Goal: Contribute content: Contribute content

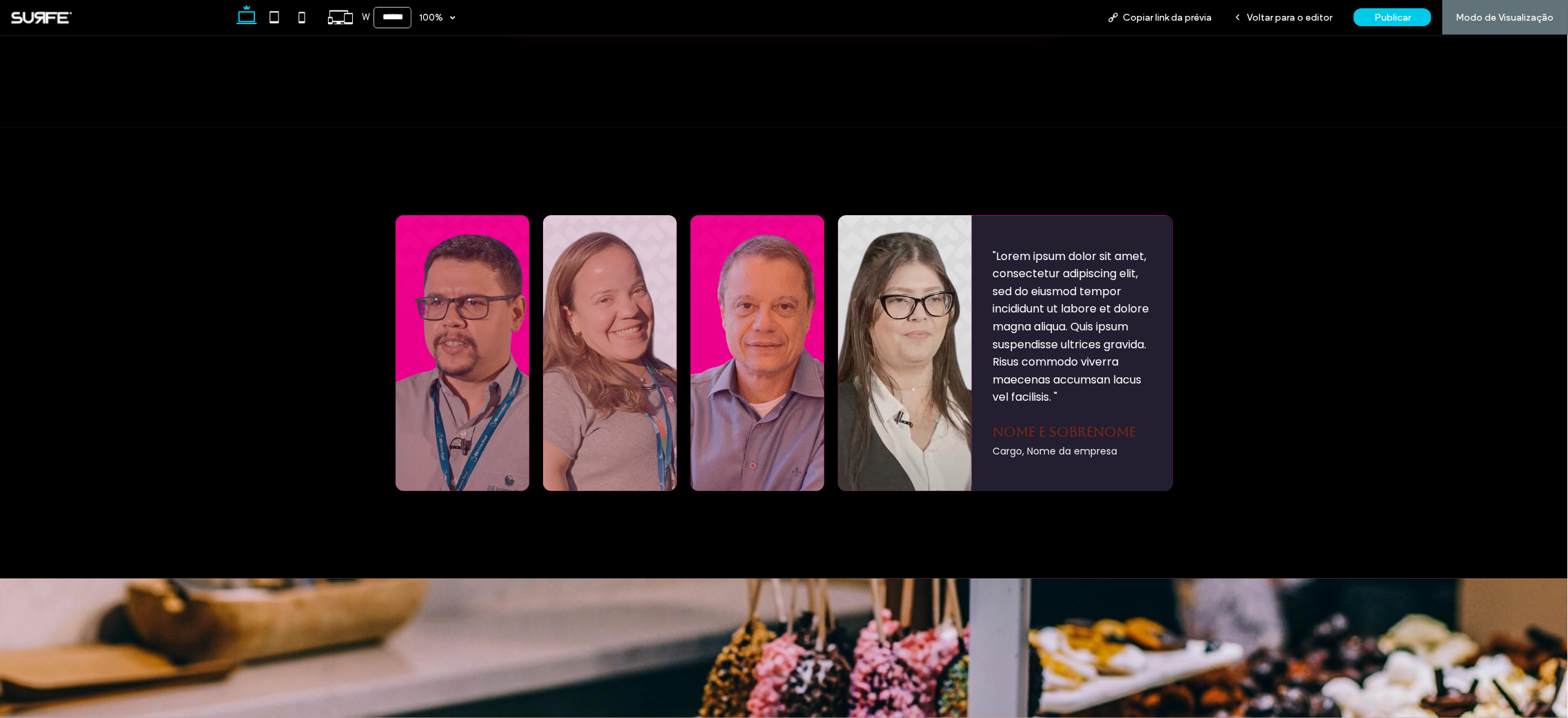
scroll to position [1528, 0]
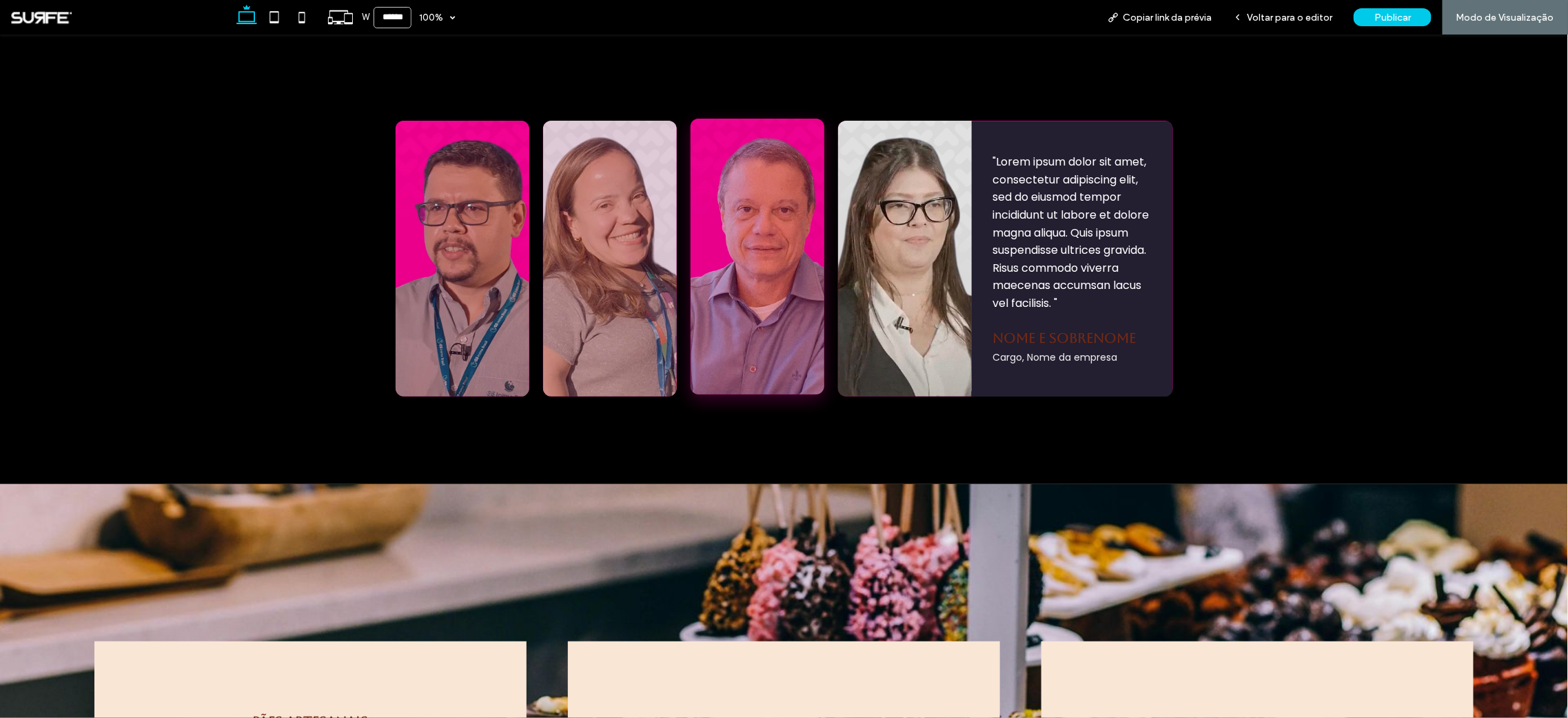
click at [719, 266] on div ""Lorem ipsum dolor sit amet, consectetur adipiscing elit, sed do eiusmod tempor…" at bounding box center [758, 256] width 134 height 275
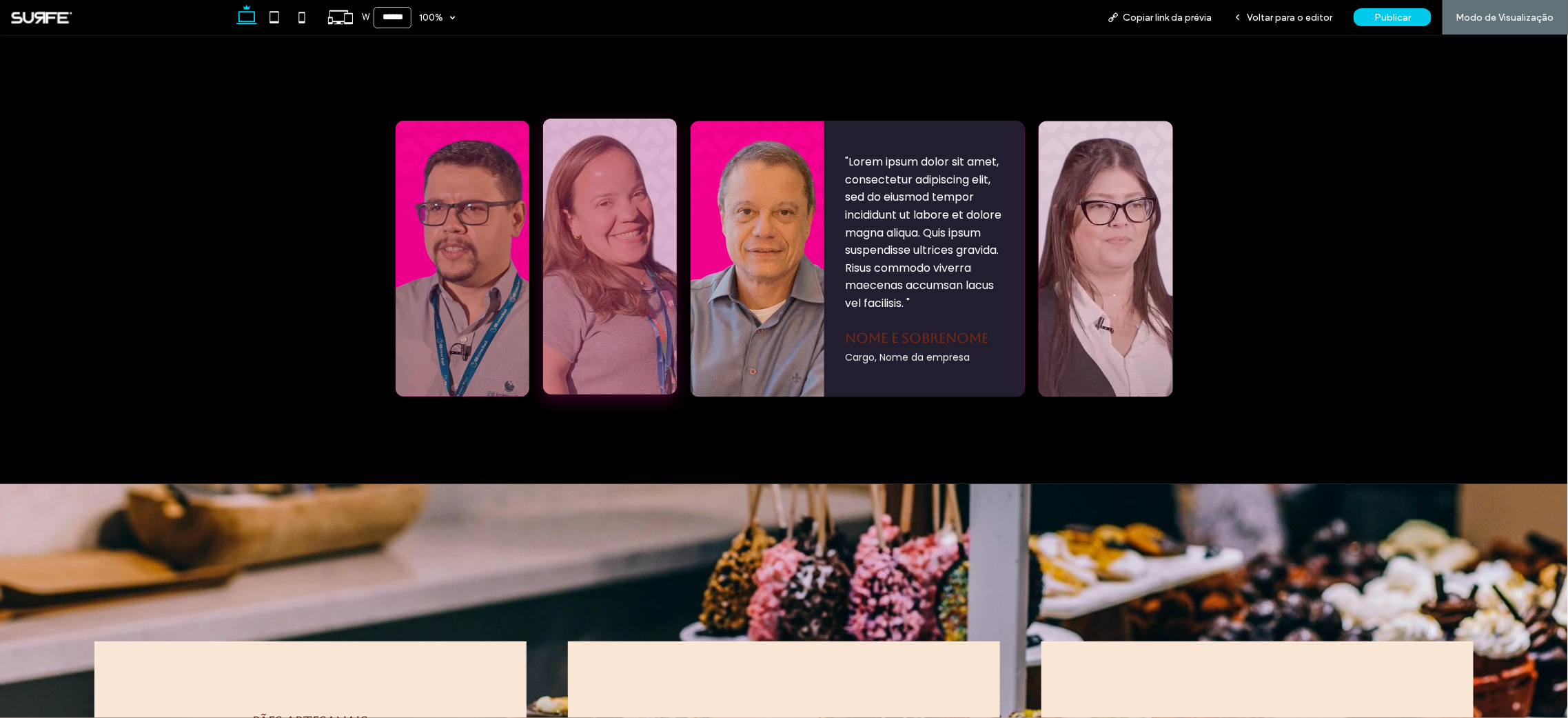
click at [604, 274] on div ""Lorem ipsum dolor sit amet, consectetur adipiscing elit, sed do eiusmod tempor…" at bounding box center [611, 256] width 134 height 275
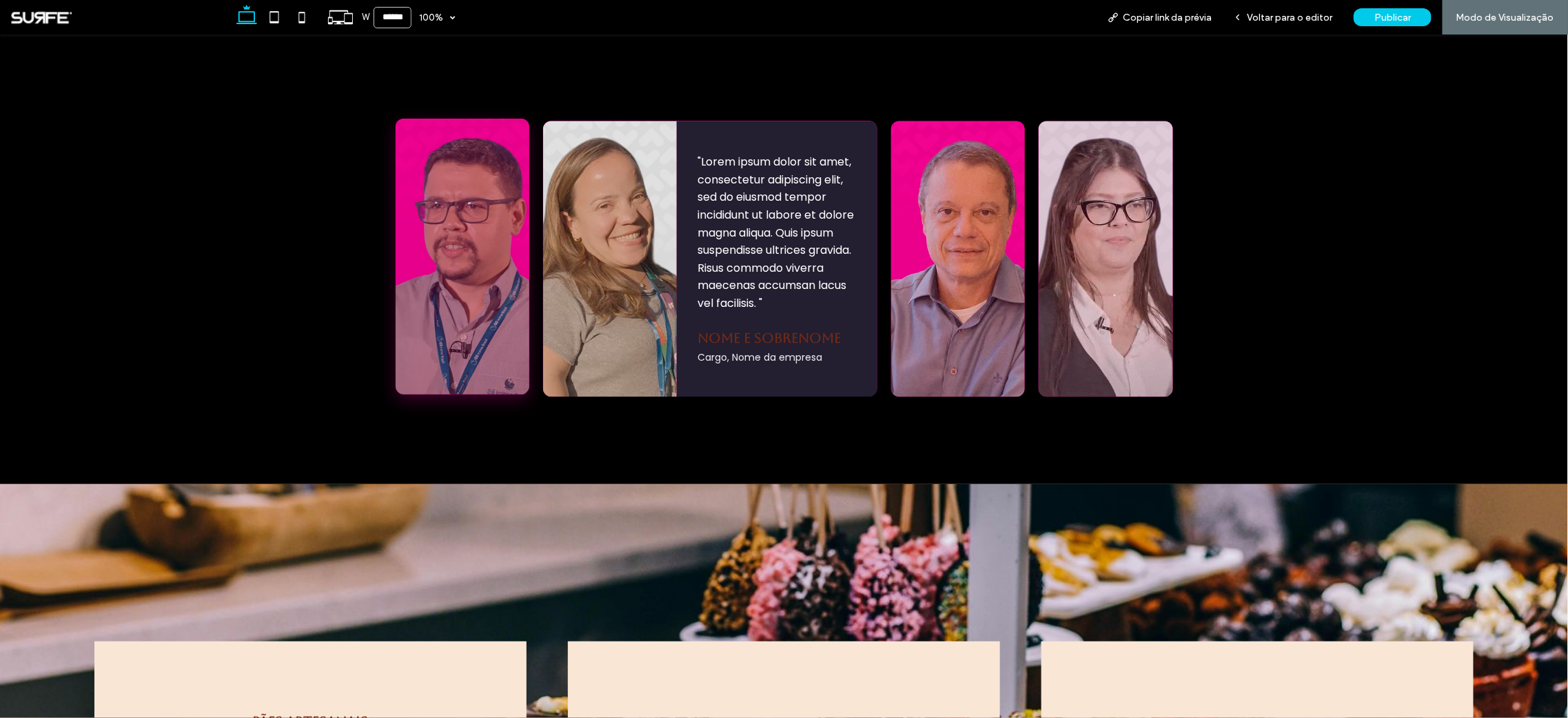
click at [477, 266] on div ""Lorem ipsum dolor sit amet, consectetur adipiscing elit, sed do eiusmod tempor…" at bounding box center [463, 256] width 134 height 275
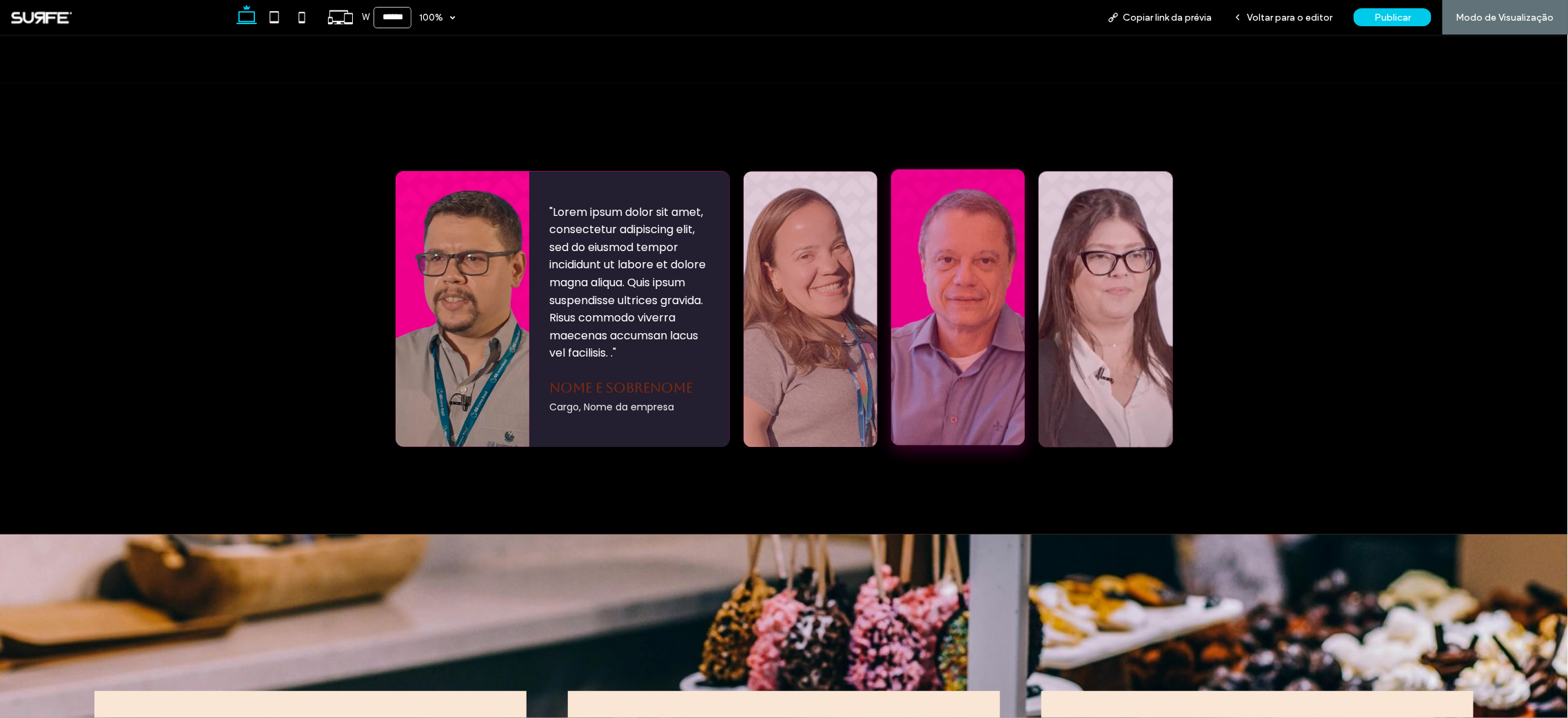
click at [946, 305] on div ""Lorem ipsum dolor sit amet, consectetur adipiscing elit, sed do eiusmod tempor…" at bounding box center [958, 306] width 134 height 275
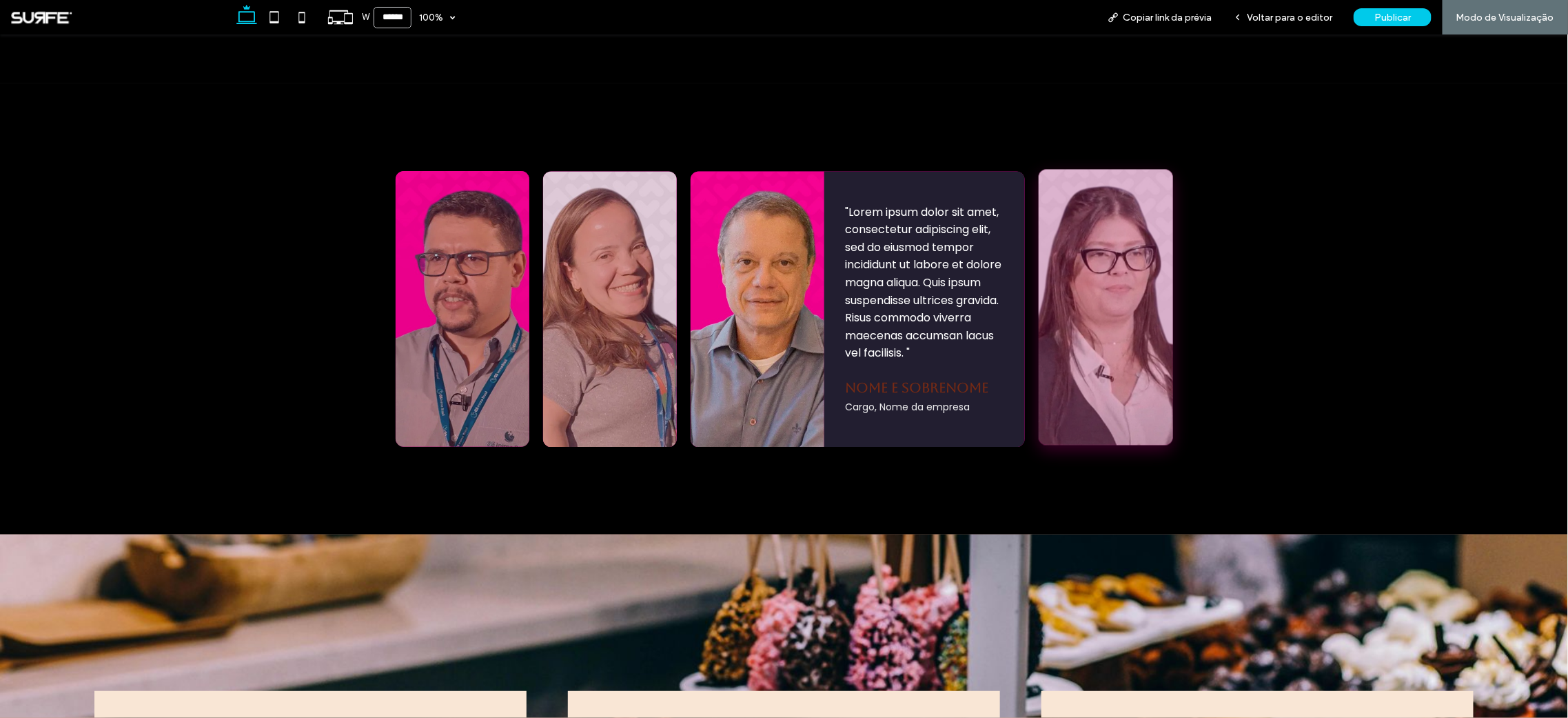
click at [1116, 291] on div ""Lorem ipsum dolor sit amet, consectetur adipiscing elit, sed do eiusmod tempor…" at bounding box center [1106, 306] width 134 height 275
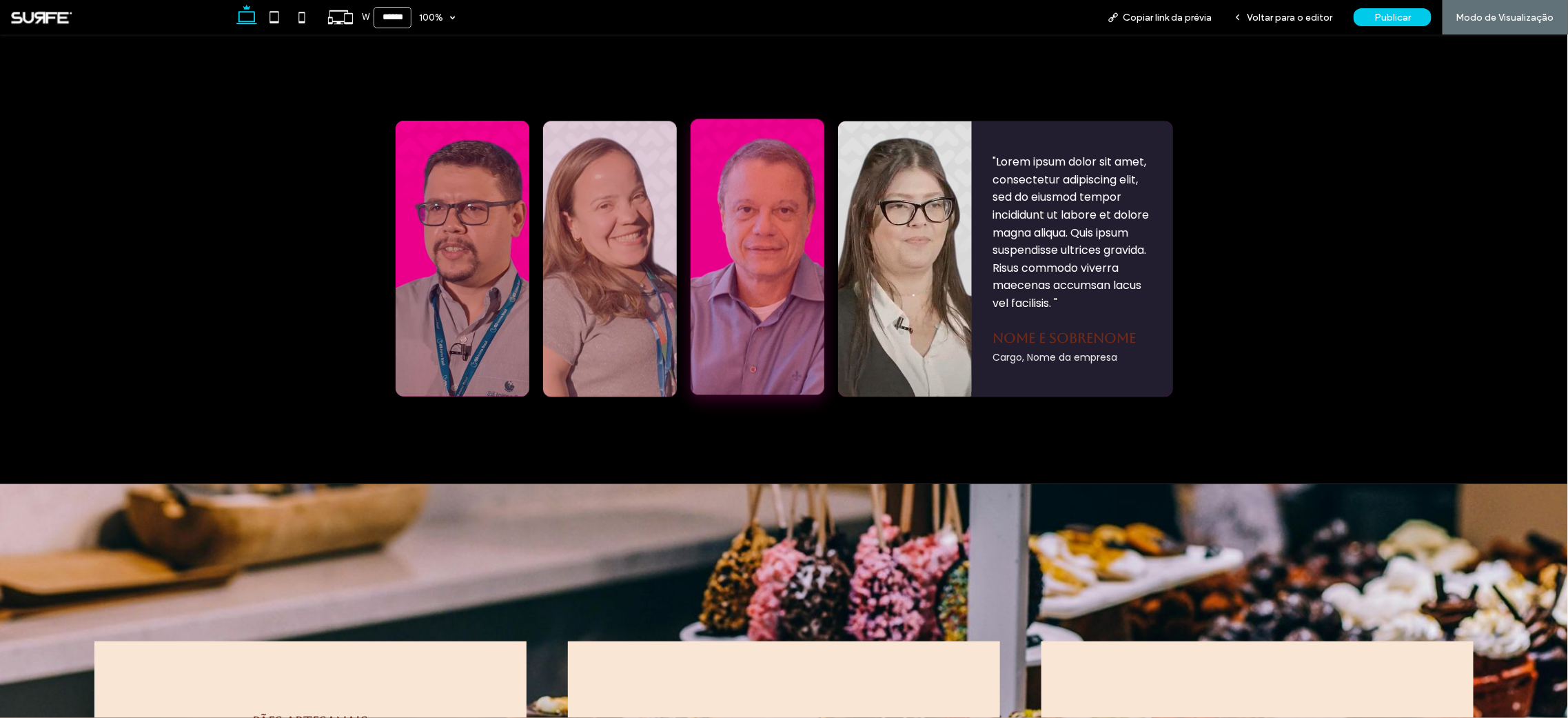
click at [748, 255] on div ""Lorem ipsum dolor sit amet, consectetur adipiscing elit, sed do eiusmod tempor…" at bounding box center [758, 256] width 134 height 275
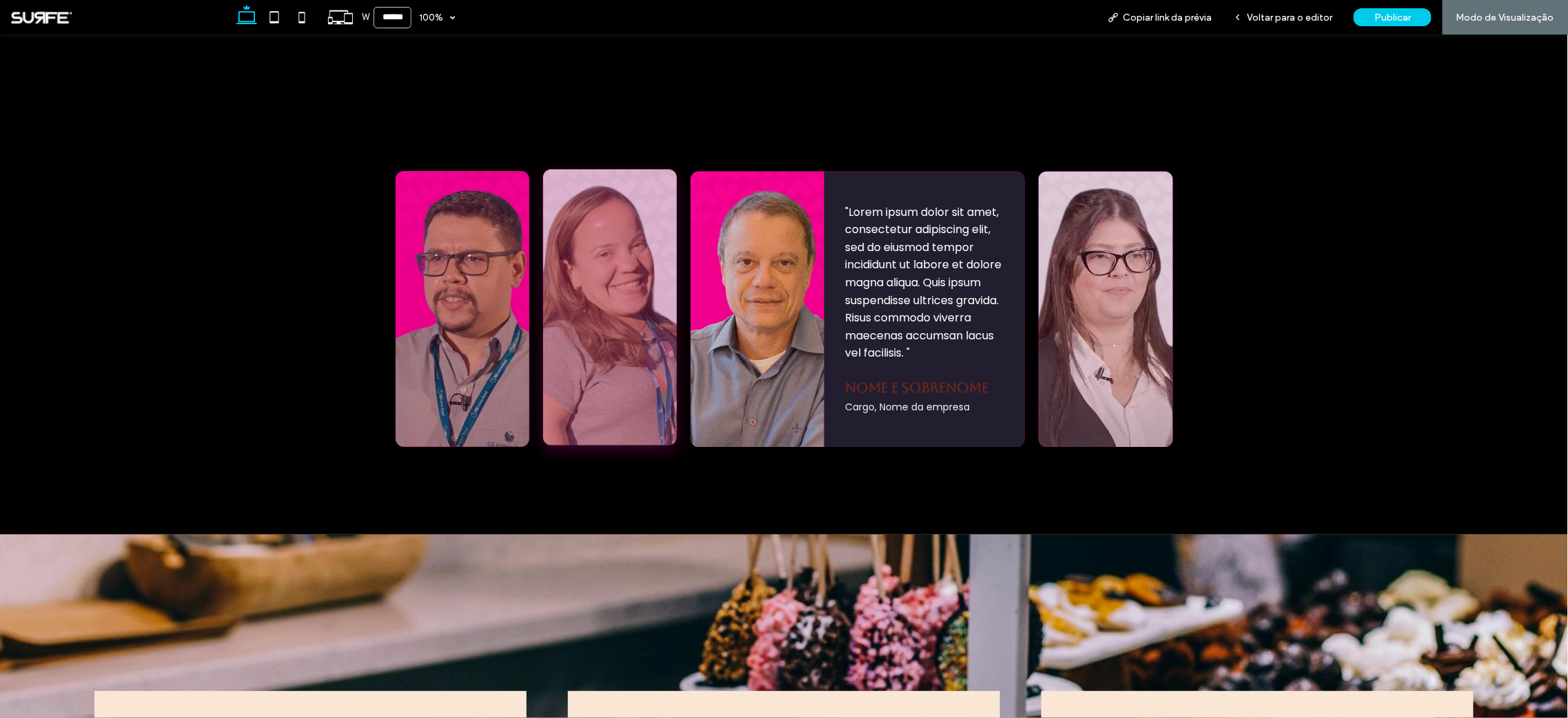
click at [563, 312] on div ""Lorem ipsum dolor sit amet, consectetur adipiscing elit, sed do eiusmod tempor…" at bounding box center [611, 306] width 134 height 275
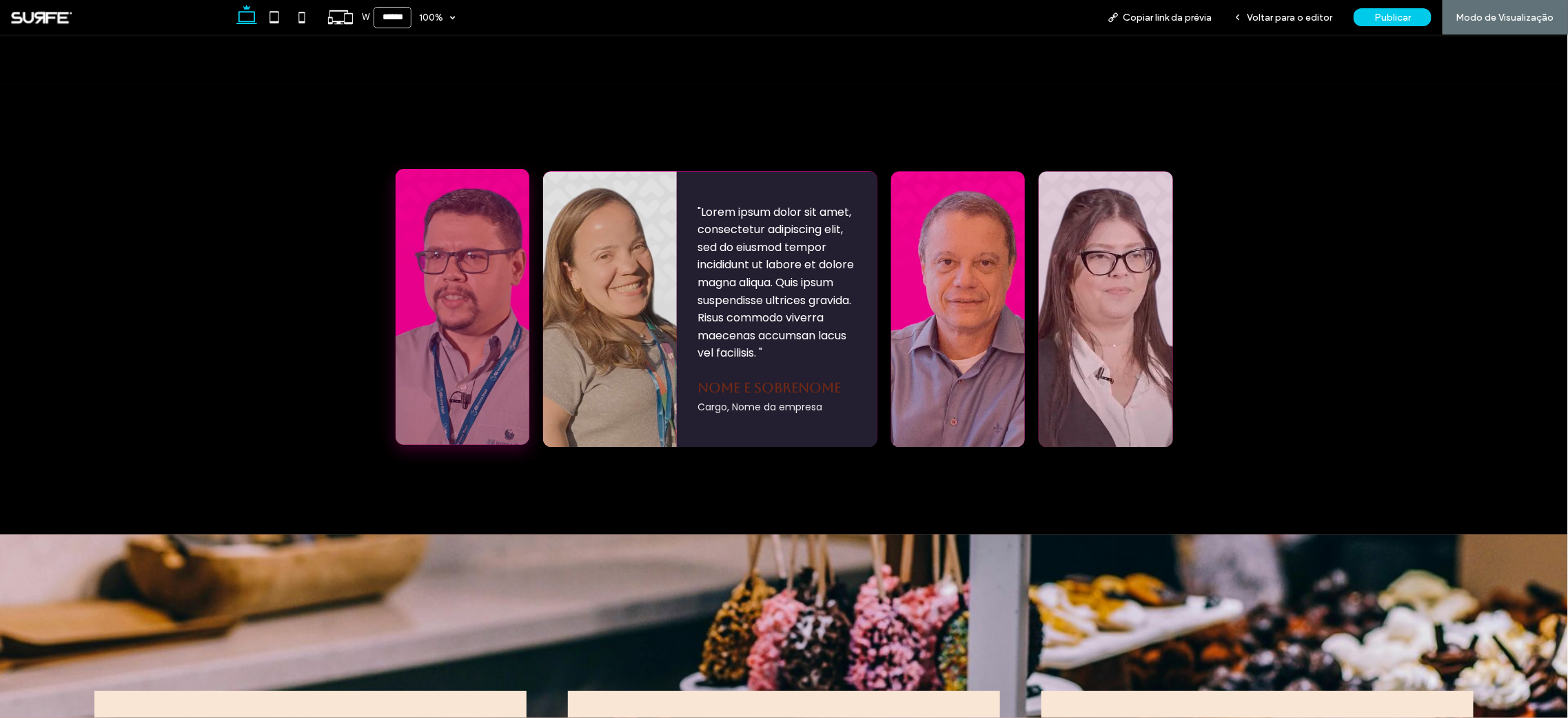
click at [493, 303] on div ""Lorem ipsum dolor sit amet, consectetur adipiscing elit, sed do eiusmod tempor…" at bounding box center [463, 306] width 134 height 275
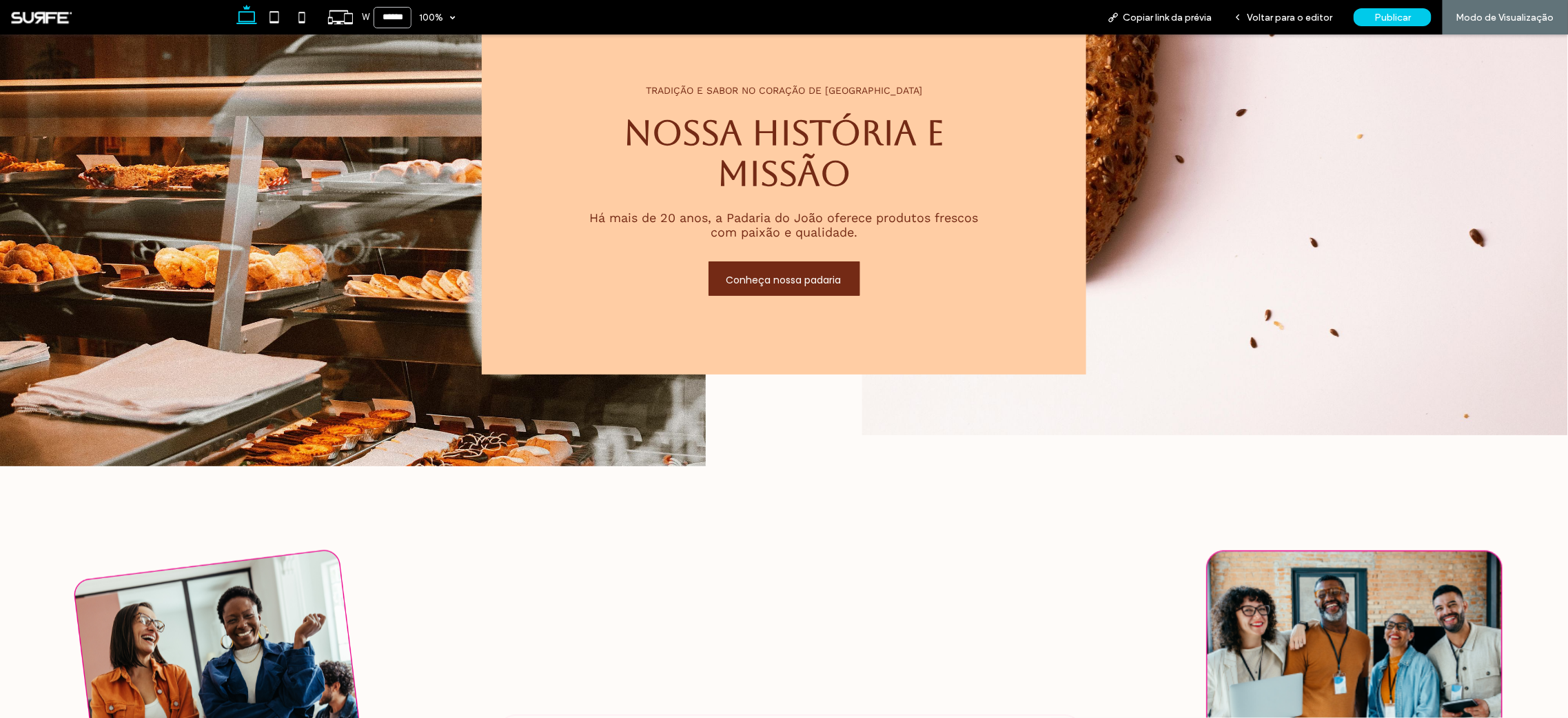
scroll to position [0, 0]
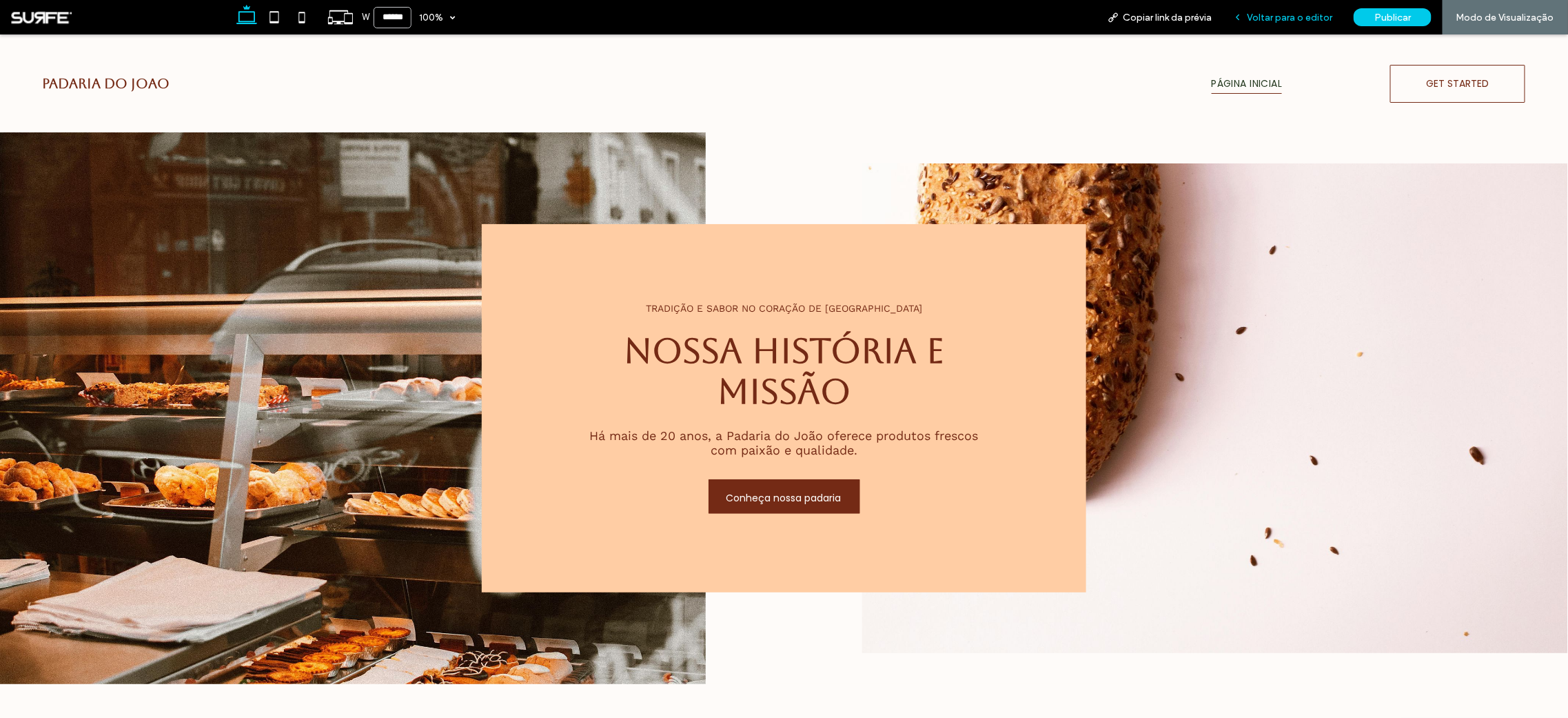
click at [1268, 20] on span "Voltar para o editor" at bounding box center [1290, 17] width 86 height 12
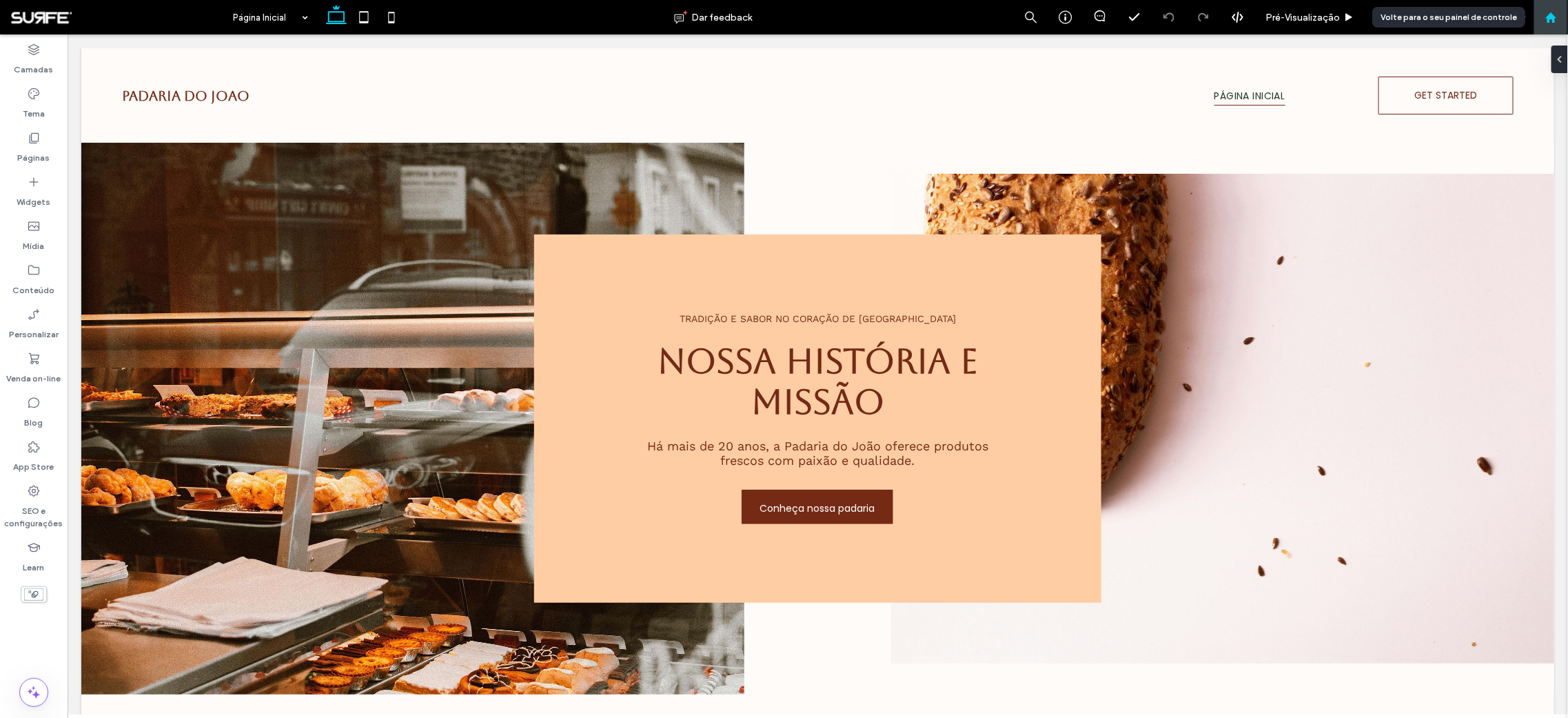
click at [1555, 13] on icon at bounding box center [1551, 17] width 12 height 12
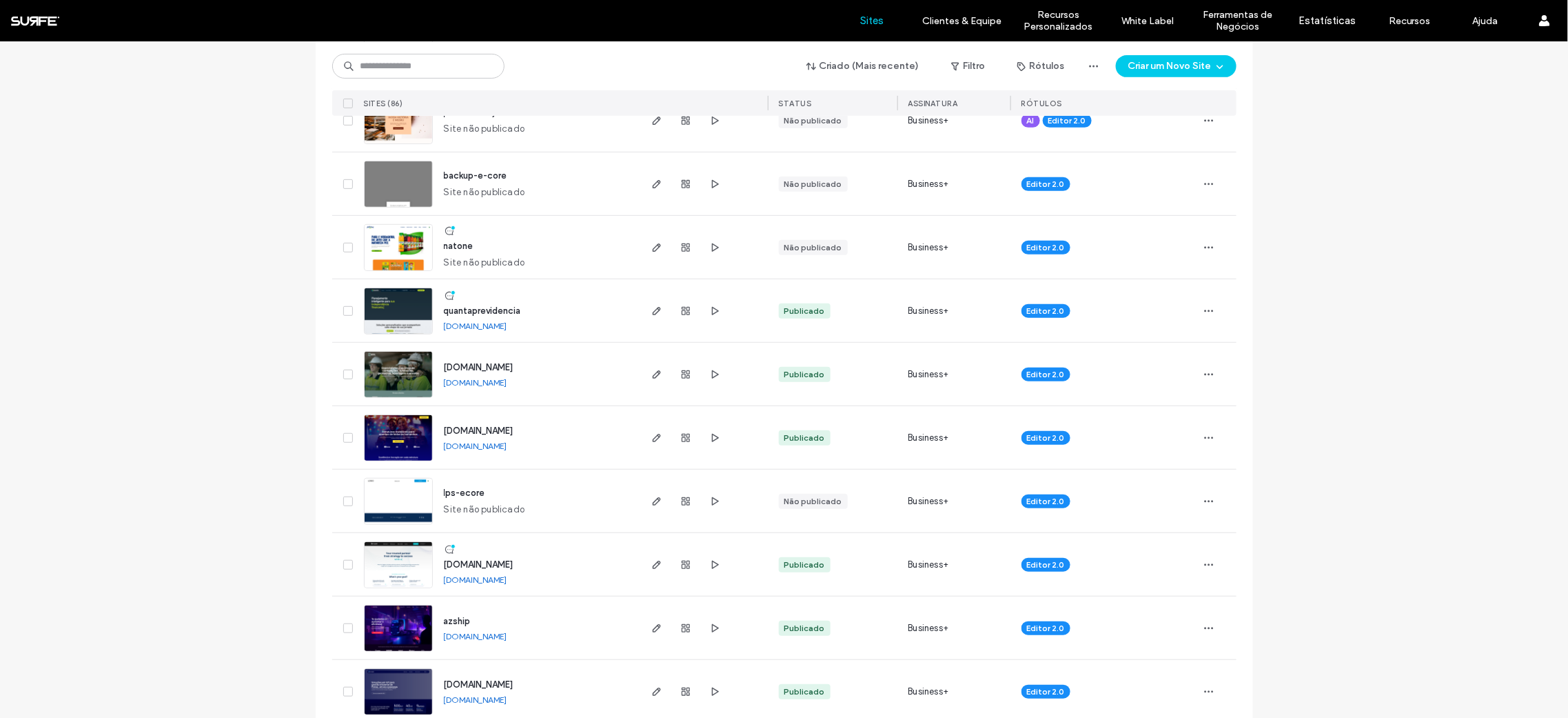
scroll to position [370, 0]
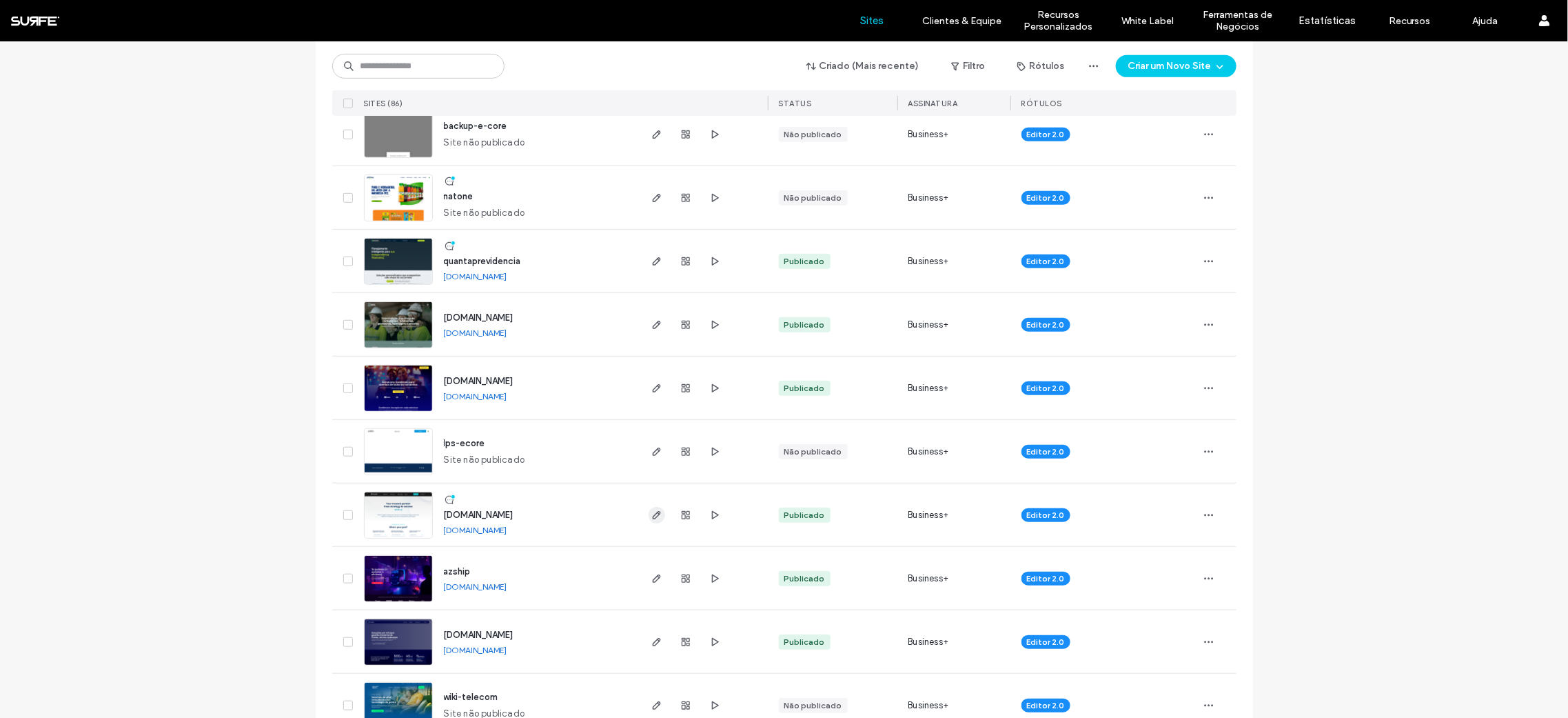
click at [653, 514] on use "button" at bounding box center [656, 514] width 8 height 8
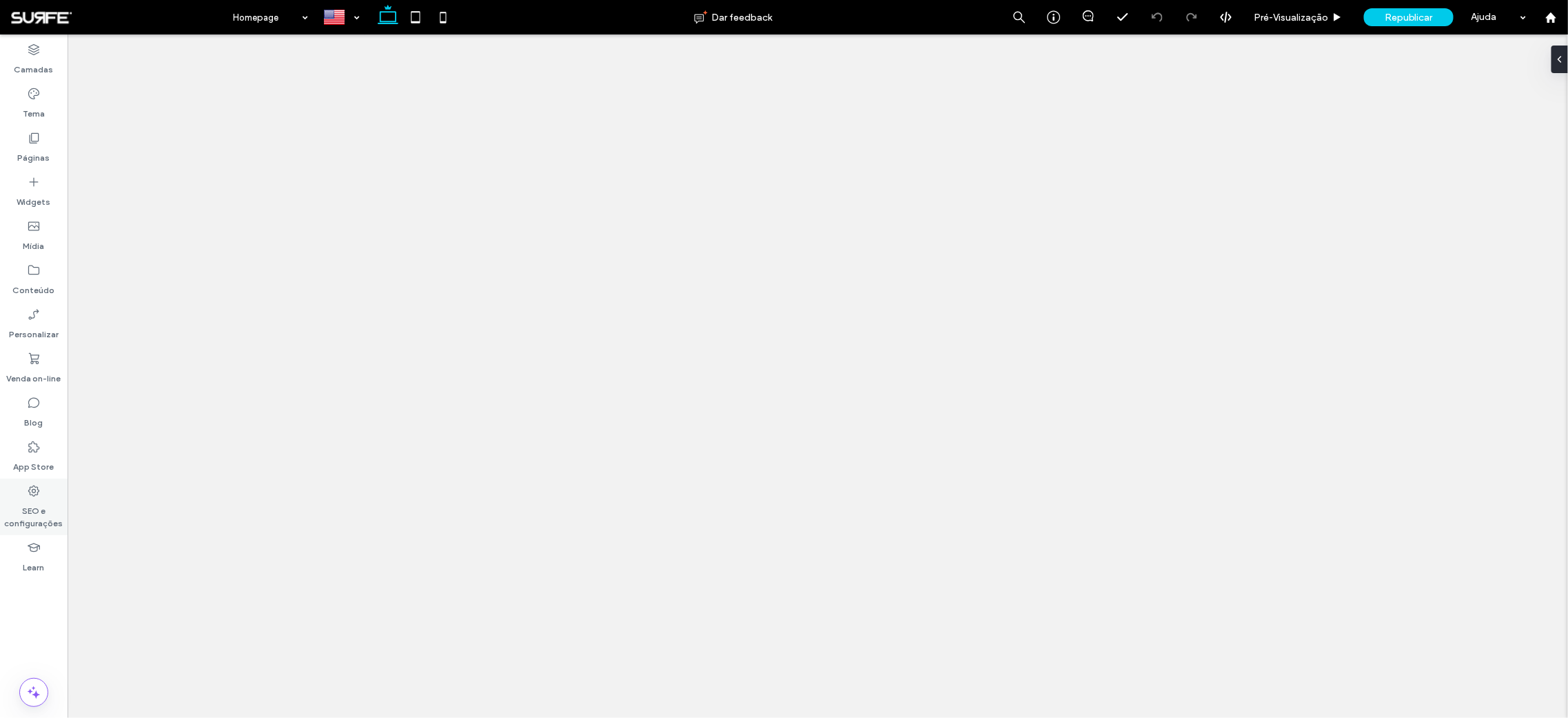
click at [36, 504] on label "SEO e configurações" at bounding box center [34, 513] width 68 height 31
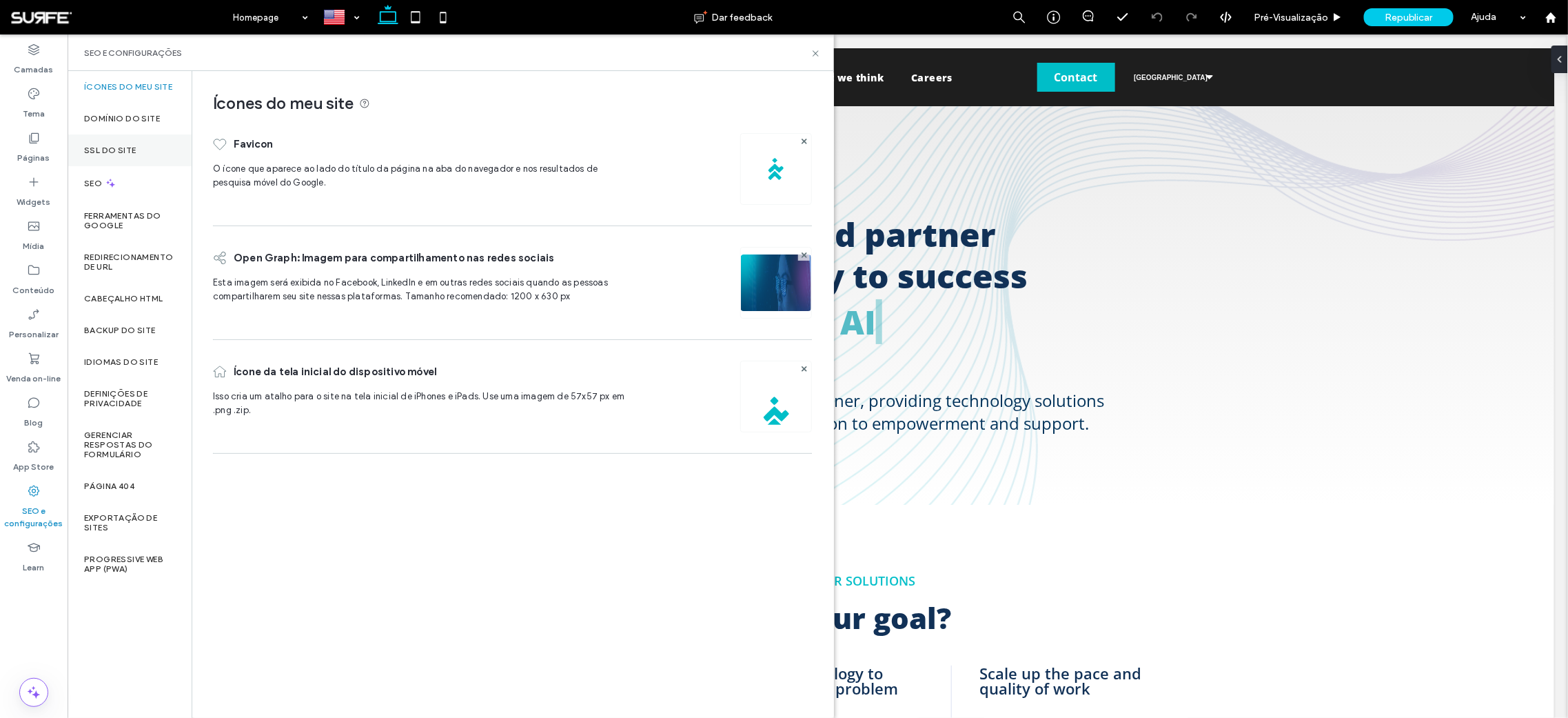
click at [119, 154] on label "SSL do site" at bounding box center [110, 150] width 52 height 10
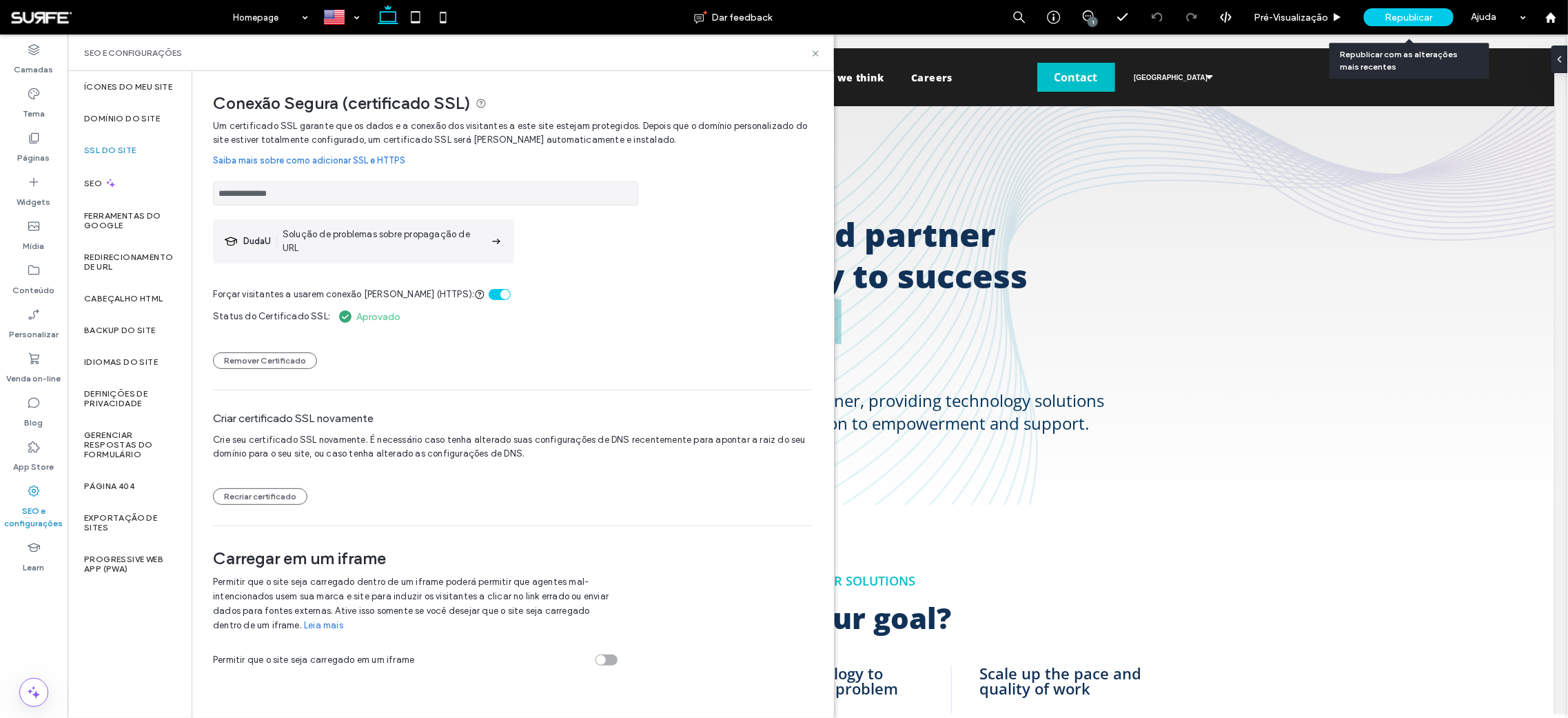
click at [1417, 14] on span "Republicar" at bounding box center [1409, 17] width 48 height 12
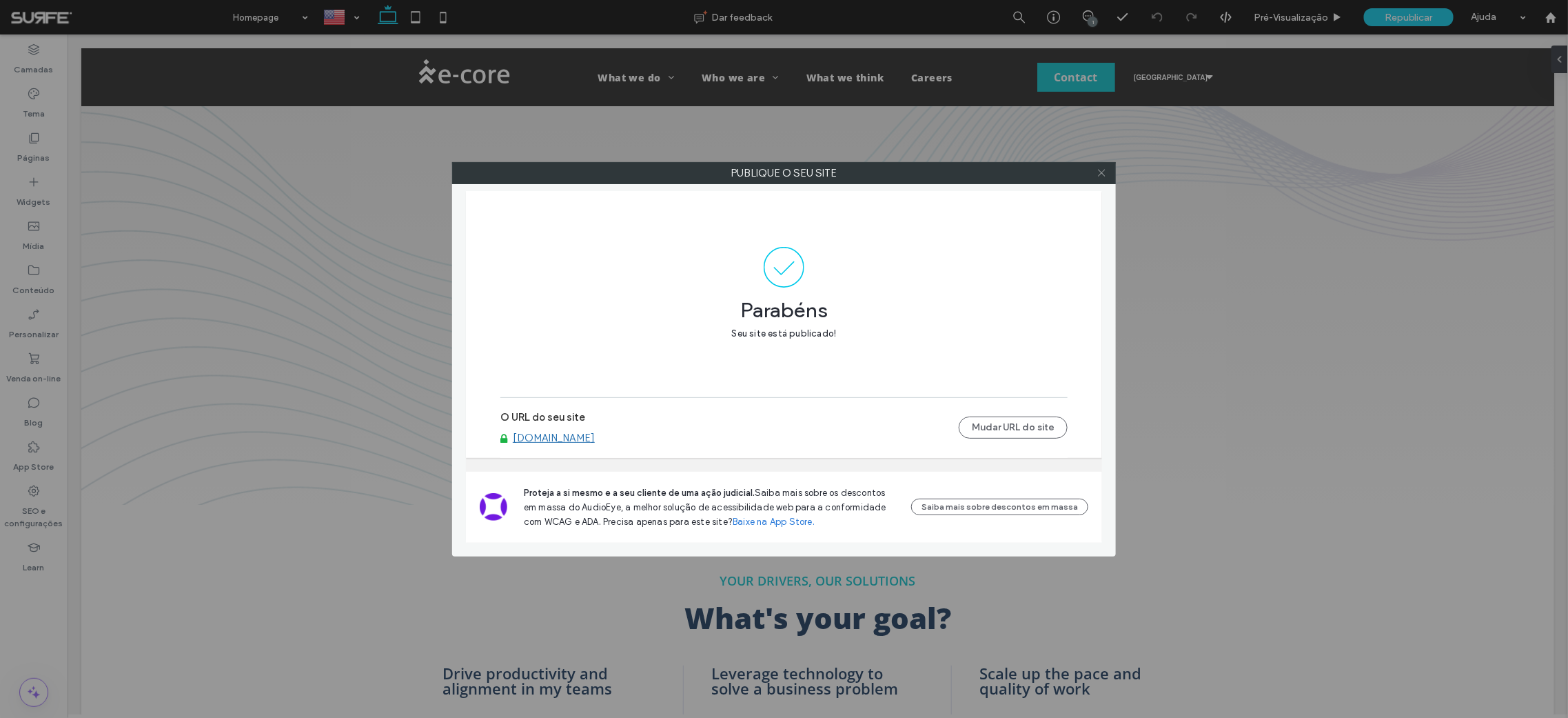
click at [1100, 171] on use at bounding box center [1101, 173] width 7 height 7
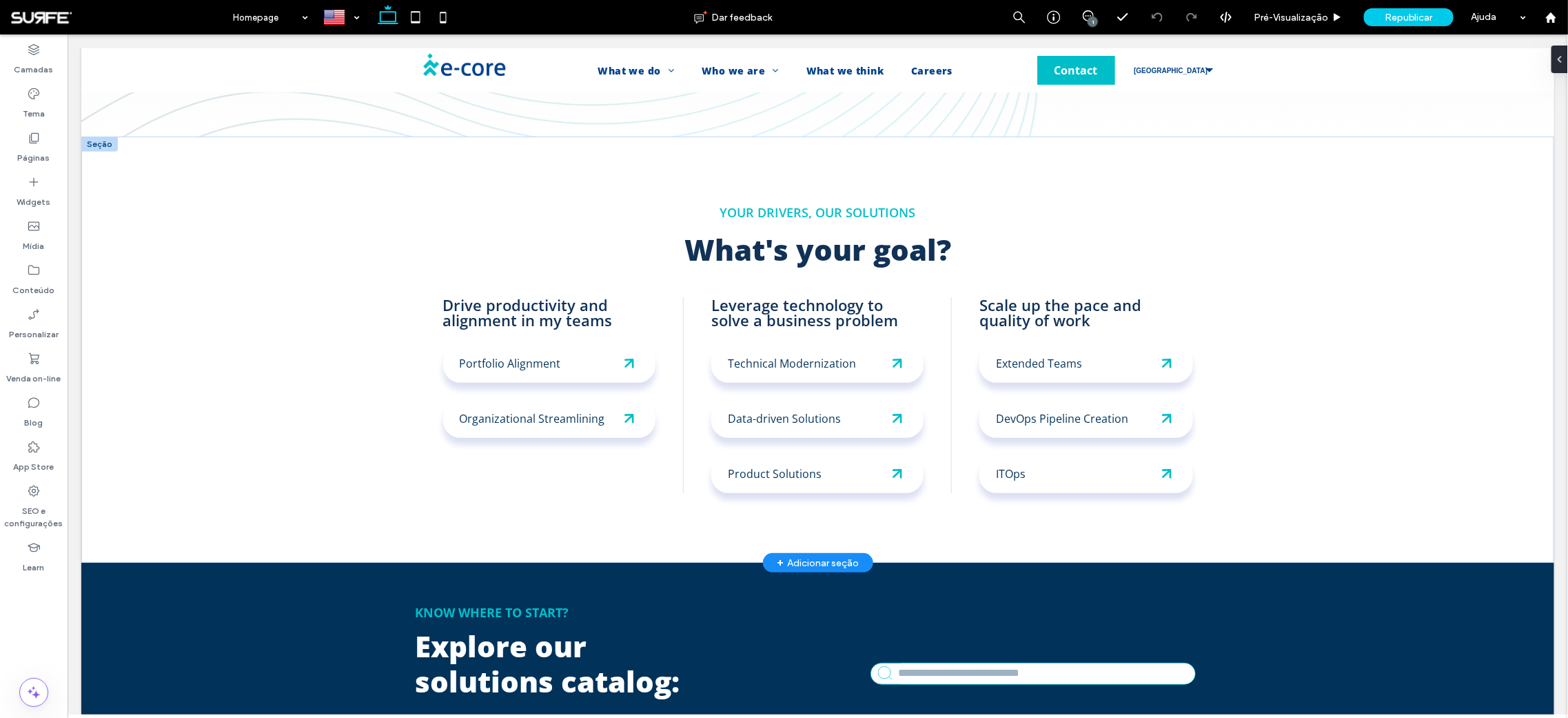
scroll to position [589, 0]
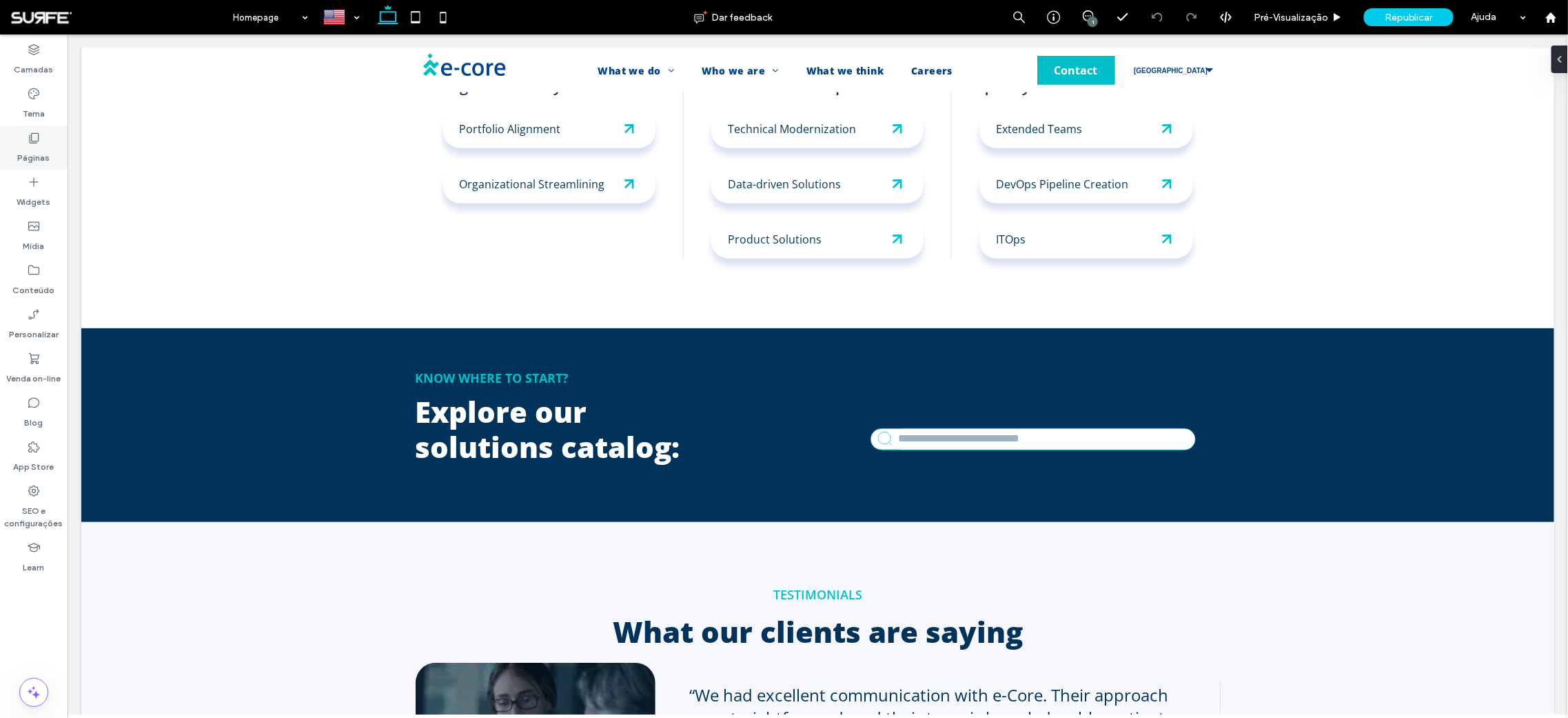
click at [37, 139] on icon at bounding box center [33, 138] width 13 height 13
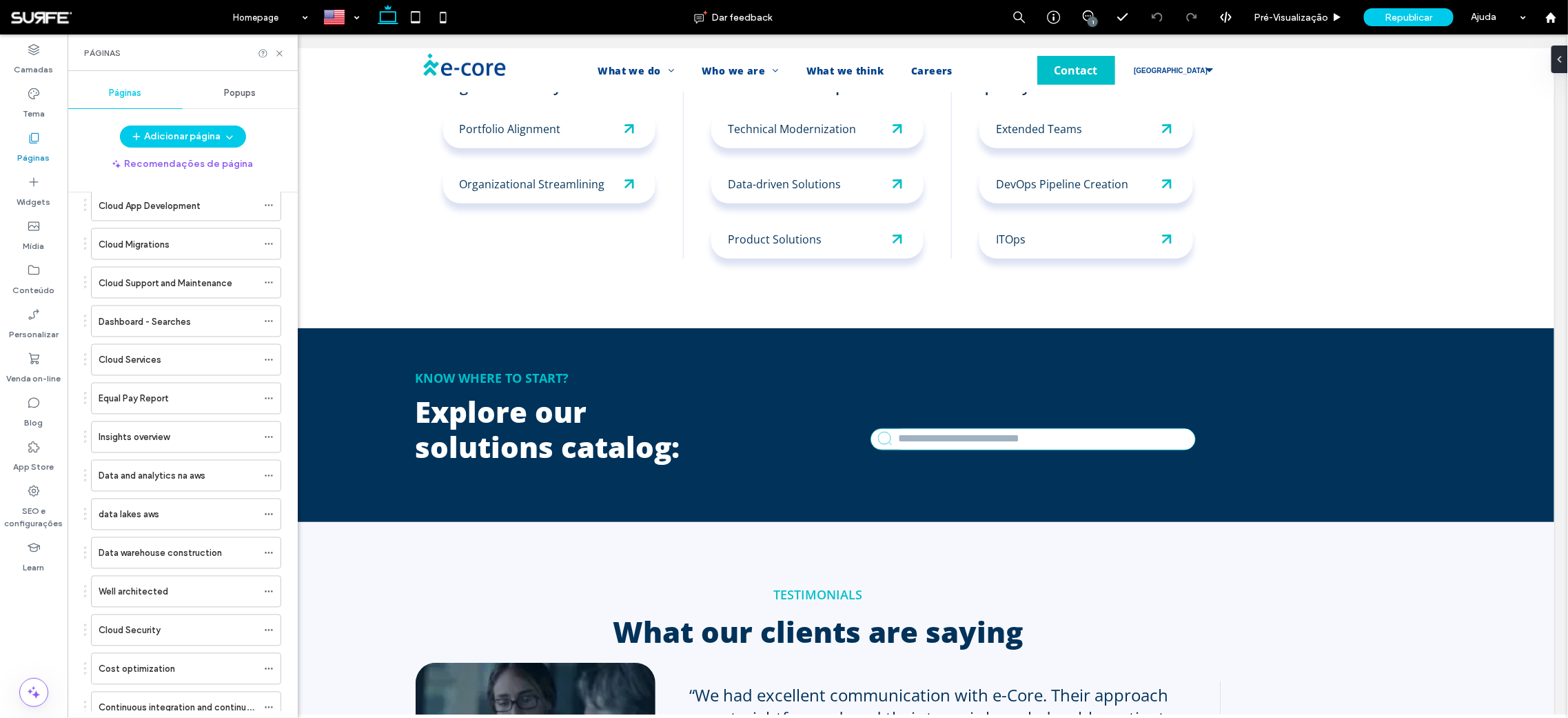
scroll to position [1217, 0]
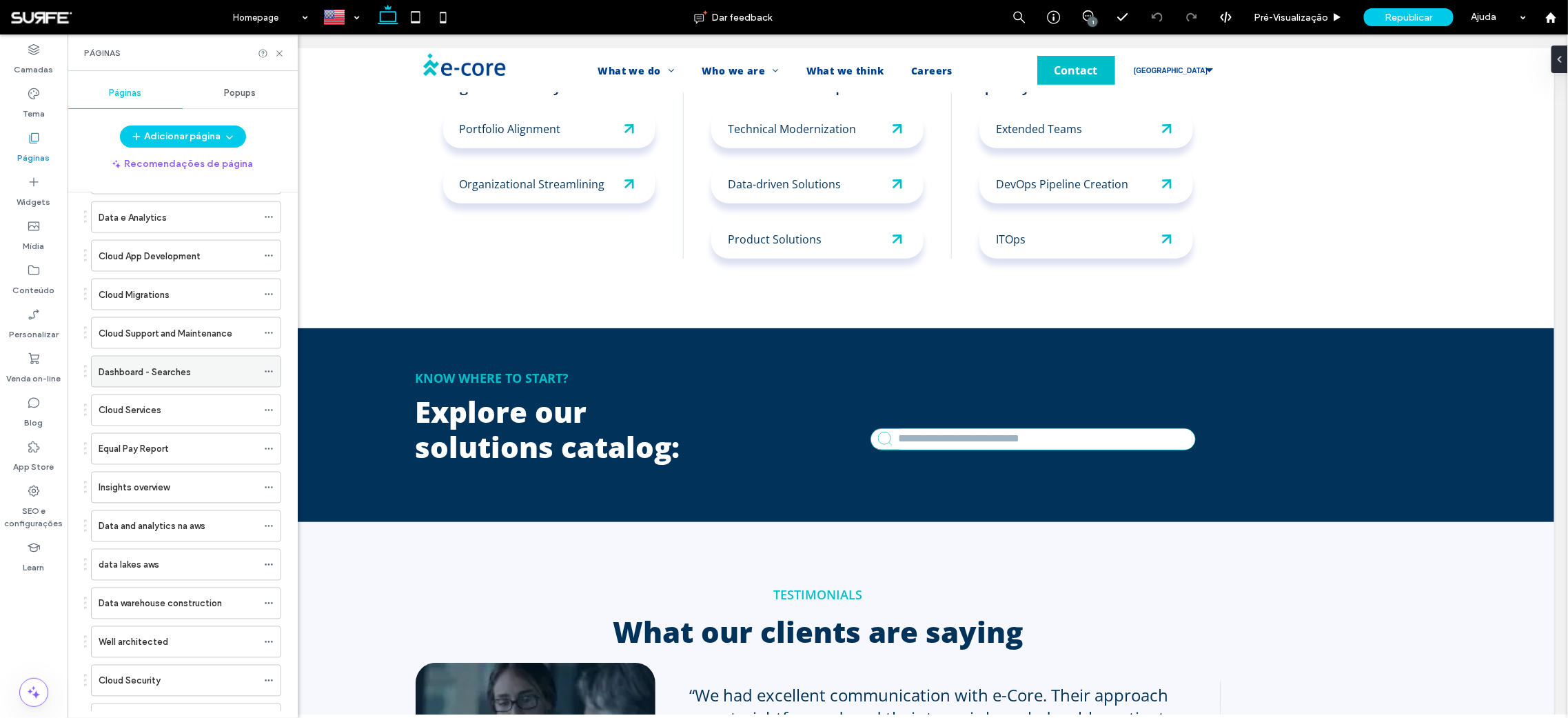
click at [164, 357] on div "Dashboard - Searches" at bounding box center [177, 372] width 158 height 30
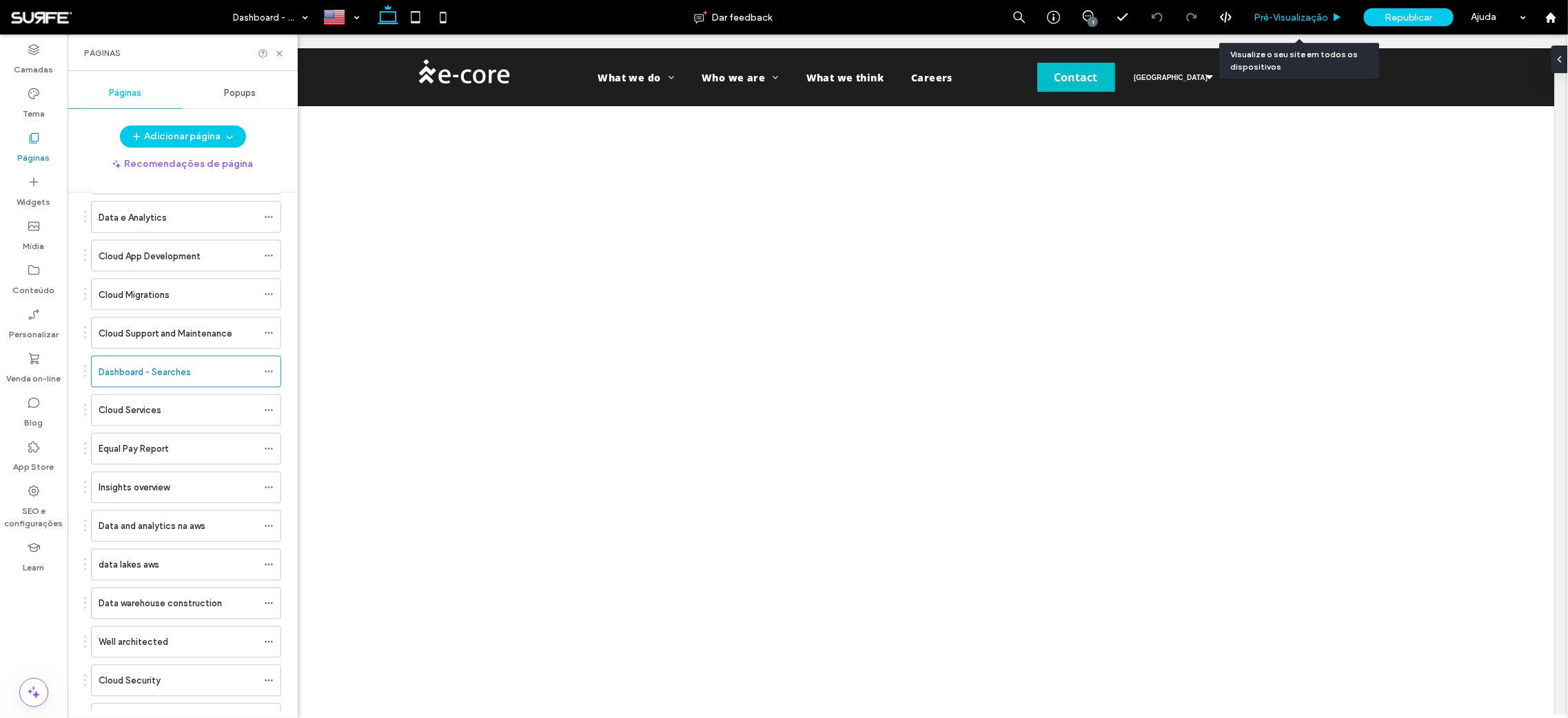
click at [1284, 21] on span "Pré-Visualizaçāo" at bounding box center [1291, 17] width 74 height 12
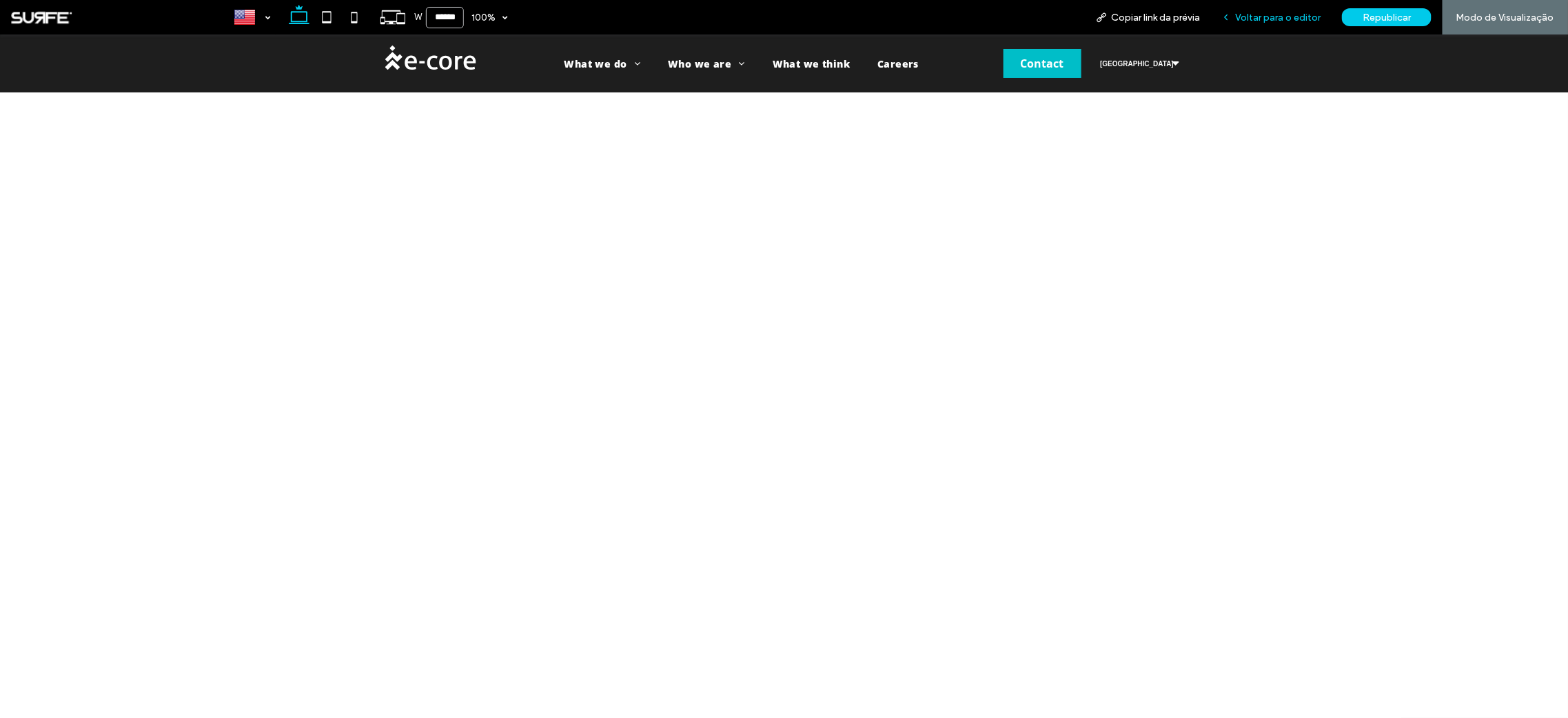
click at [1279, 19] on span "Voltar para o editor" at bounding box center [1278, 17] width 86 height 12
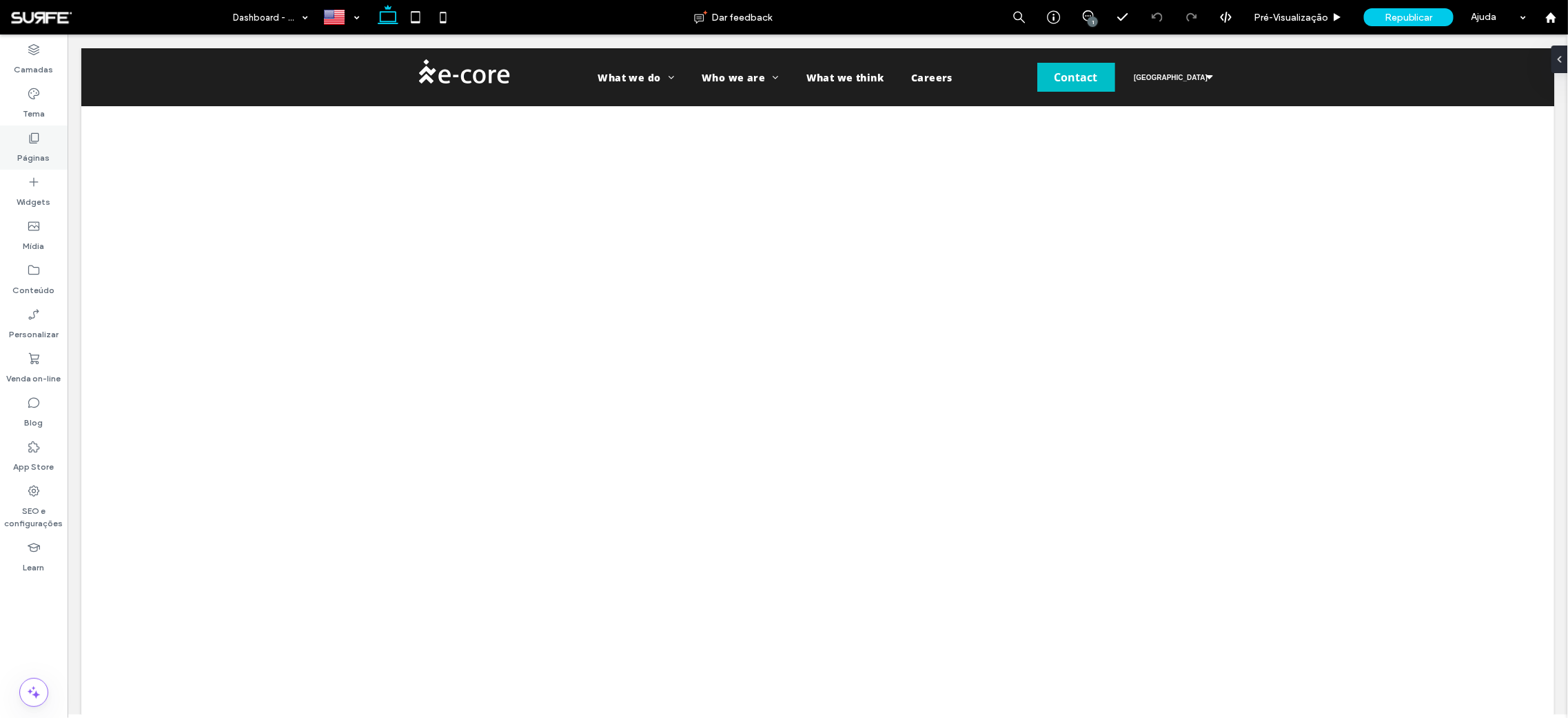
click at [30, 140] on icon at bounding box center [33, 138] width 13 height 13
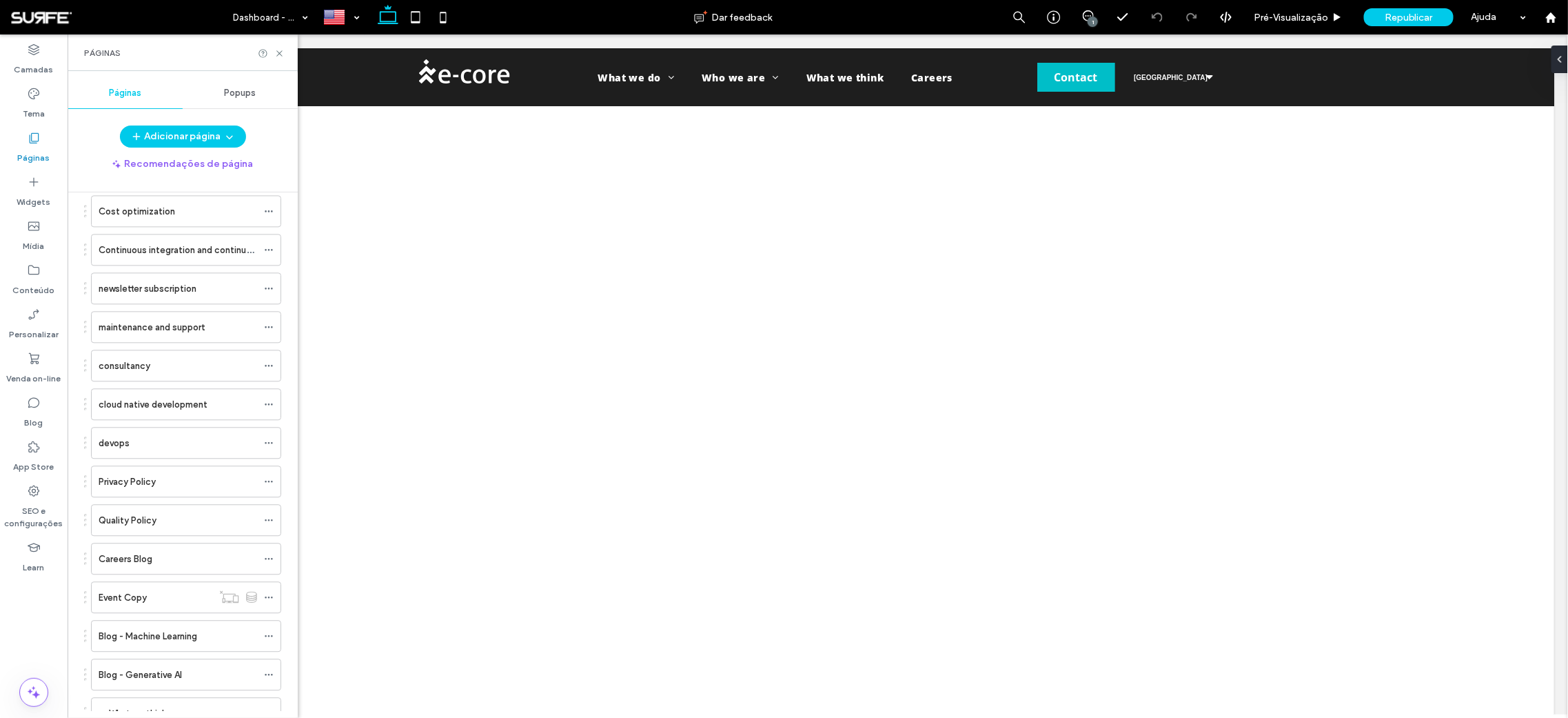
scroll to position [1931, 0]
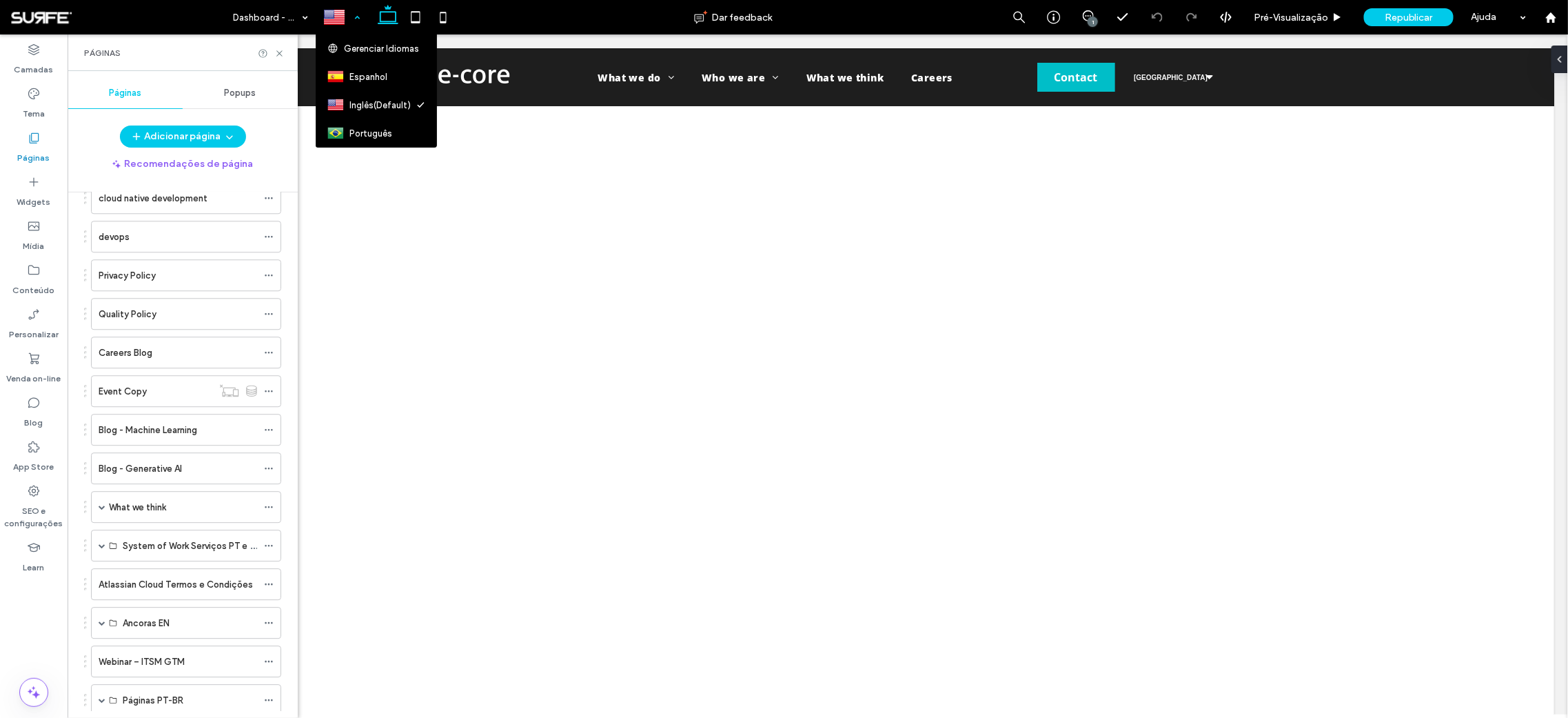
click at [357, 15] on div at bounding box center [341, 17] width 50 height 33
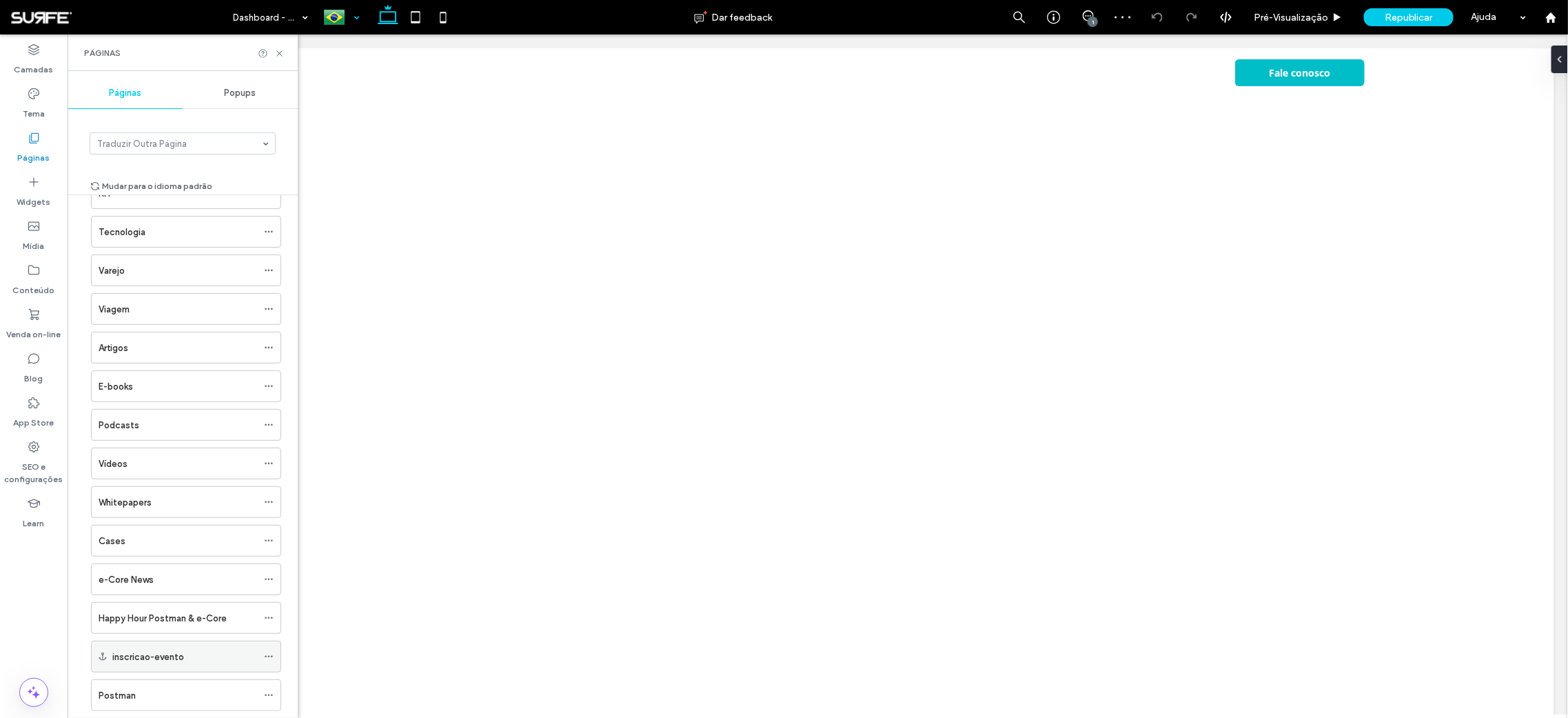
scroll to position [711, 0]
click at [181, 637] on div "Postman" at bounding box center [177, 644] width 158 height 14
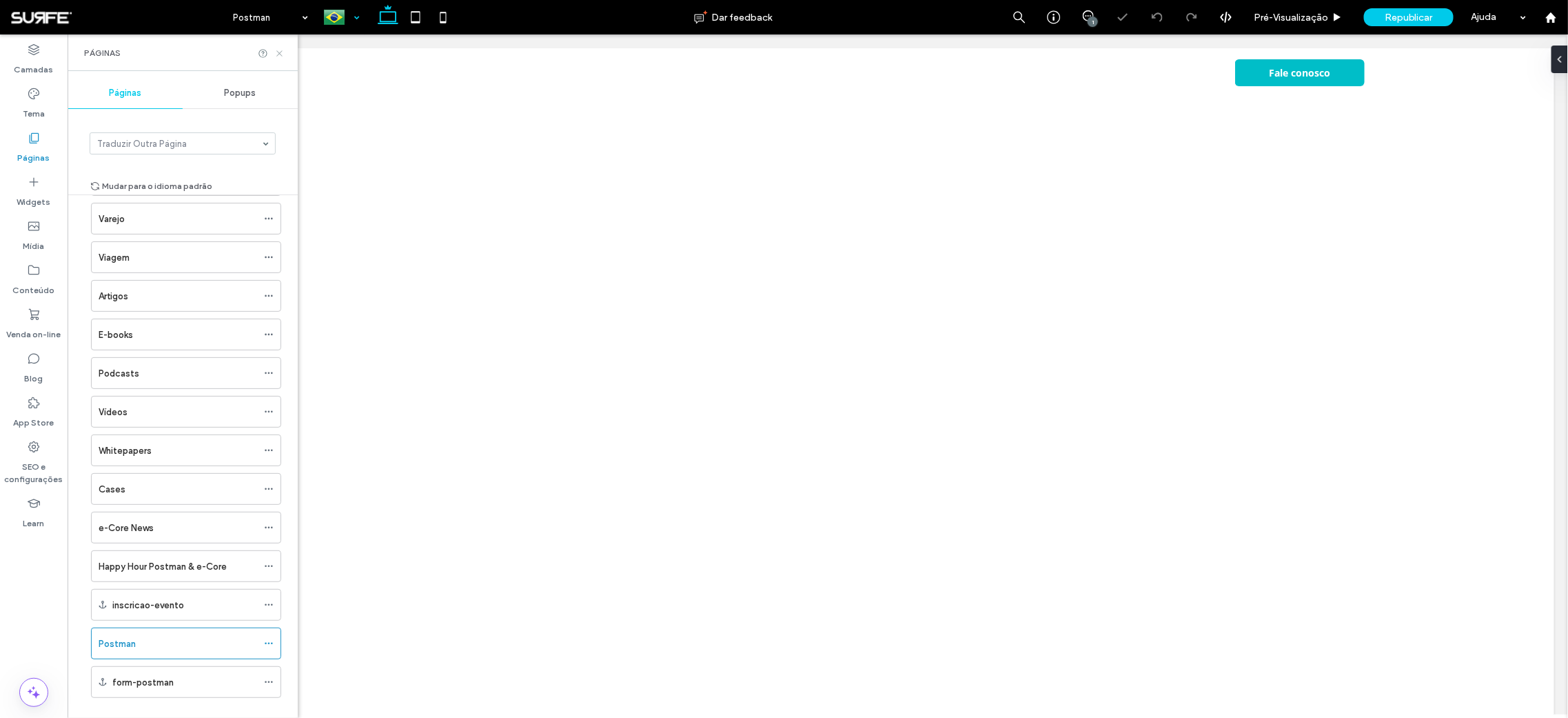
click at [279, 50] on icon at bounding box center [280, 54] width 11 height 11
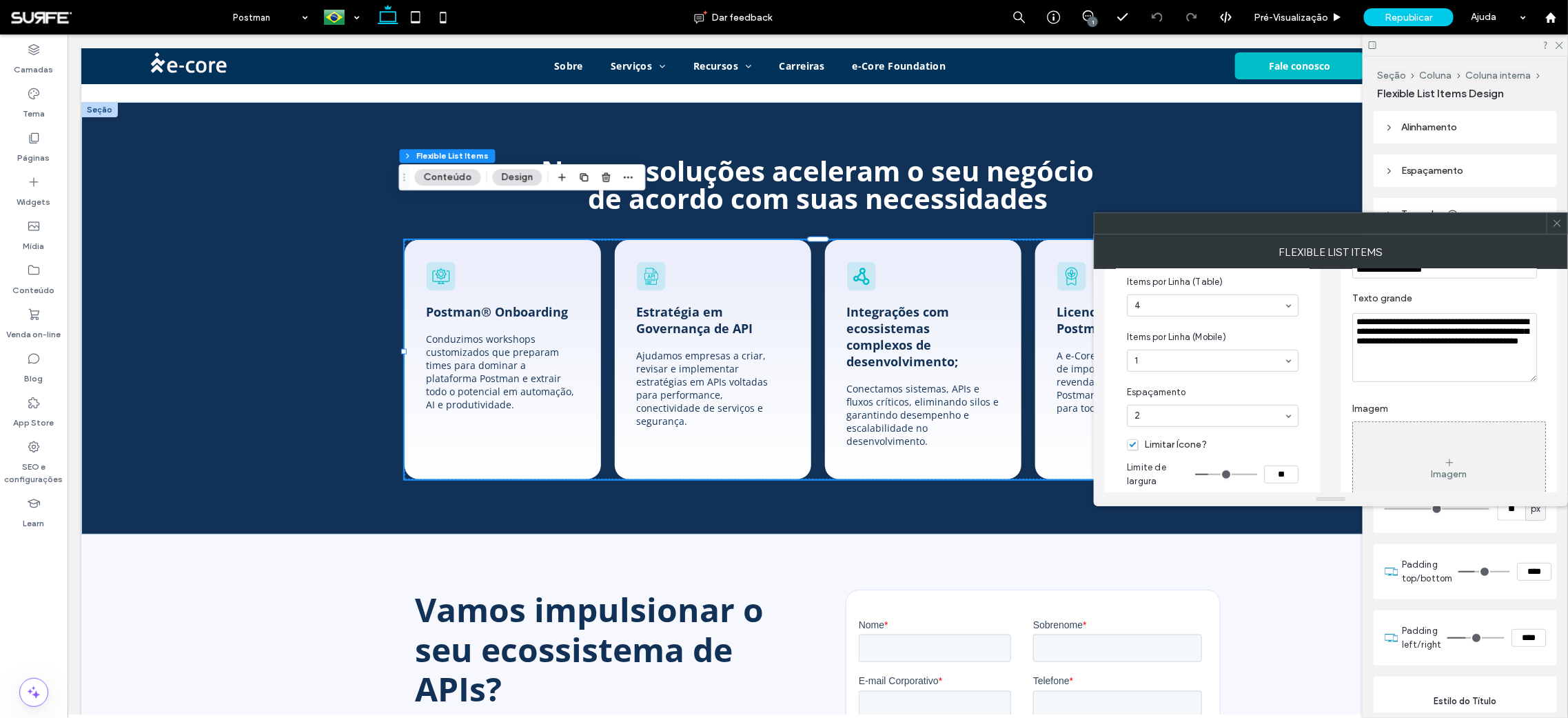
scroll to position [128, 0]
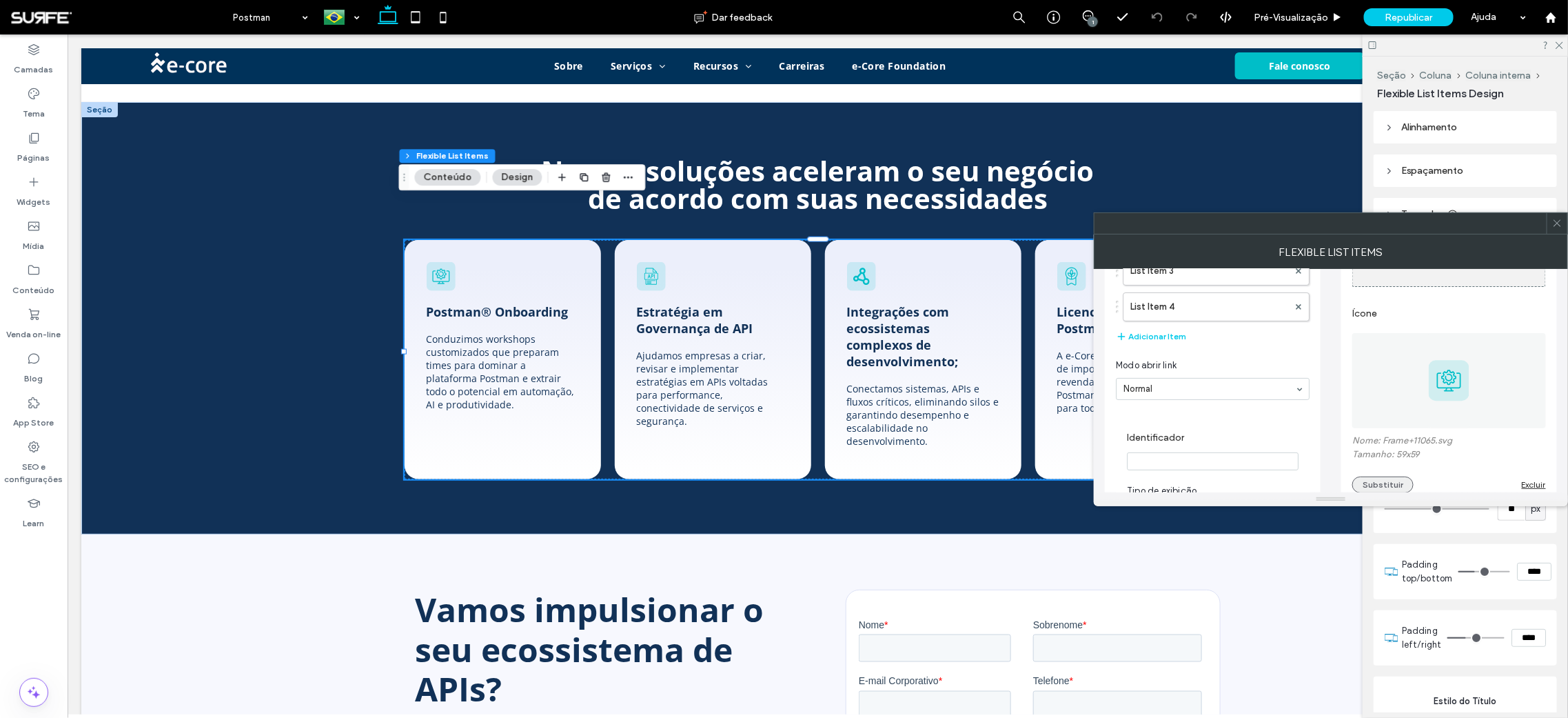
click at [1399, 480] on button "Substituir" at bounding box center [1383, 485] width 62 height 17
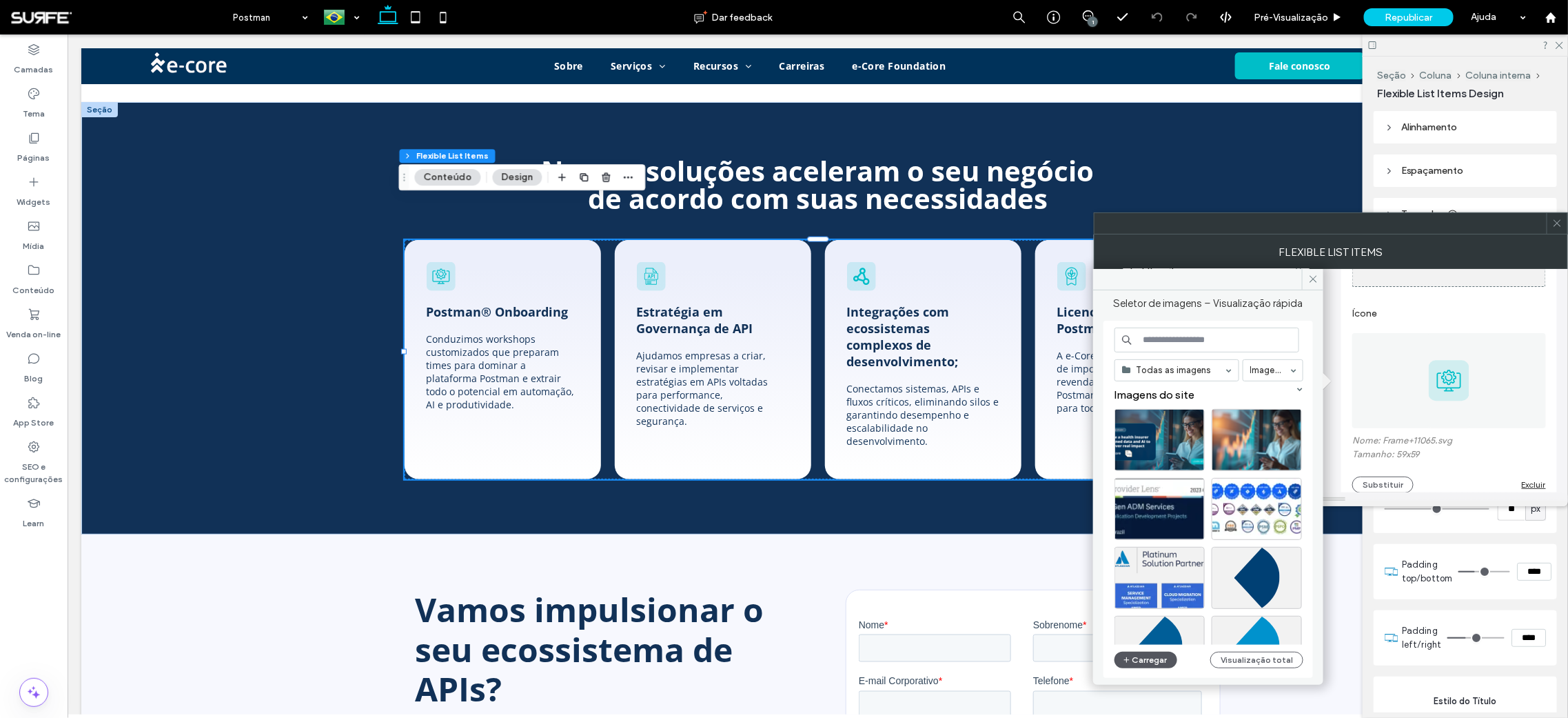
click at [1151, 657] on button "Carregar" at bounding box center [1146, 660] width 63 height 17
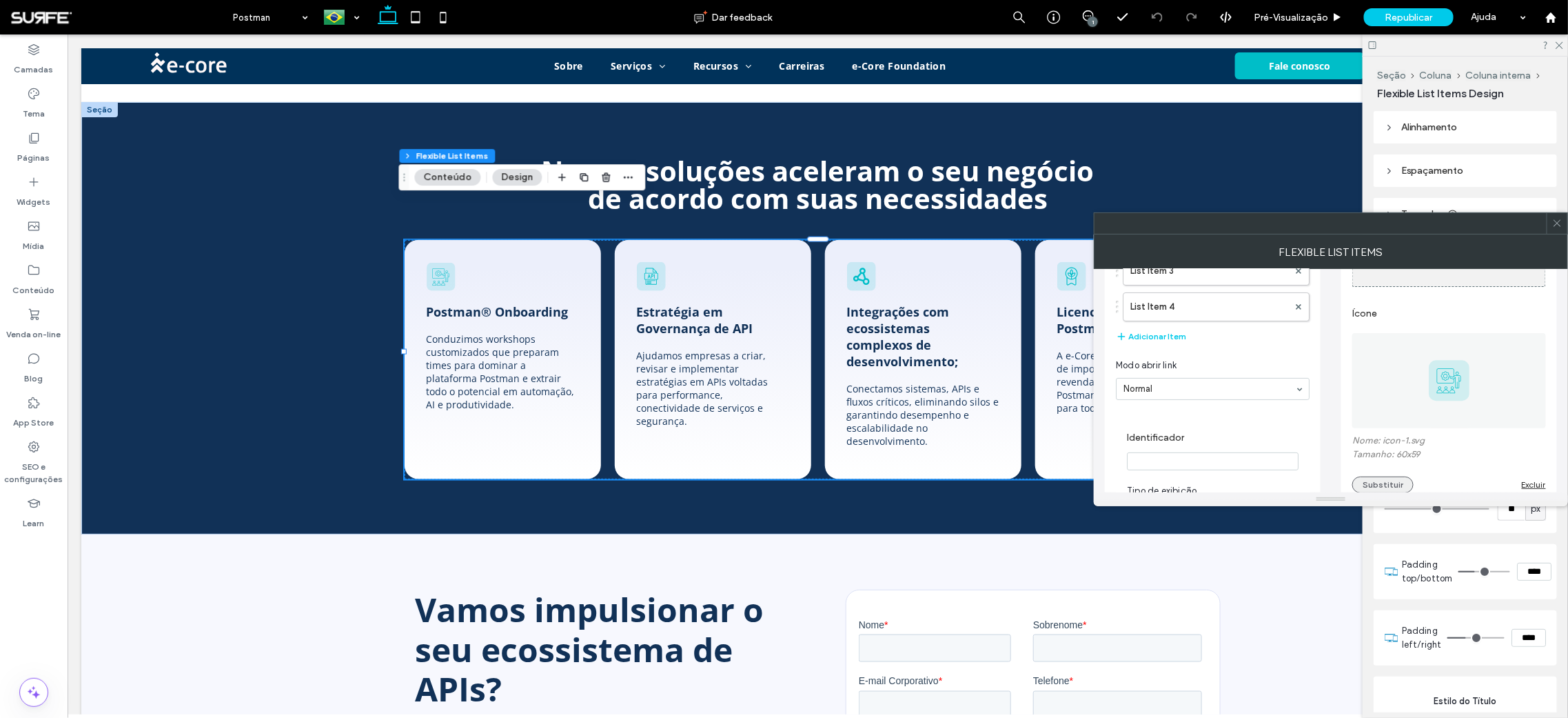
click at [1398, 487] on button "Substituir" at bounding box center [1383, 485] width 62 height 17
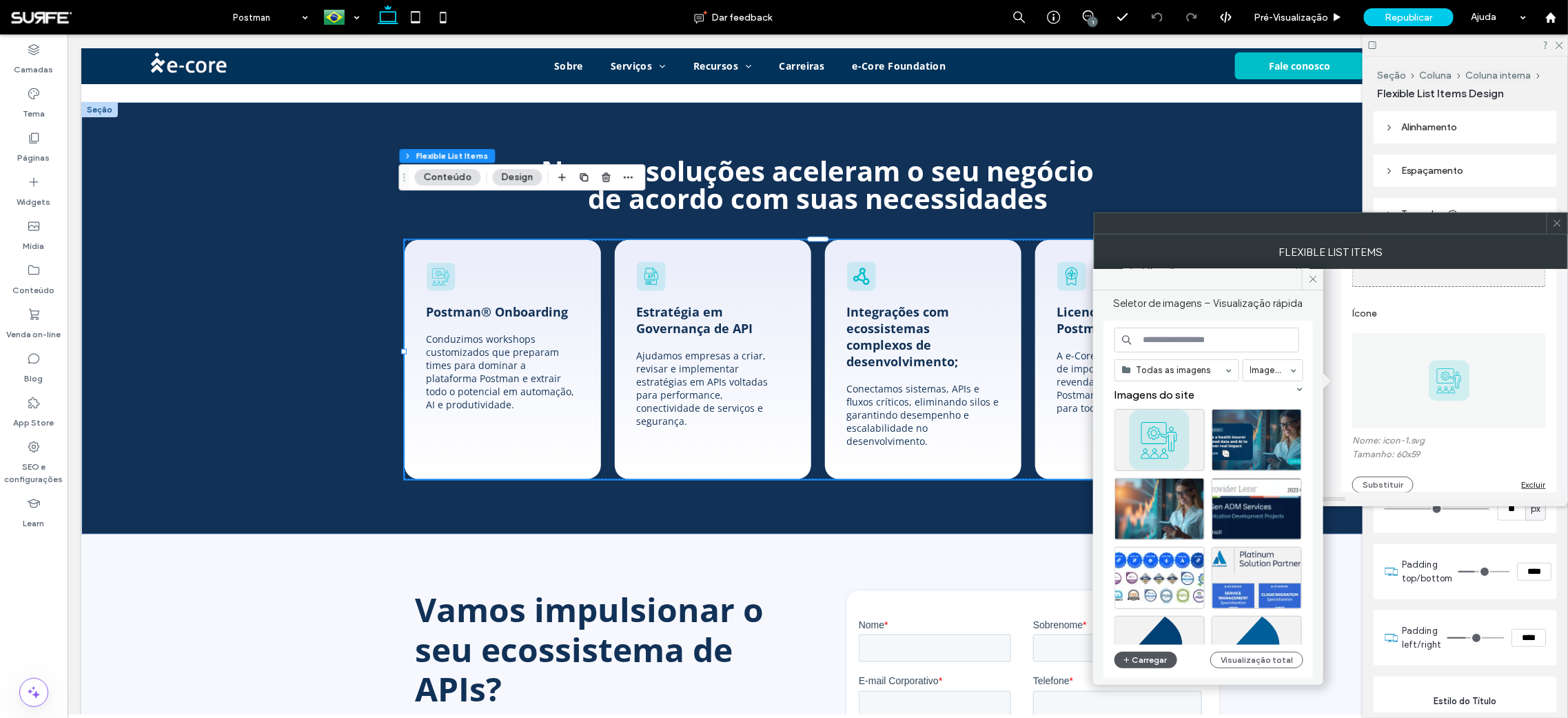
click at [1137, 656] on button "Carregar" at bounding box center [1146, 660] width 63 height 17
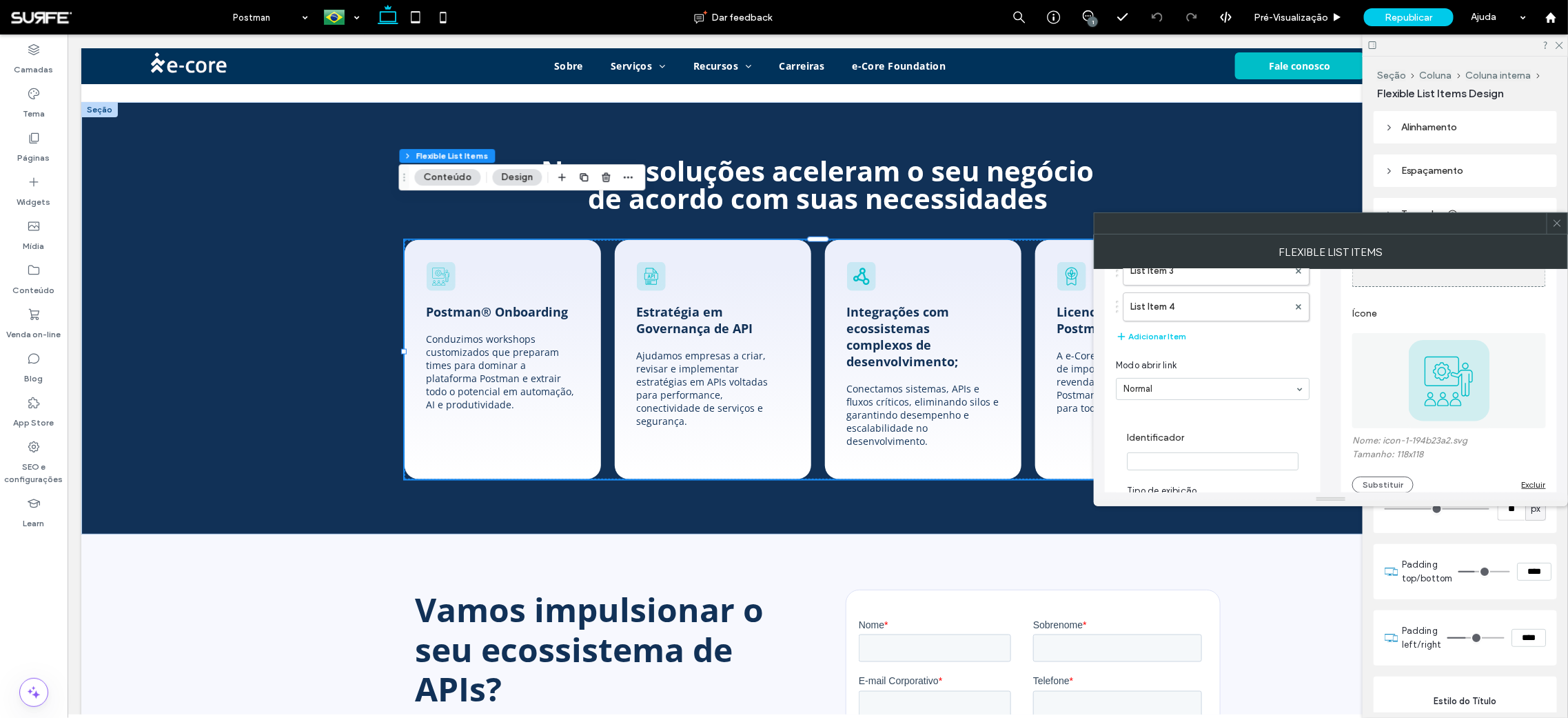
scroll to position [0, 0]
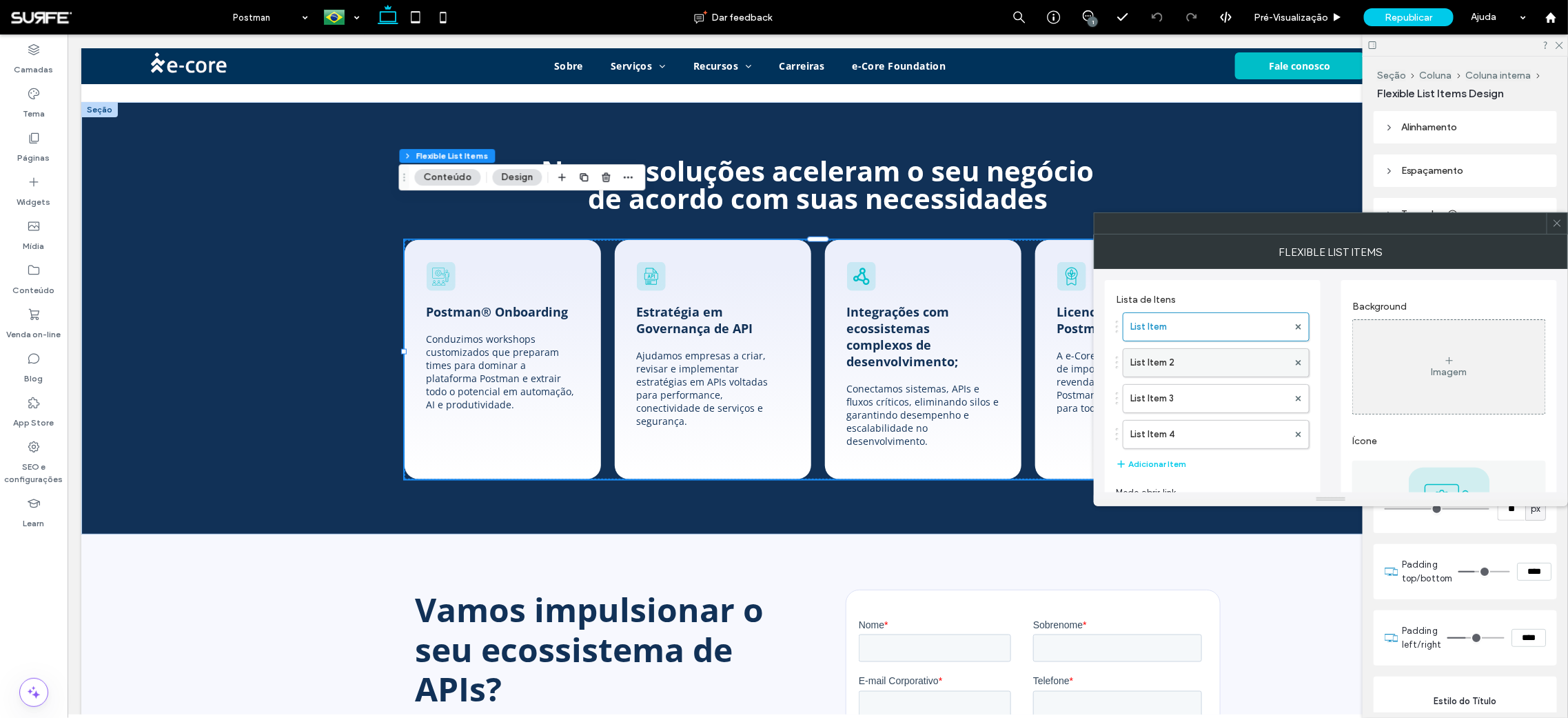
click at [1210, 352] on label "List Item 2" at bounding box center [1210, 362] width 158 height 28
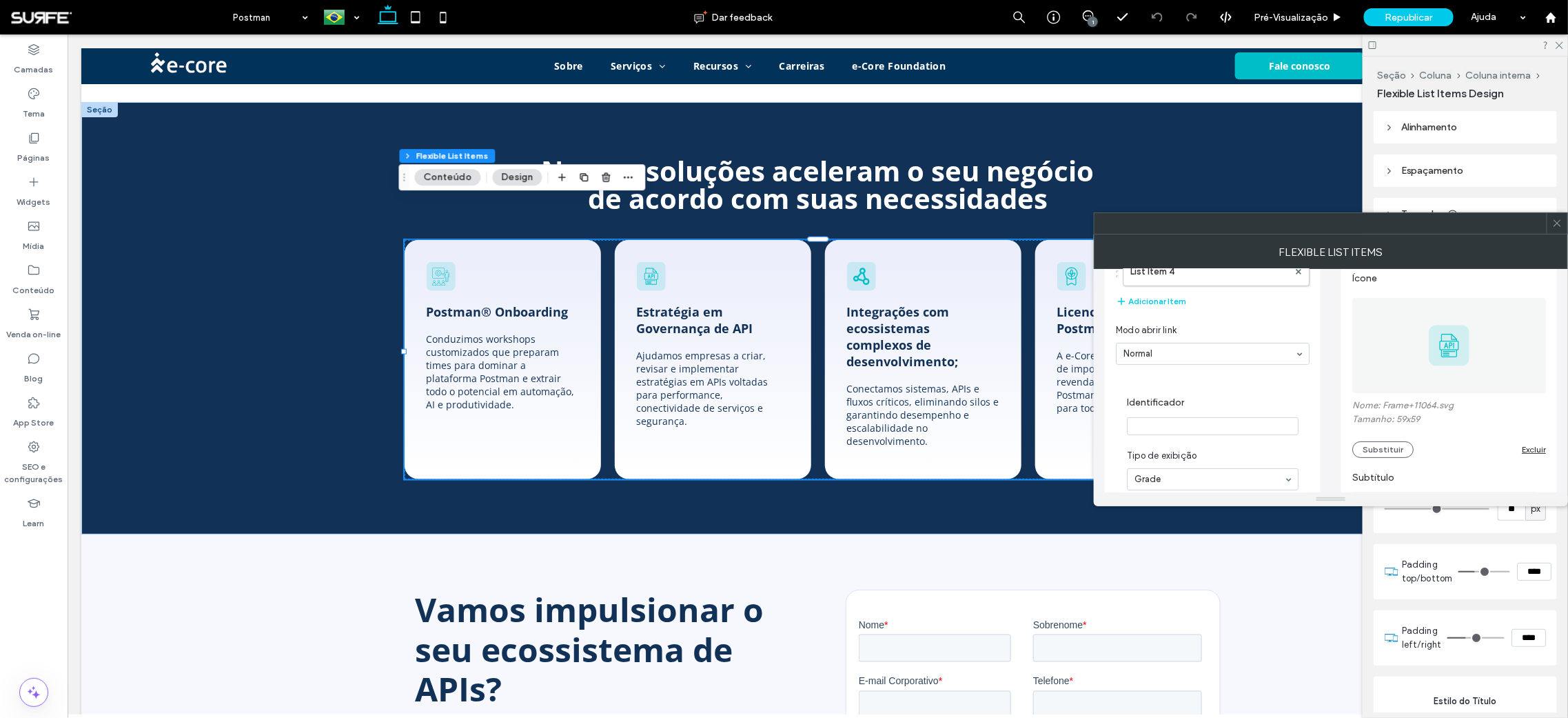
scroll to position [164, 0]
click at [623, 180] on icon "button" at bounding box center [628, 177] width 11 height 11
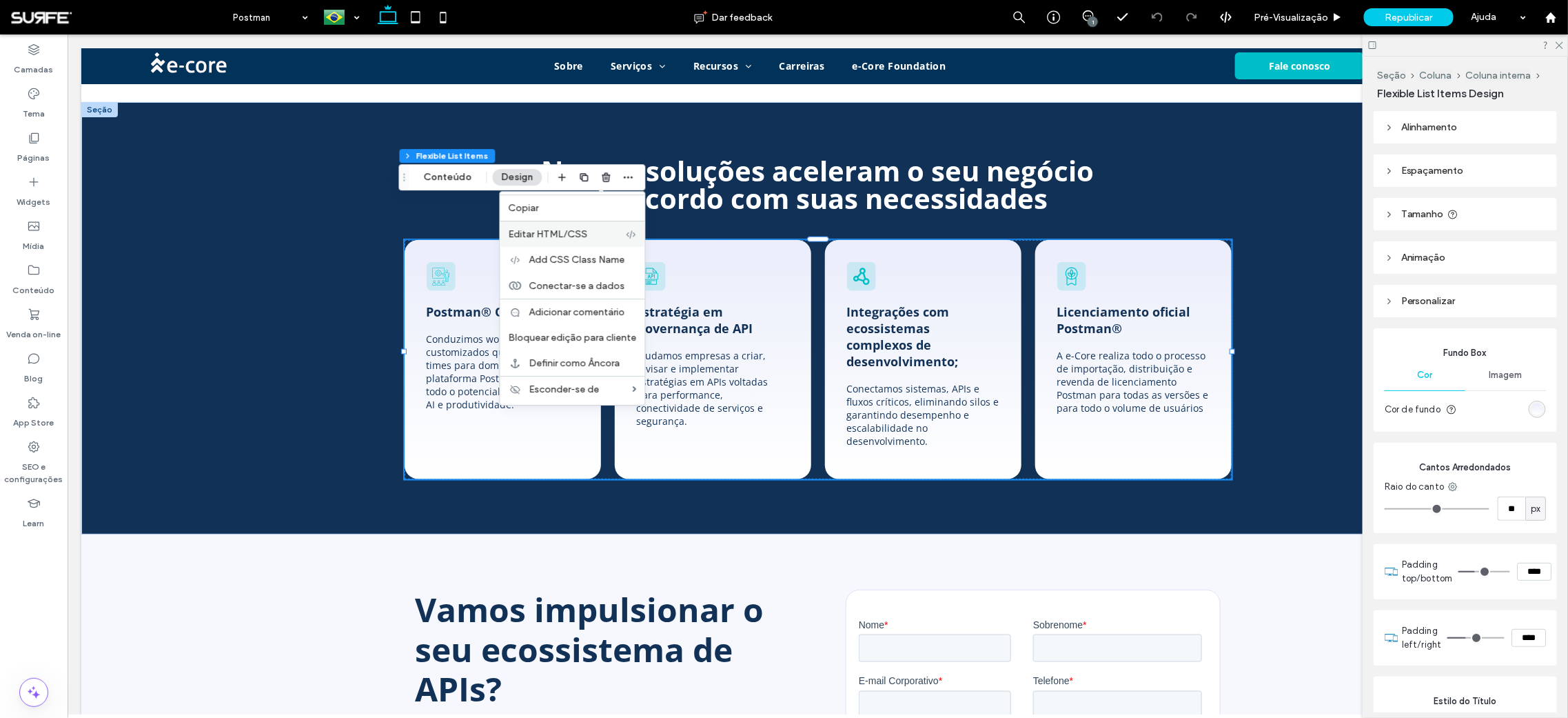
click at [580, 225] on div "Editar HTML/CSS" at bounding box center [573, 233] width 145 height 26
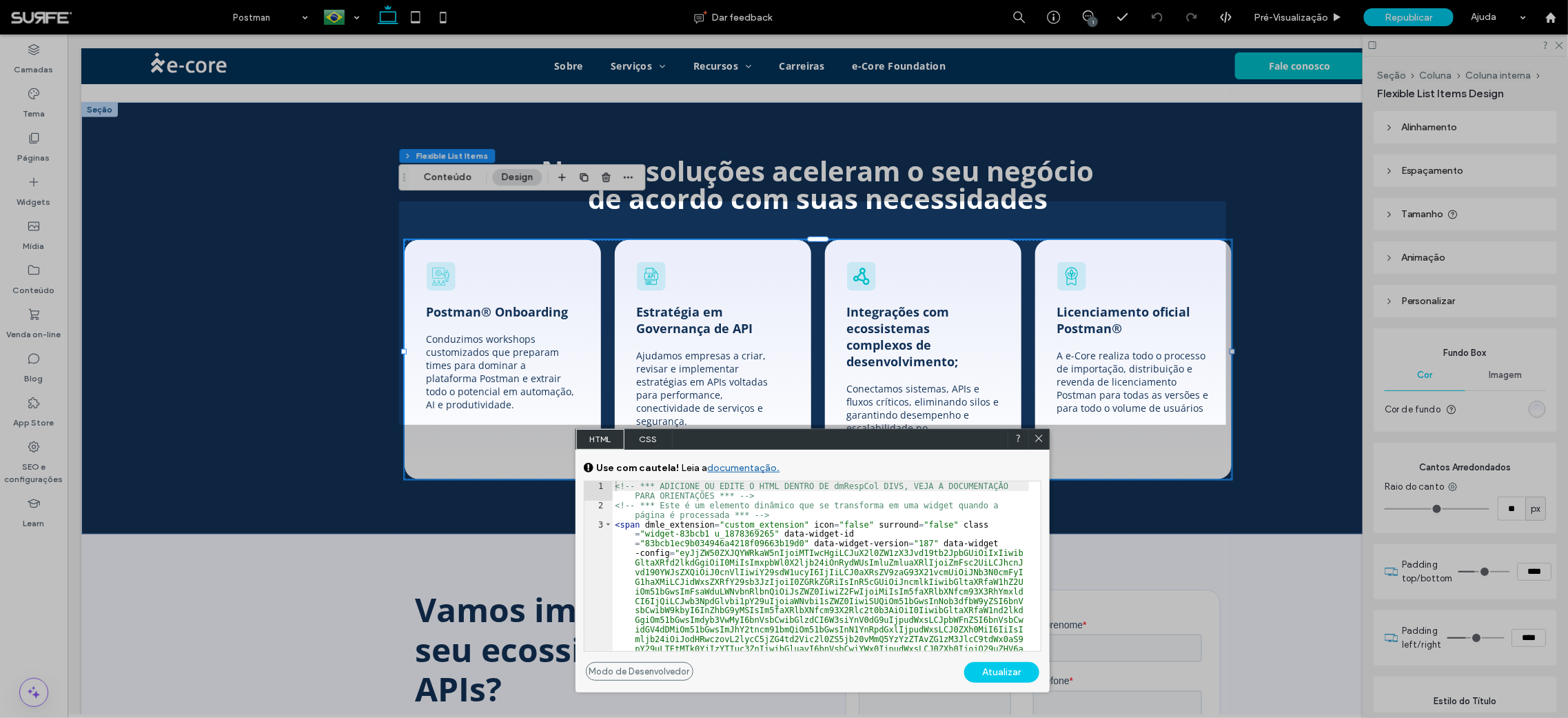
drag, startPoint x: 940, startPoint y: 475, endPoint x: 869, endPoint y: 234, distance: 251.2
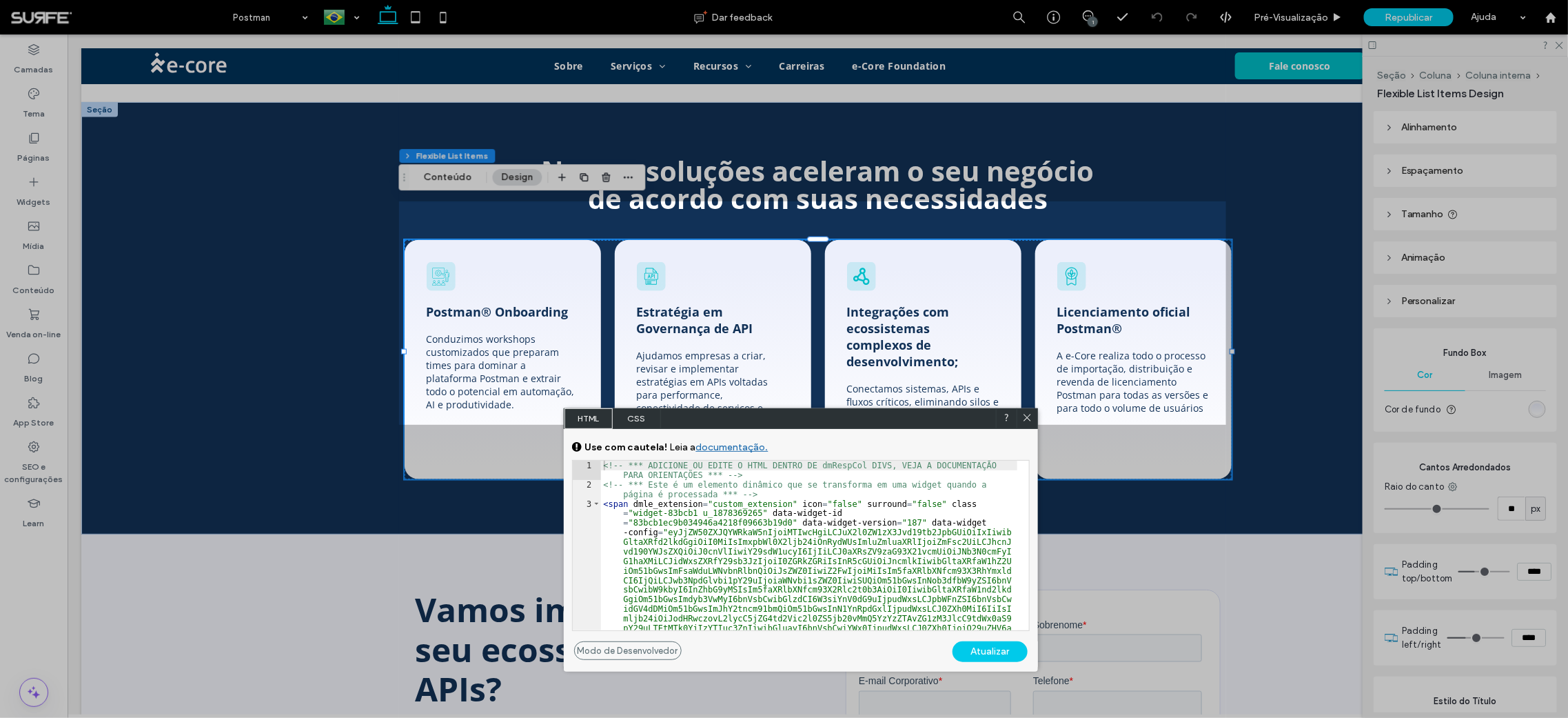
drag, startPoint x: 901, startPoint y: 470, endPoint x: 845, endPoint y: 247, distance: 229.9
click at [637, 418] on span "CSS" at bounding box center [637, 418] width 48 height 21
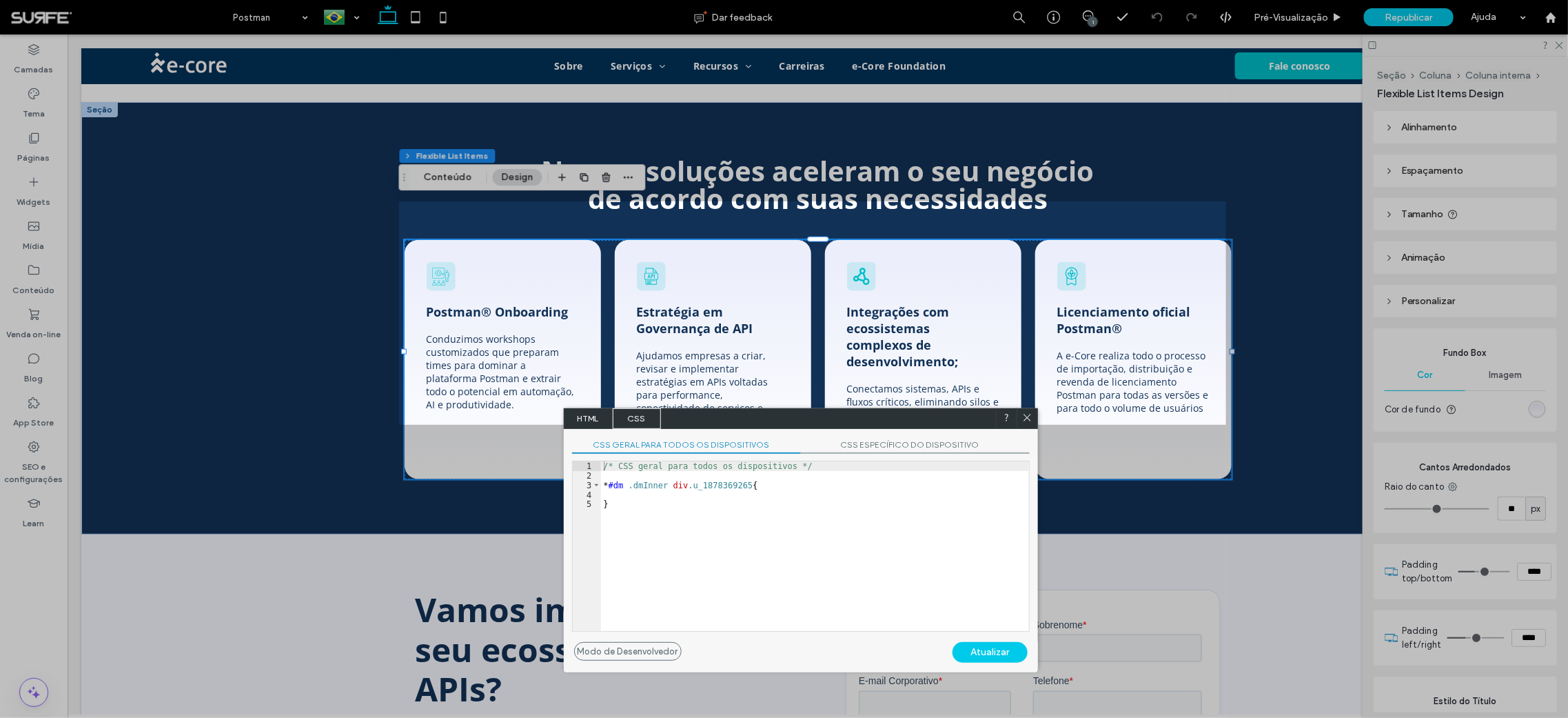
click at [1025, 418] on use at bounding box center [1027, 418] width 7 height 7
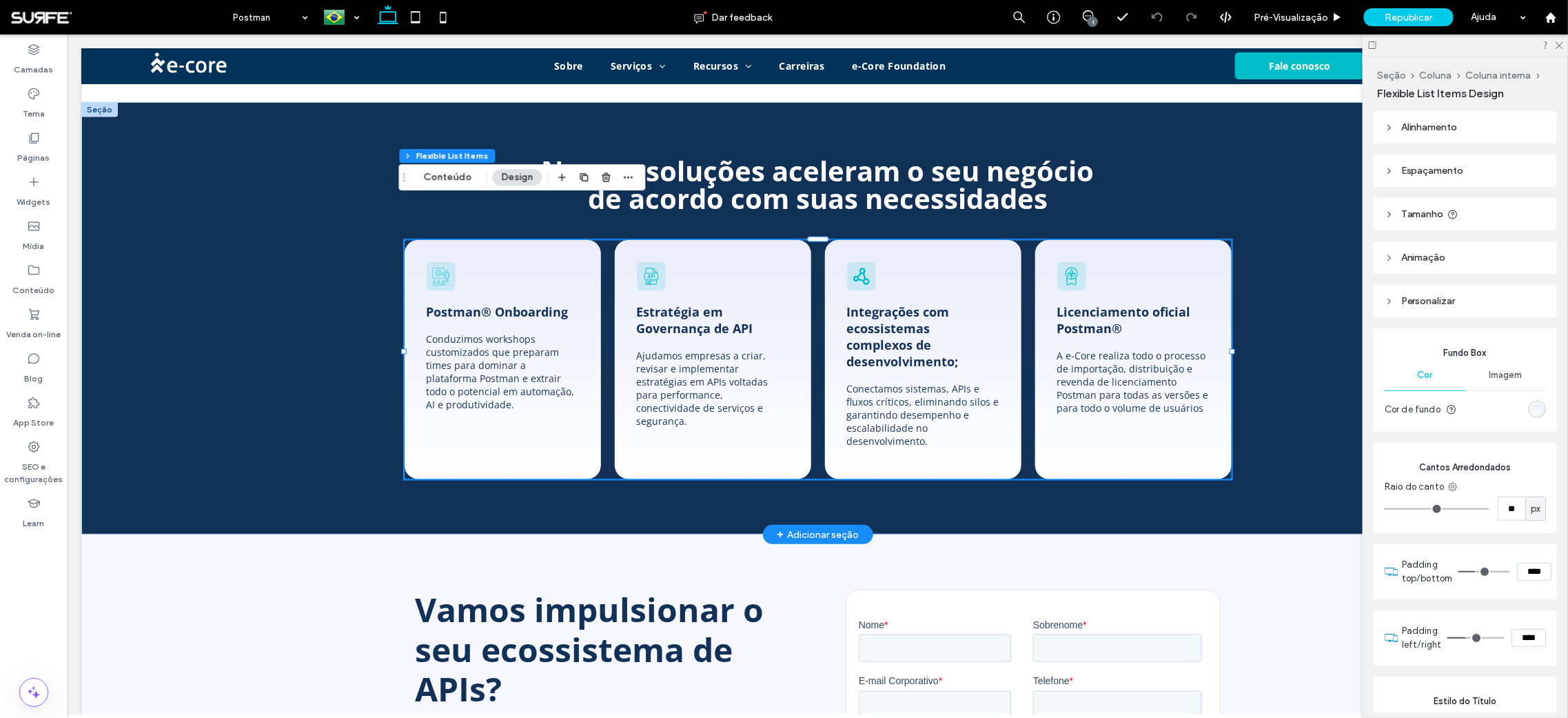
click at [1119, 261] on div at bounding box center [1133, 275] width 152 height 29
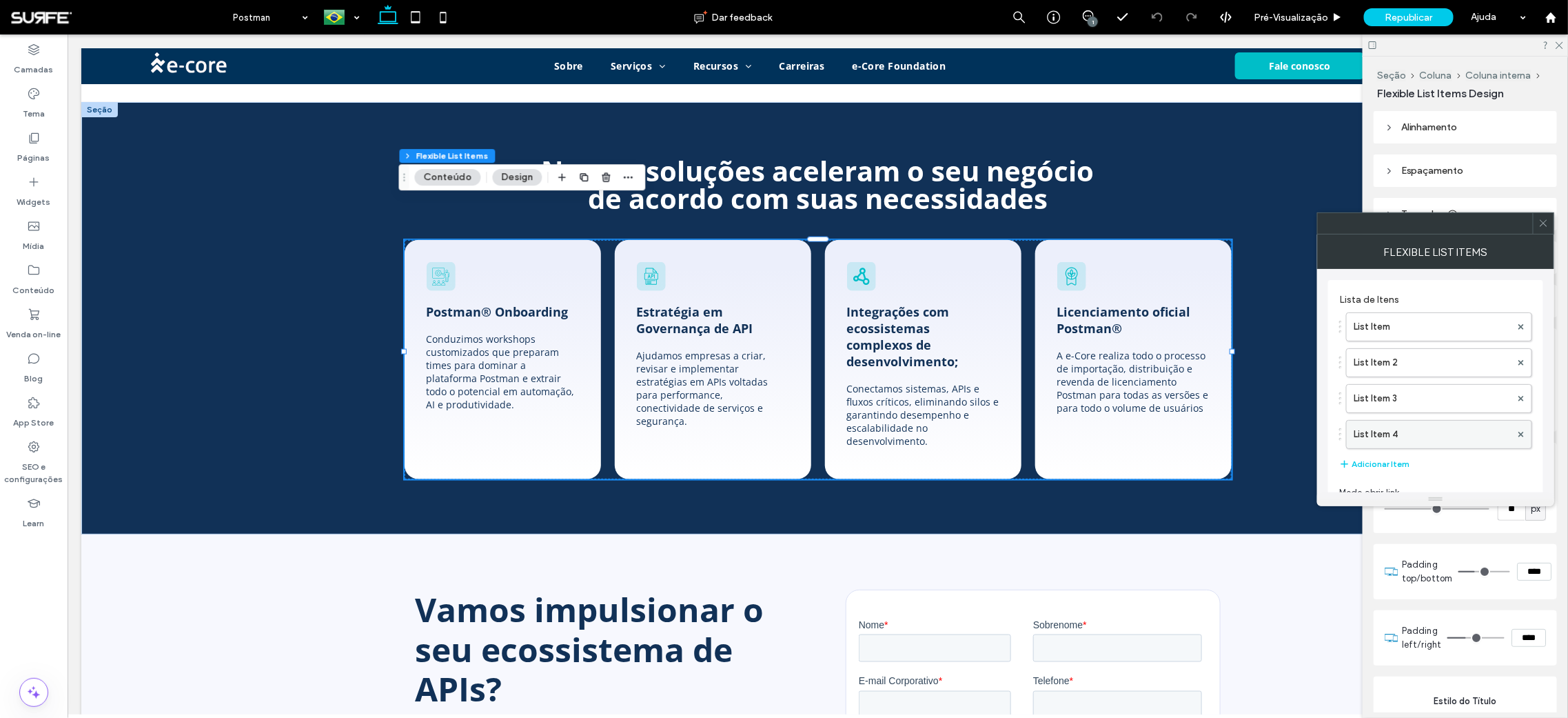
click at [1423, 434] on label "List Item 4" at bounding box center [1433, 434] width 157 height 28
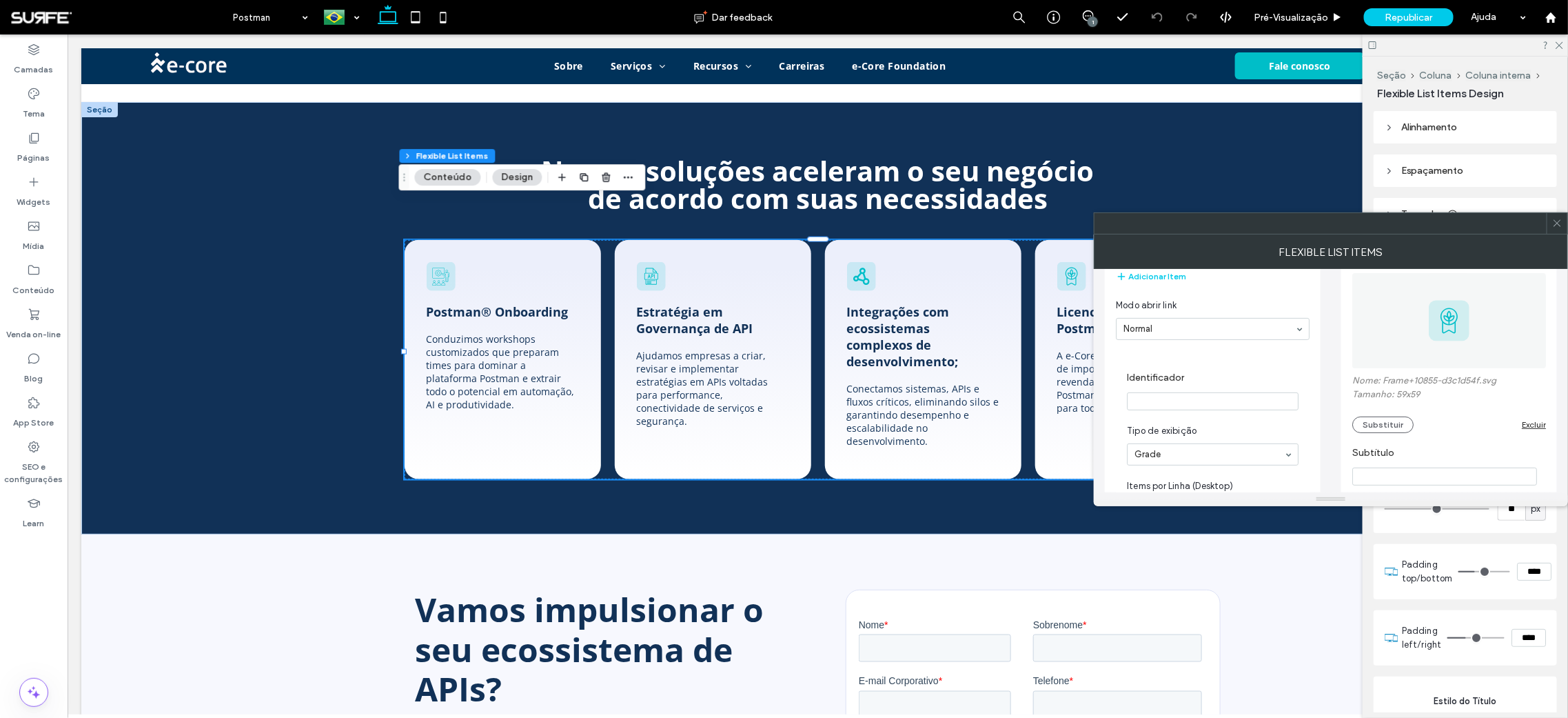
scroll to position [189, 0]
click at [1395, 419] on button "Substituir" at bounding box center [1383, 424] width 62 height 17
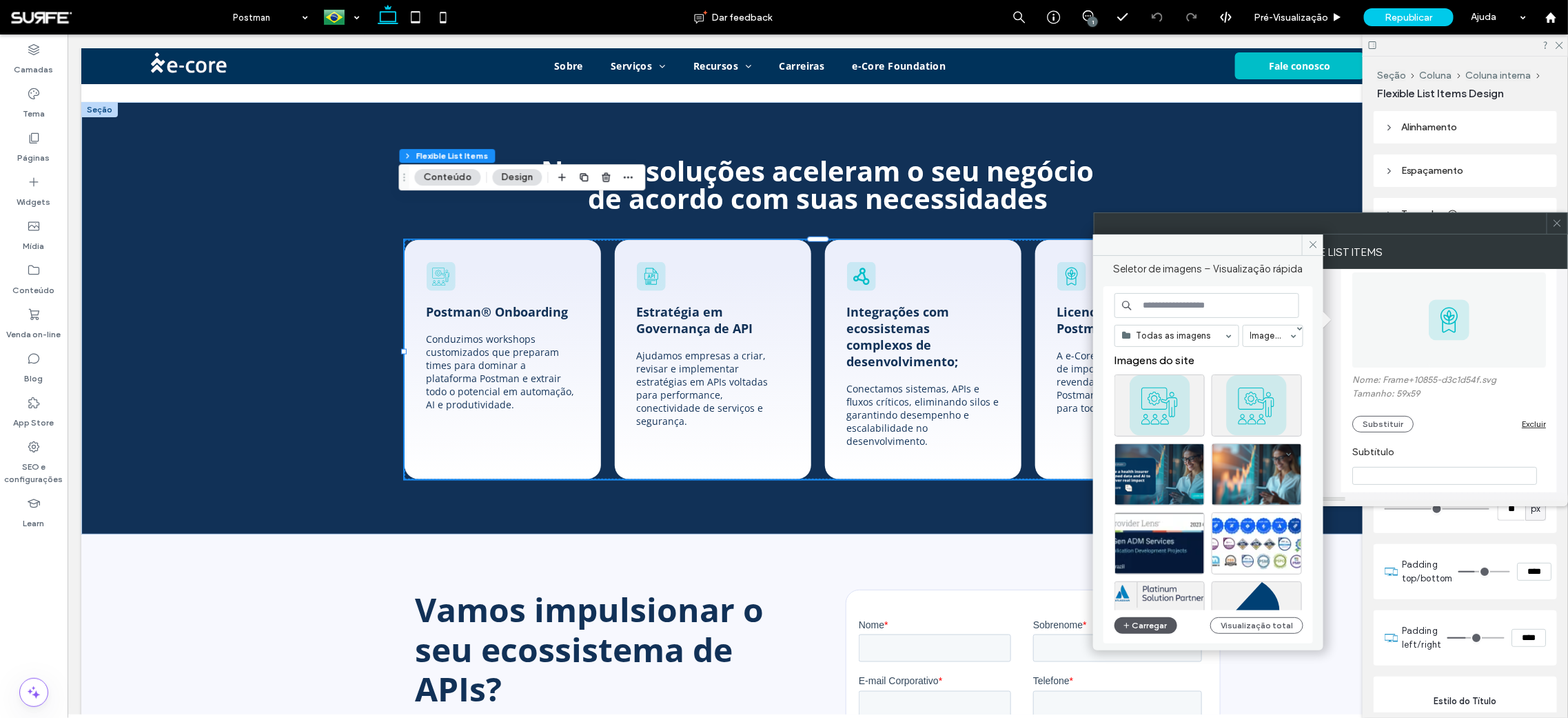
click at [1152, 625] on button "Carregar" at bounding box center [1146, 625] width 63 height 17
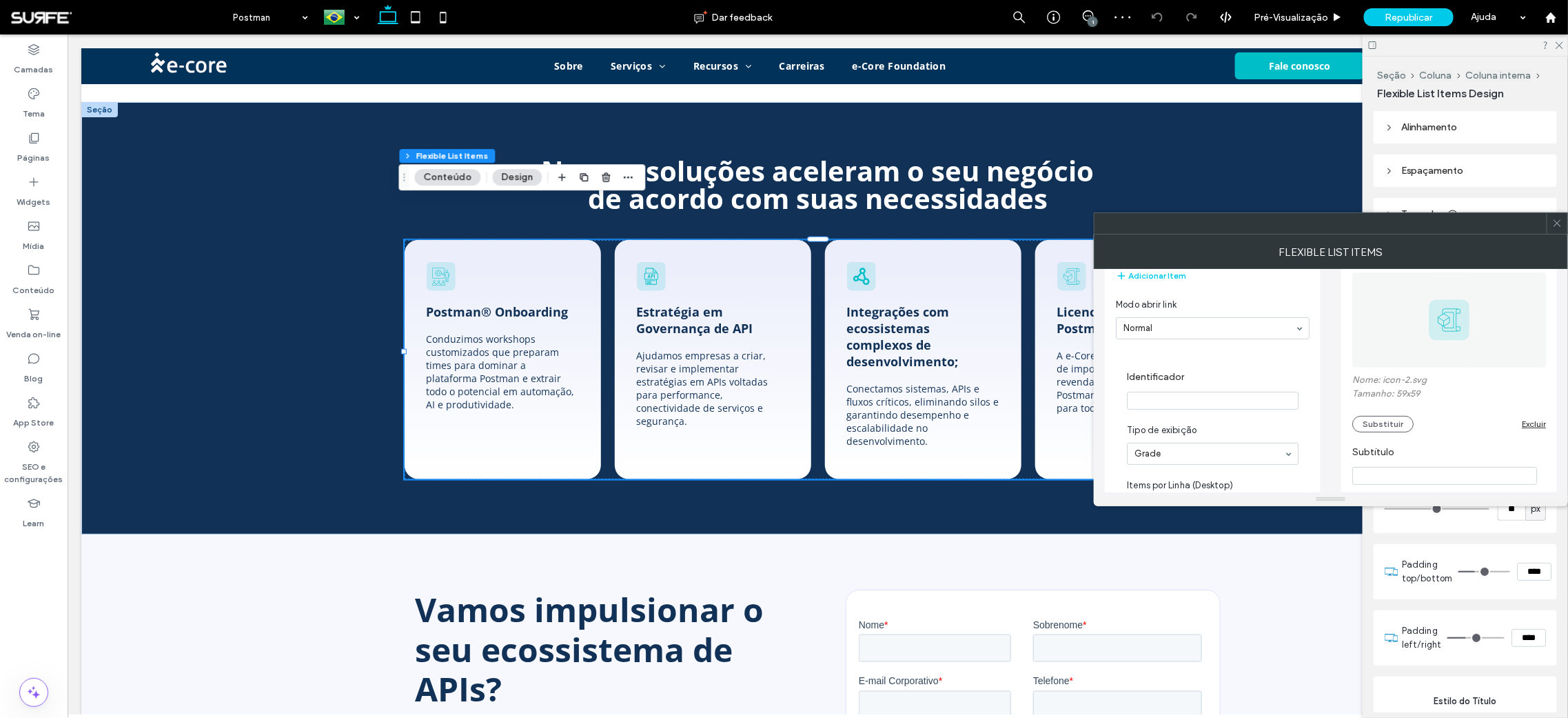
click at [1558, 224] on icon at bounding box center [1558, 224] width 11 height 11
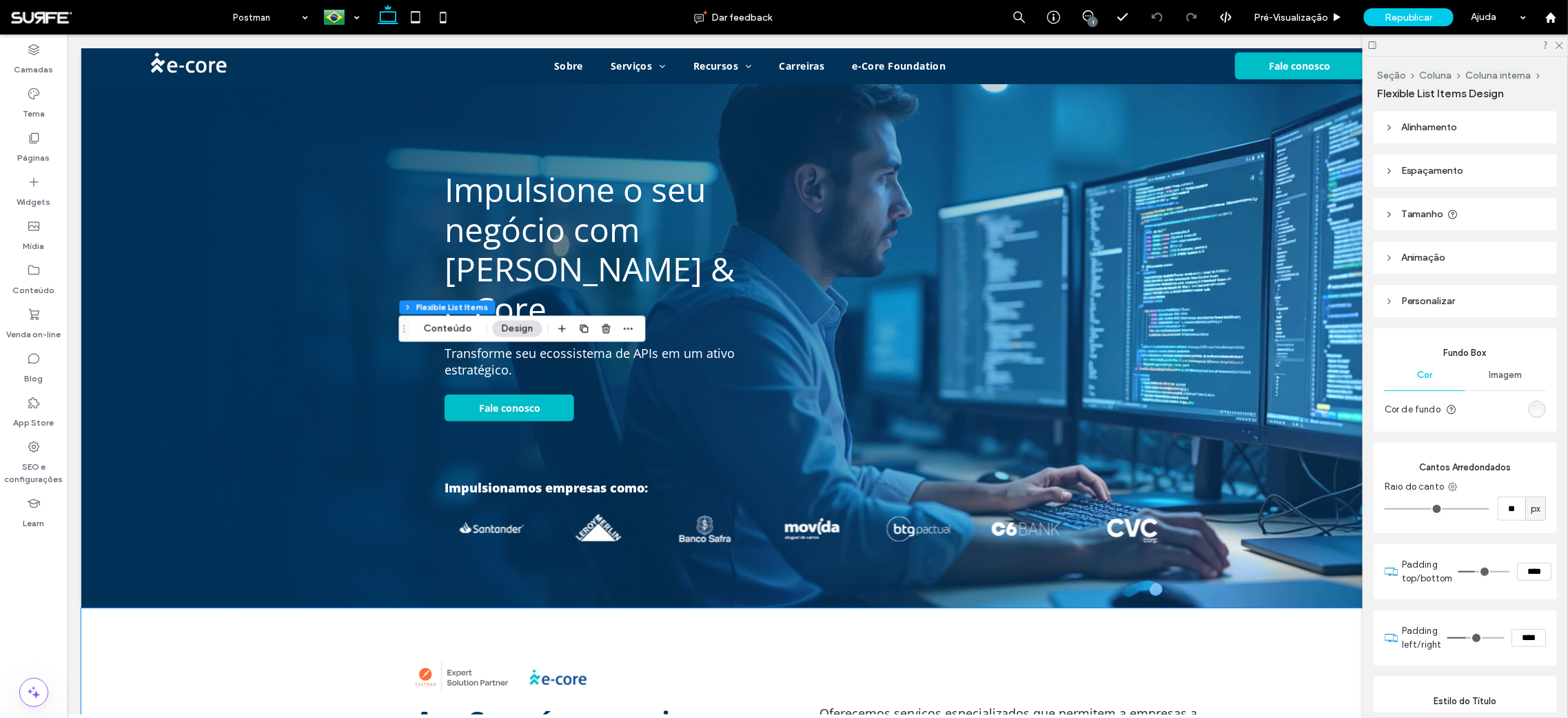
scroll to position [616, 0]
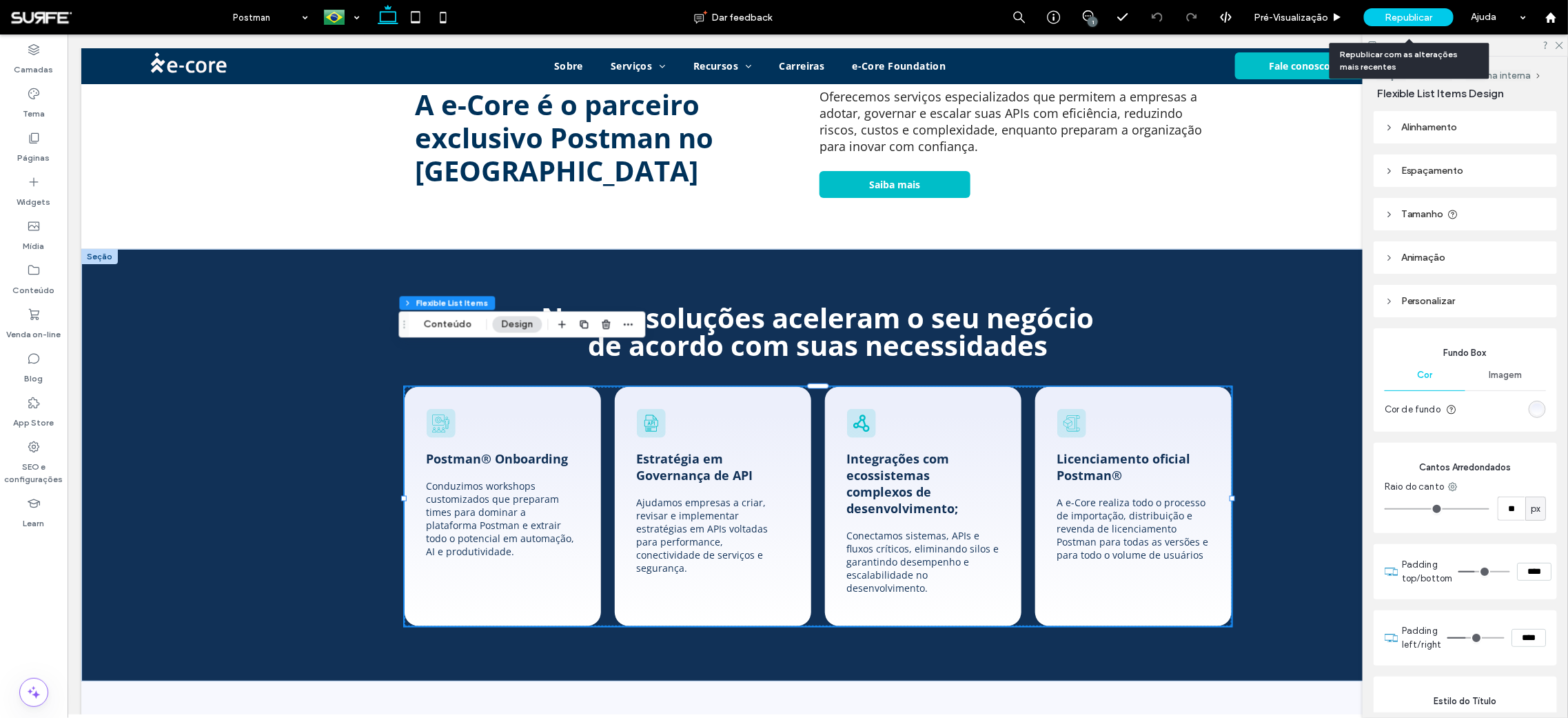
click at [1396, 17] on span "Republicar" at bounding box center [1409, 17] width 48 height 12
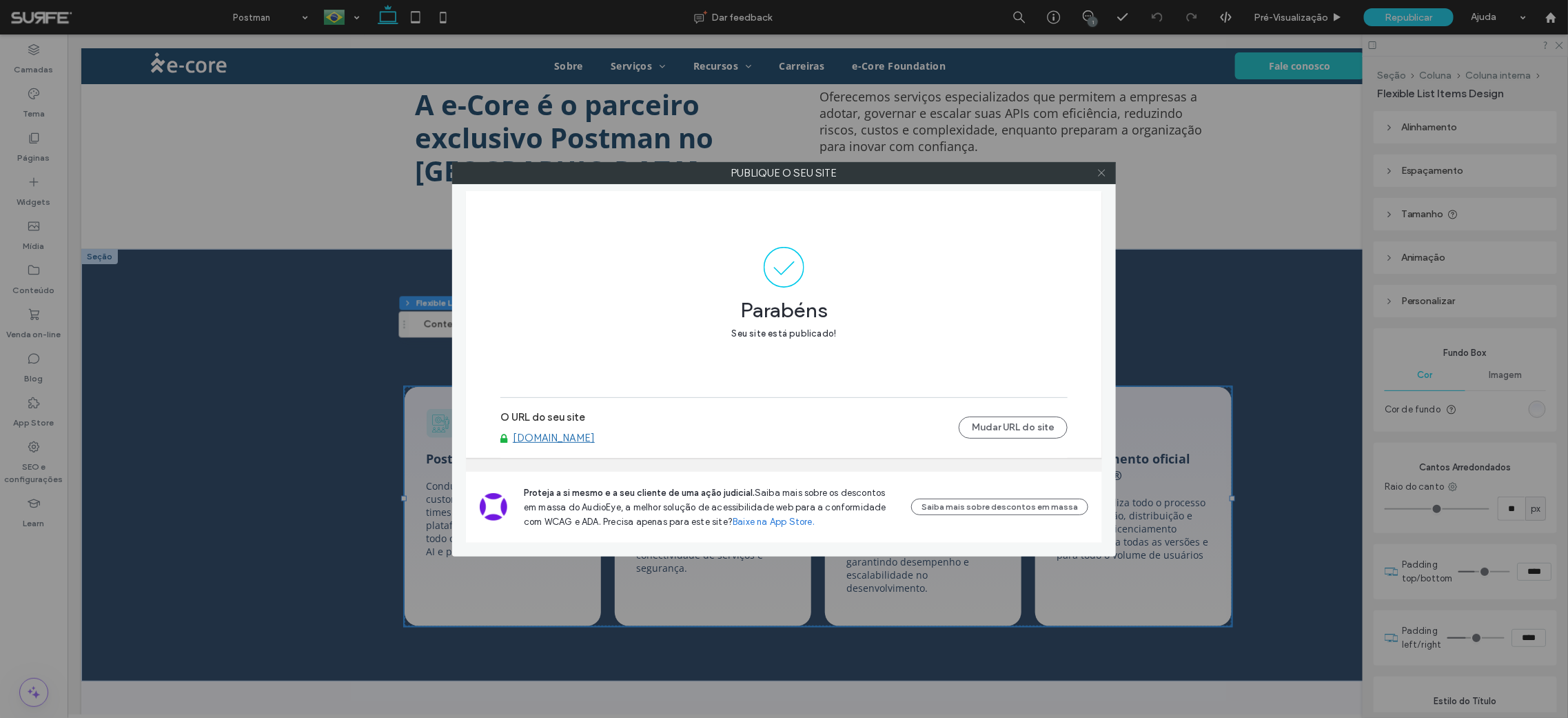
click at [1098, 173] on icon at bounding box center [1102, 173] width 11 height 11
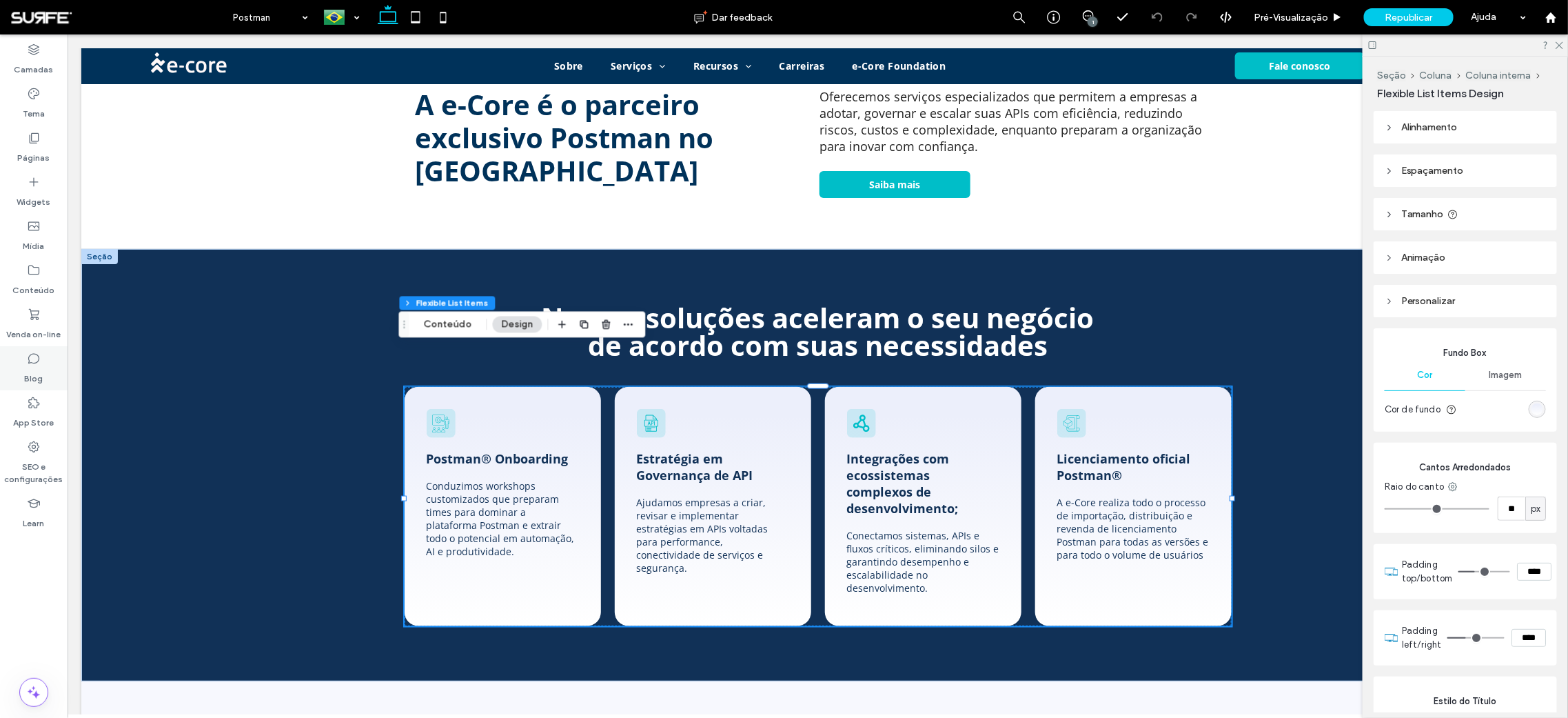
drag, startPoint x: 38, startPoint y: 376, endPoint x: 431, endPoint y: 61, distance: 503.7
click at [38, 376] on label "Blog" at bounding box center [34, 376] width 19 height 20
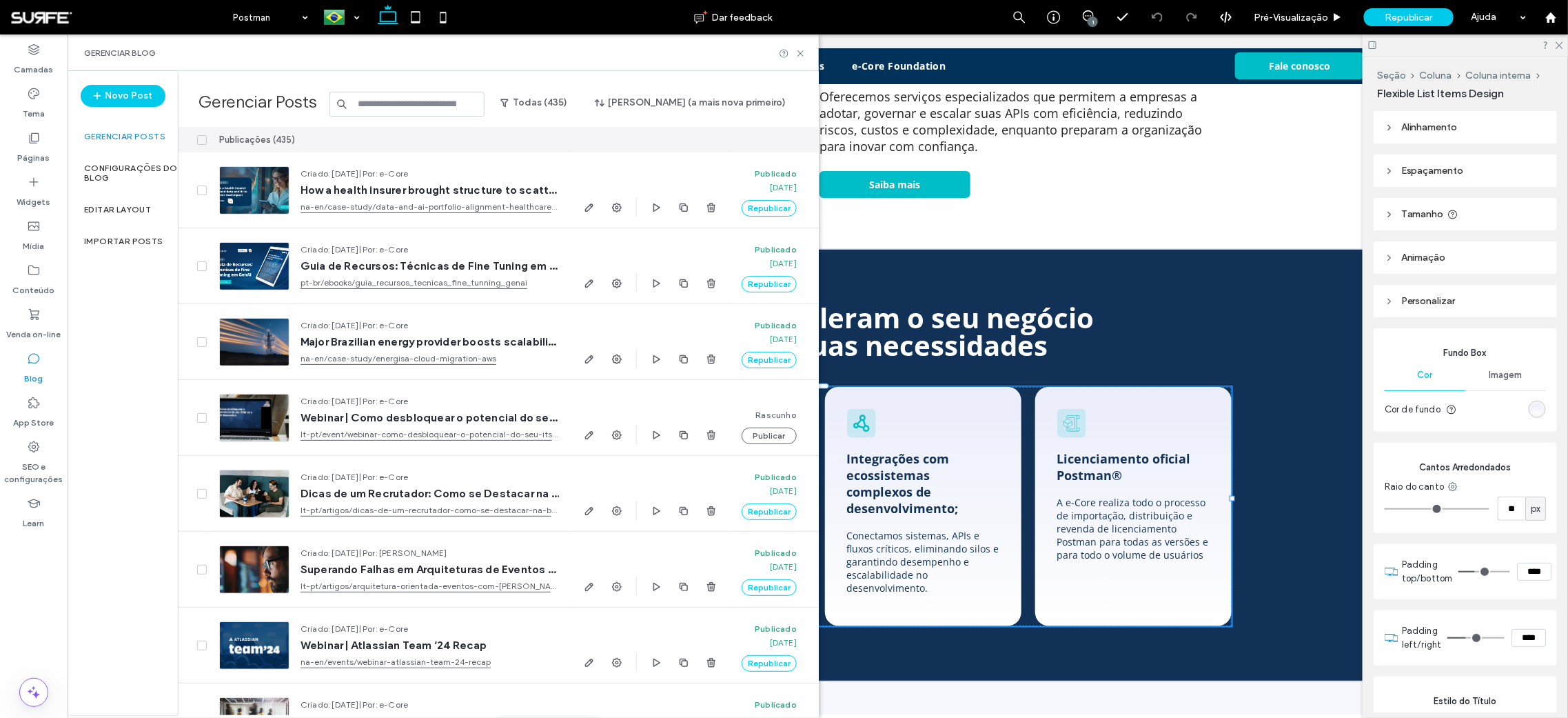
click at [402, 92] on input at bounding box center [408, 105] width 156 height 25
paste input "**********"
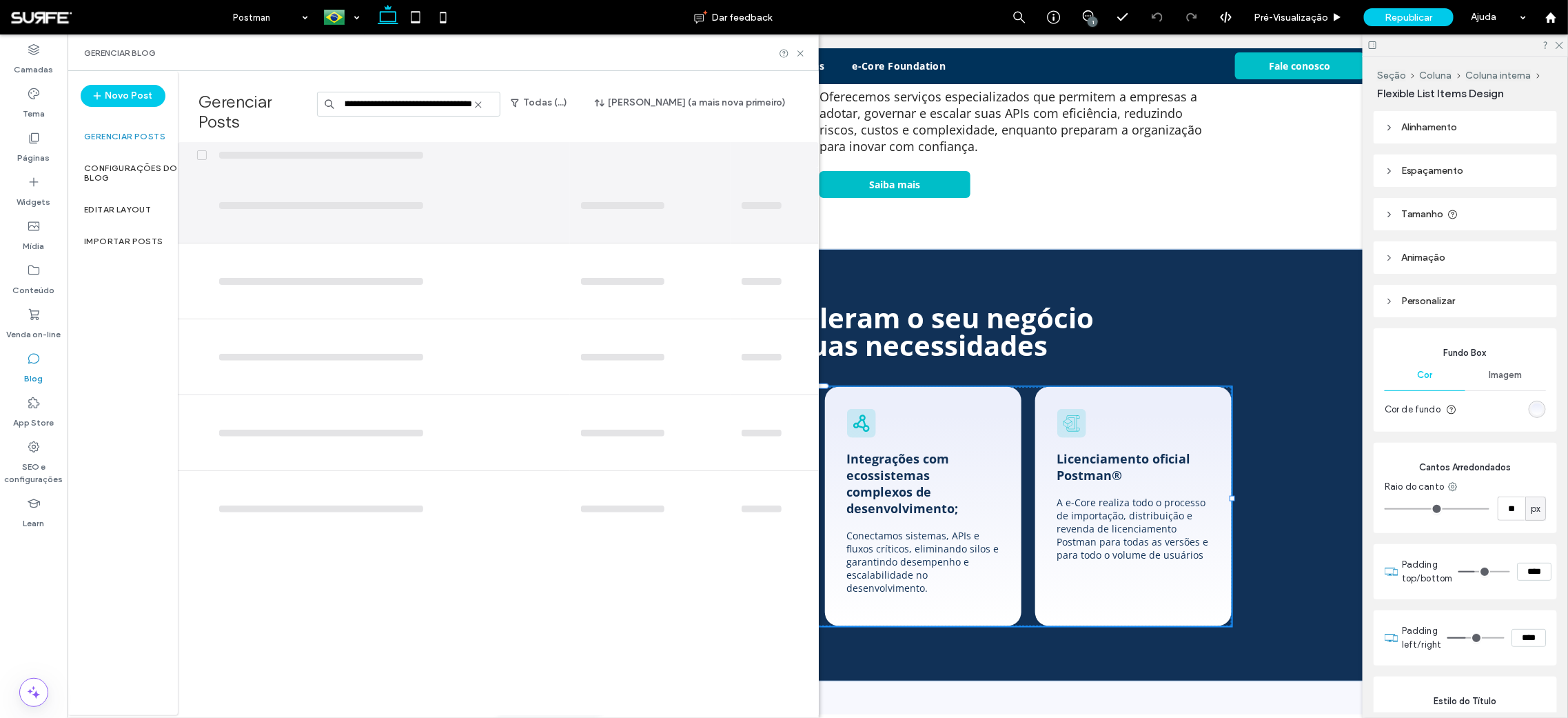
scroll to position [0, 159]
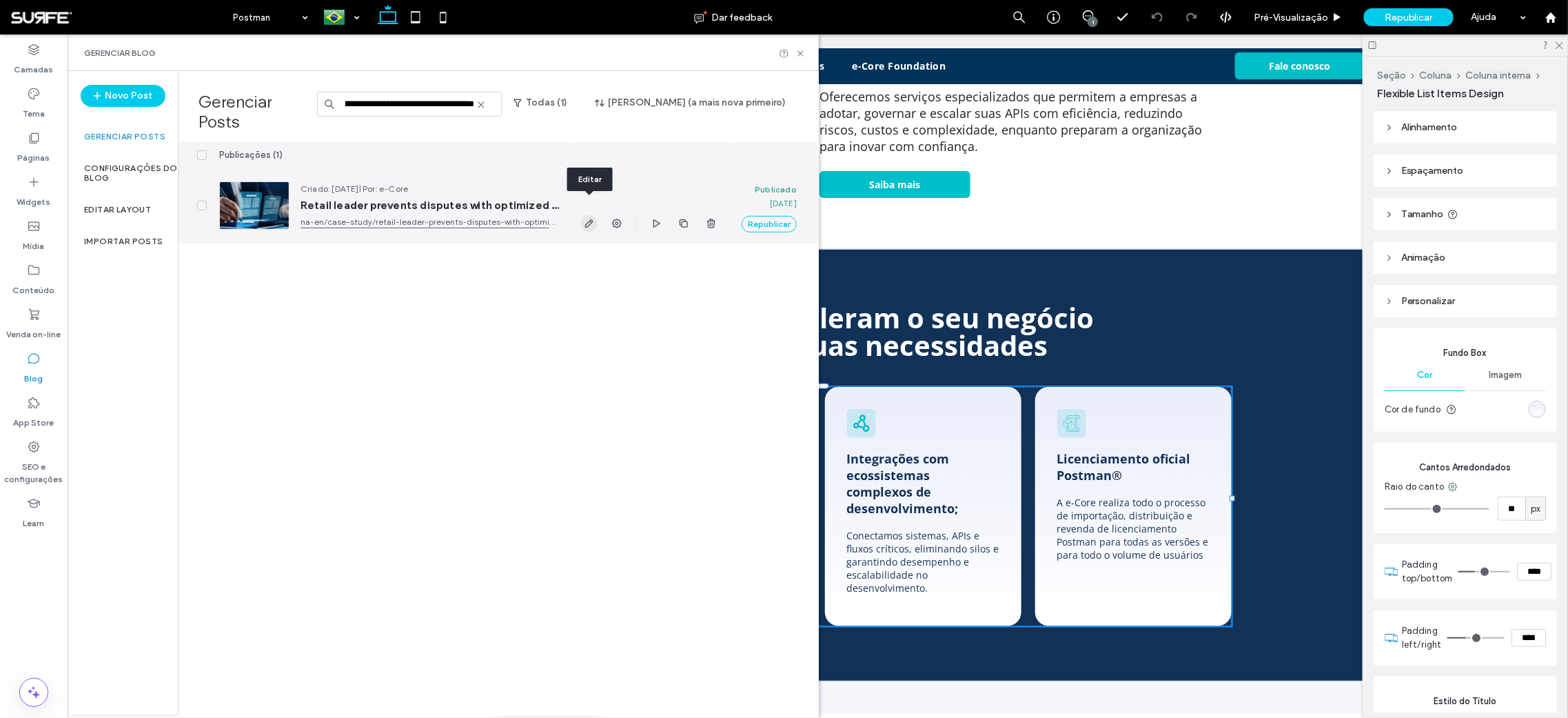
type input "**********"
click at [590, 219] on use "button" at bounding box center [589, 223] width 8 height 8
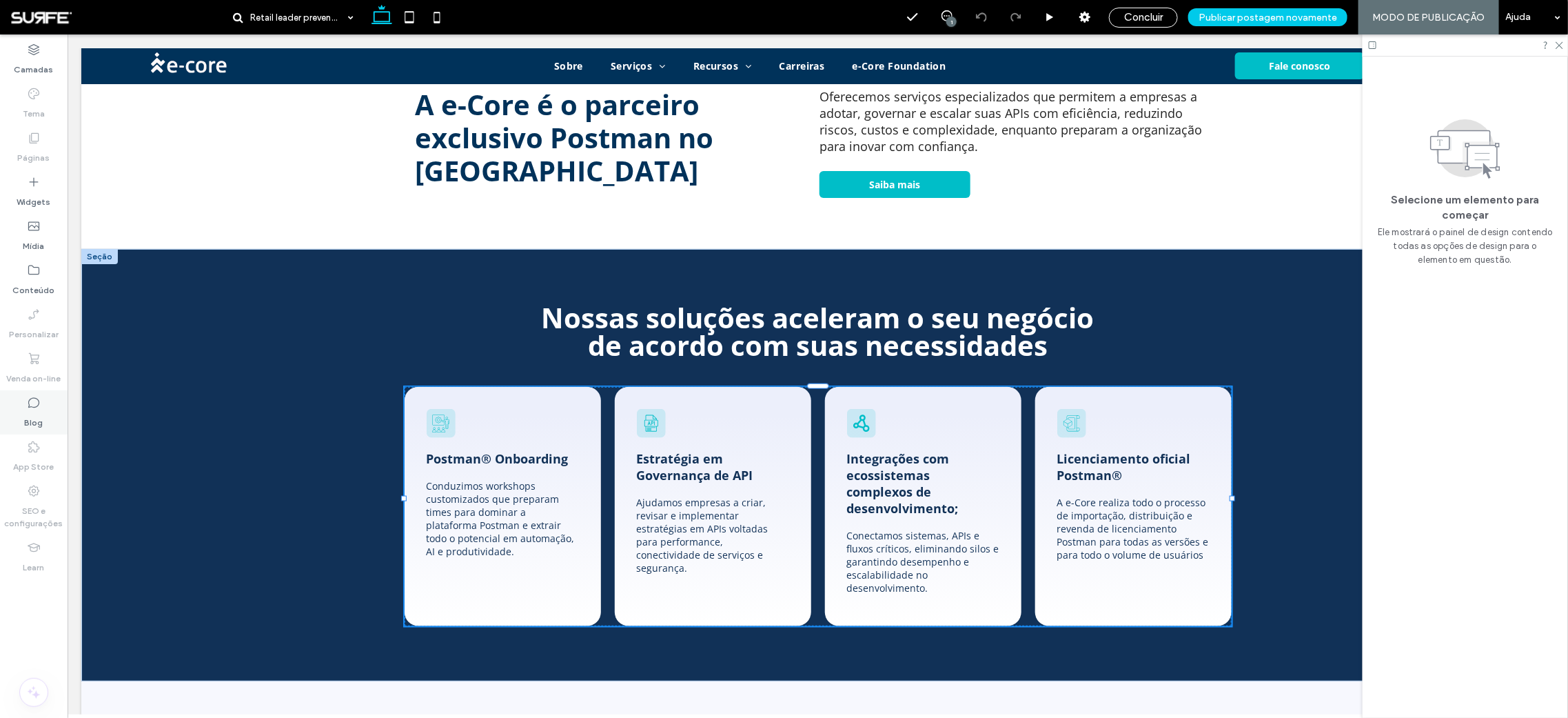
click at [35, 409] on icon at bounding box center [33, 402] width 13 height 13
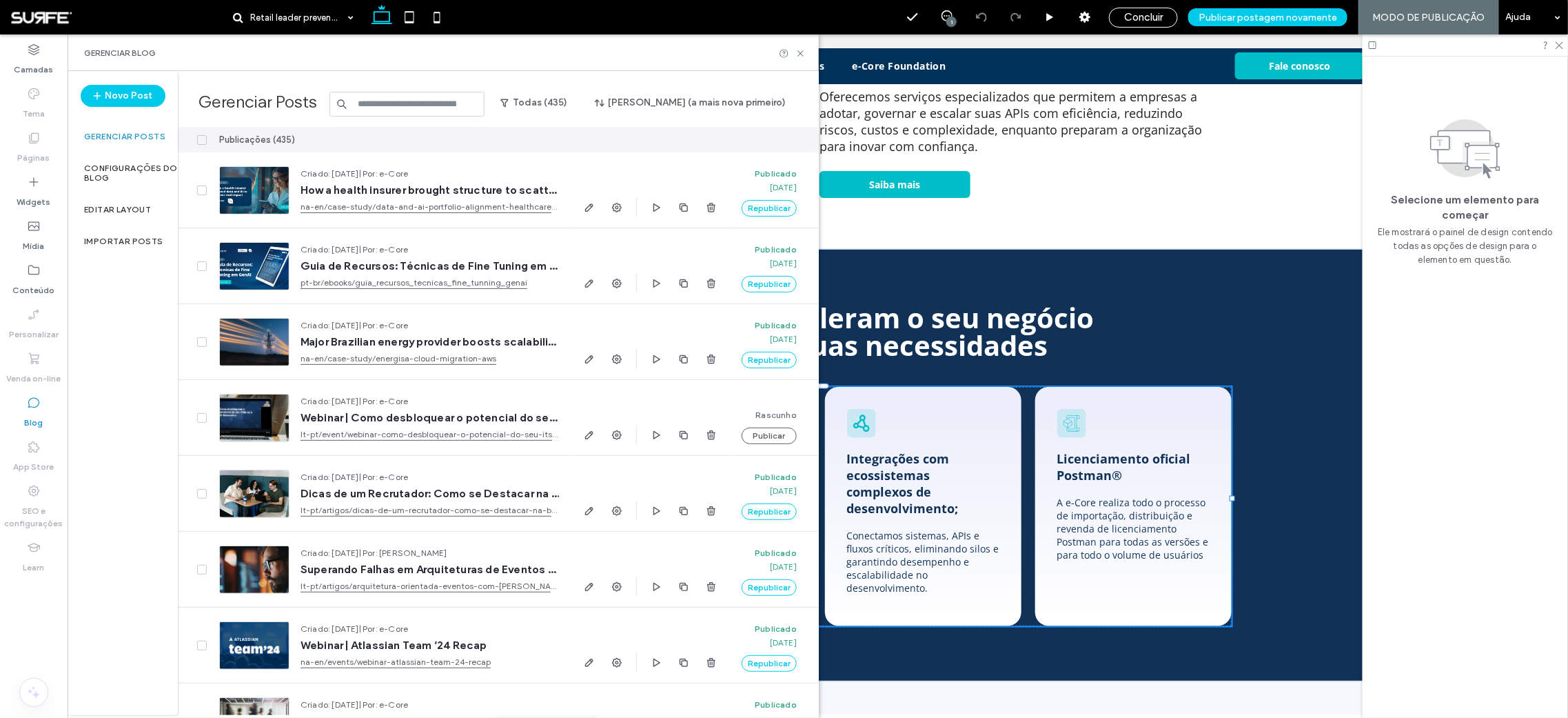
click at [477, 101] on input at bounding box center [408, 105] width 156 height 25
paste input "**********"
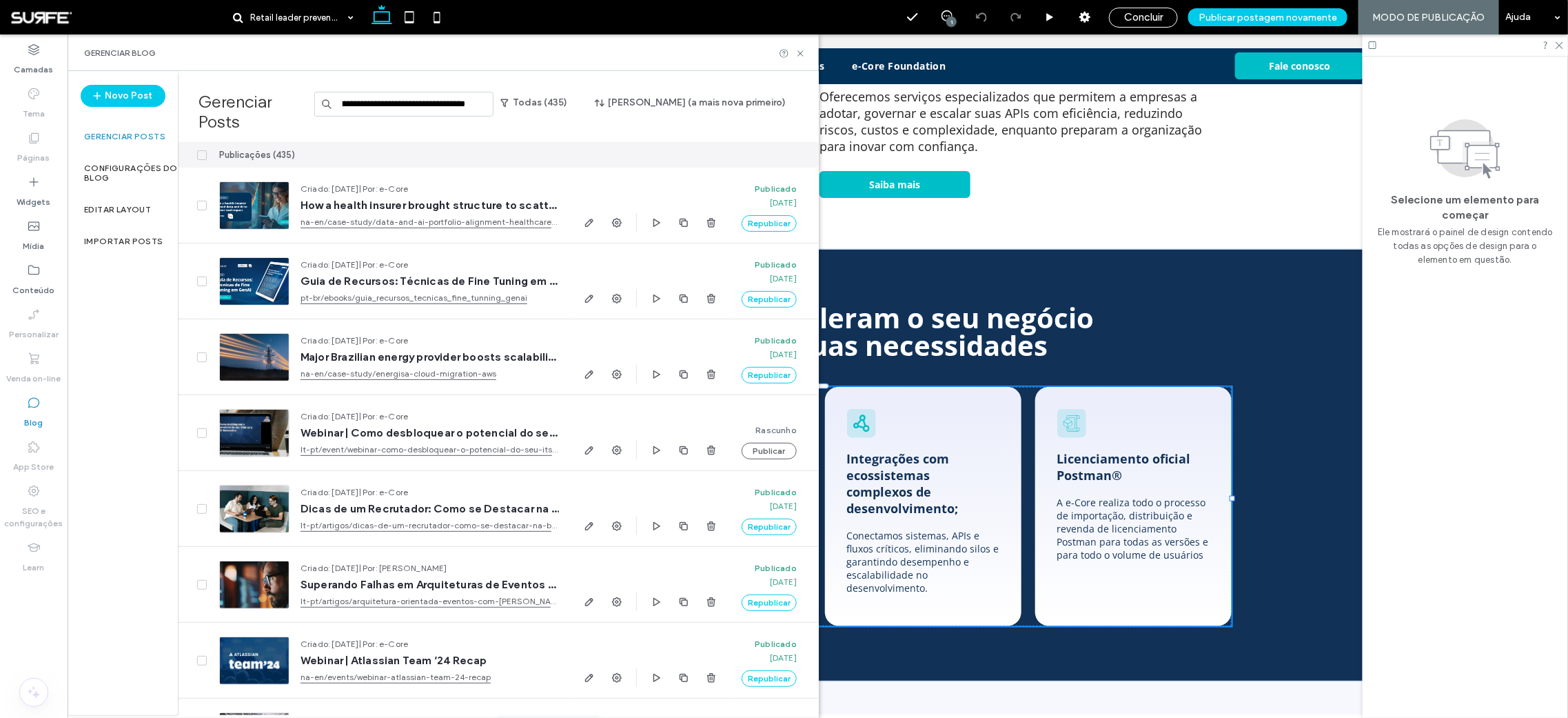
scroll to position [0, 159]
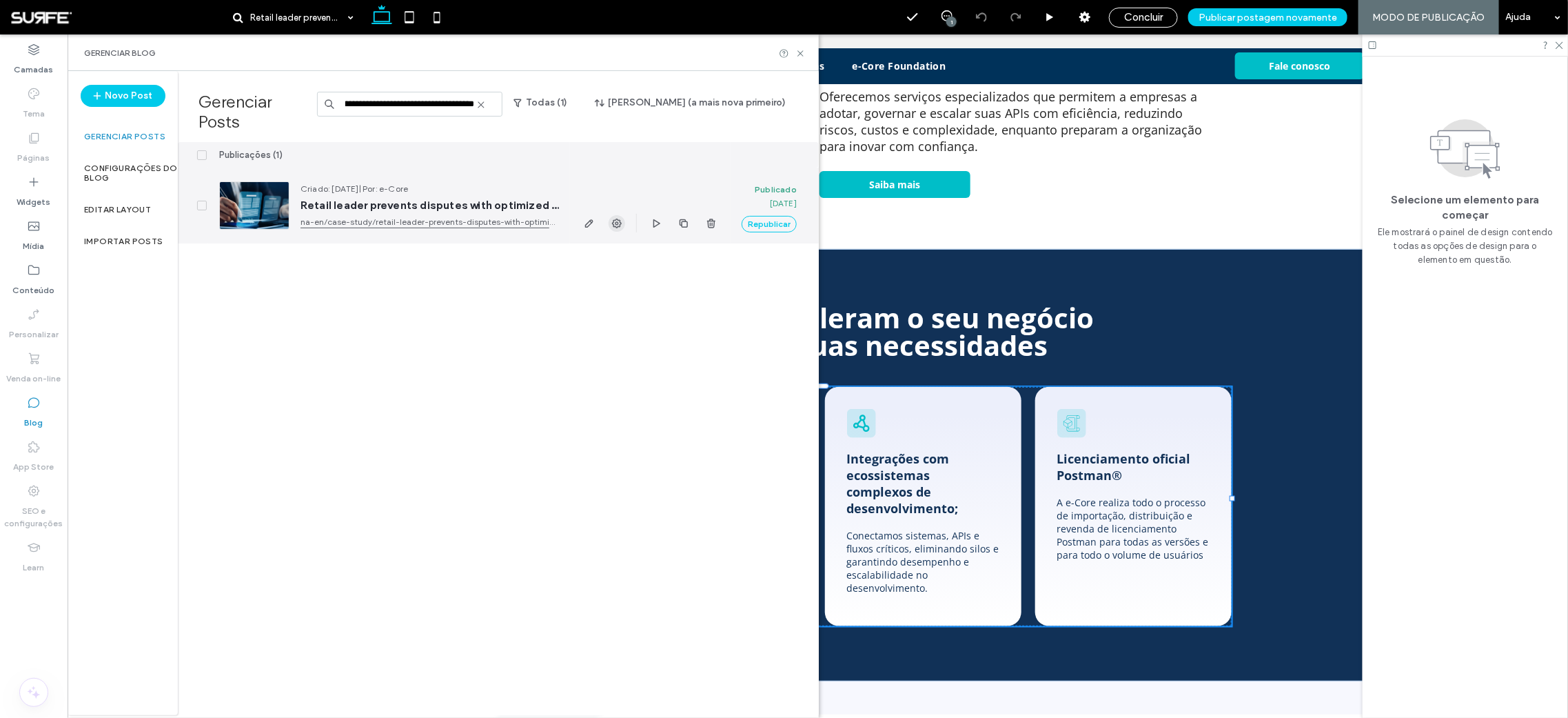
type input "**********"
click at [620, 218] on use "button" at bounding box center [617, 223] width 10 height 10
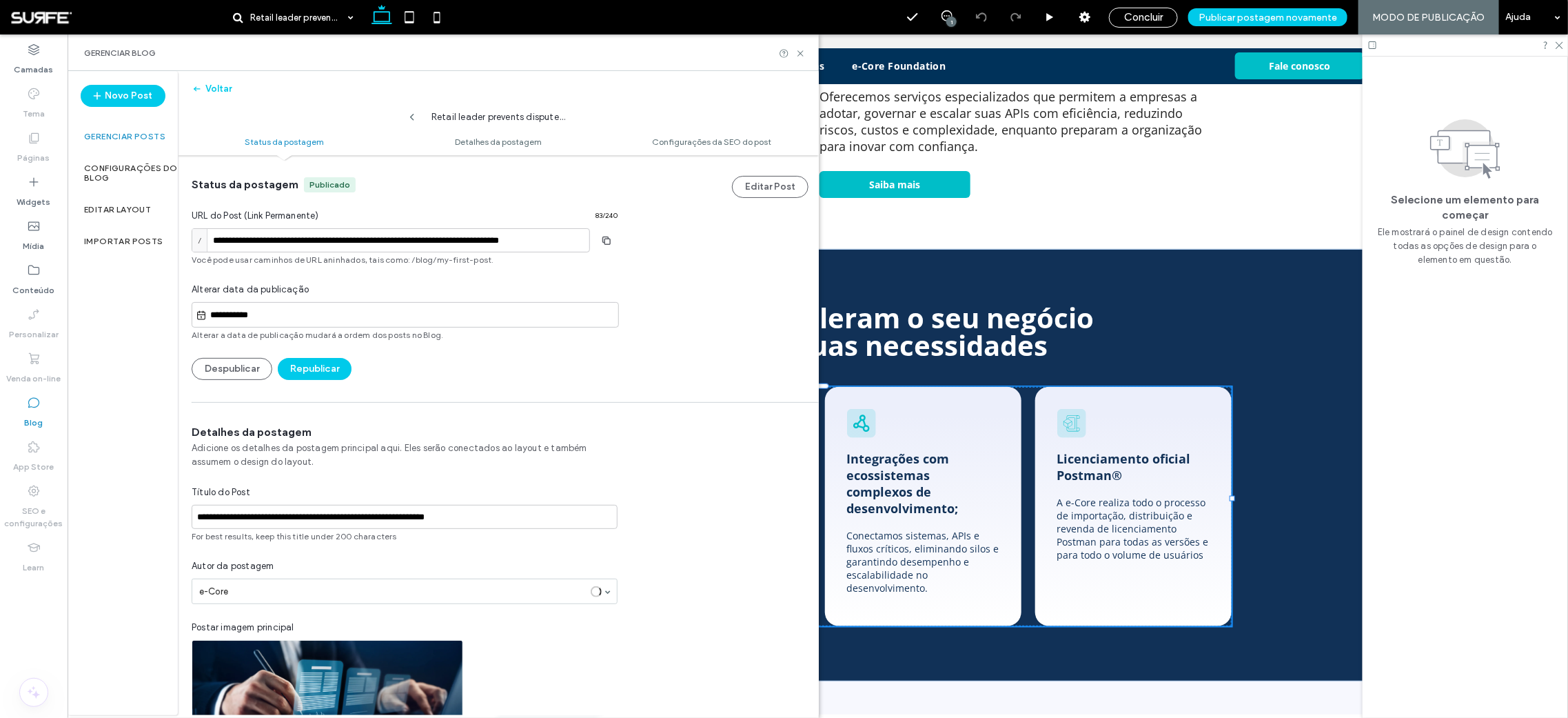
scroll to position [1, 0]
click at [299, 240] on input "**********" at bounding box center [391, 239] width 399 height 24
click at [149, 139] on label "Gerenciar Posts" at bounding box center [124, 136] width 81 height 10
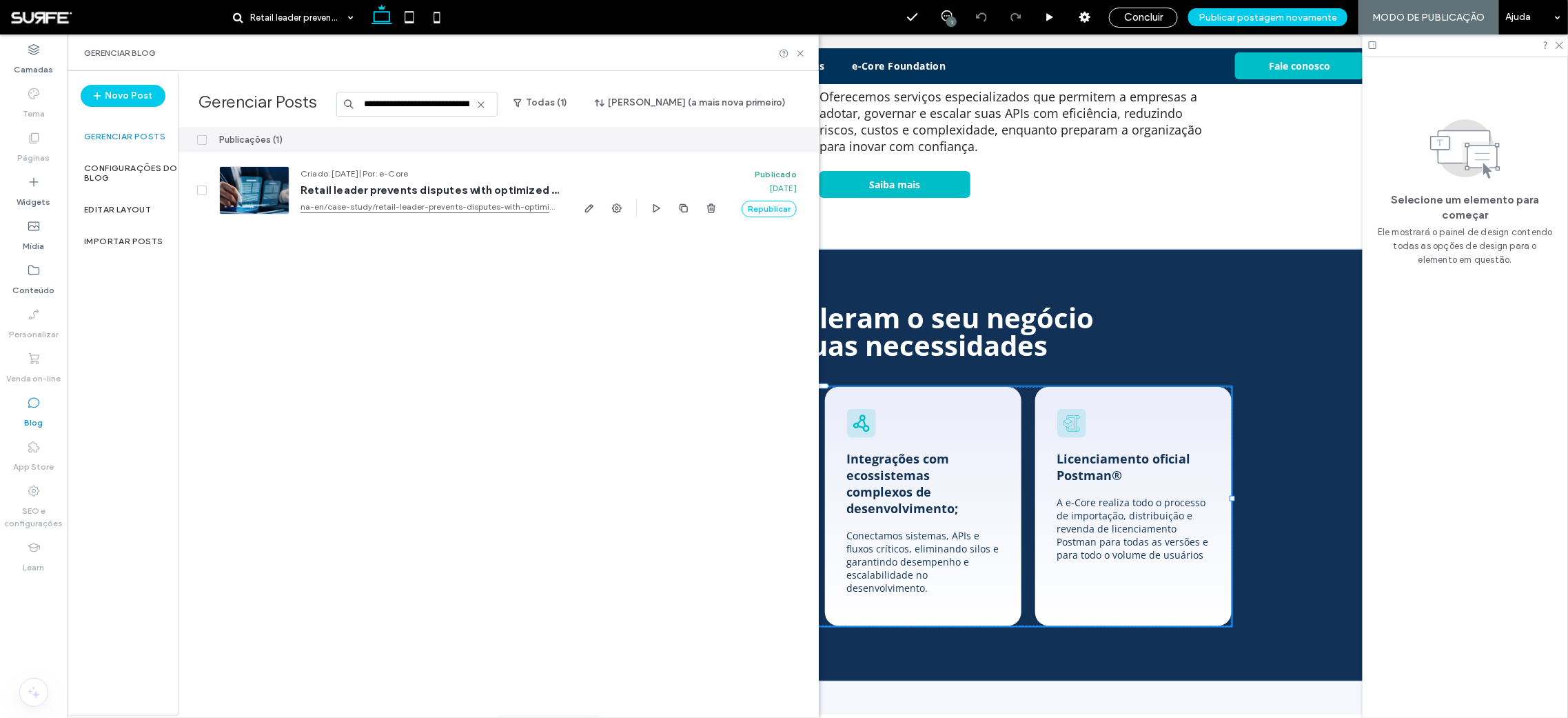
click at [405, 101] on input "**********" at bounding box center [417, 105] width 162 height 25
paste input "**********"
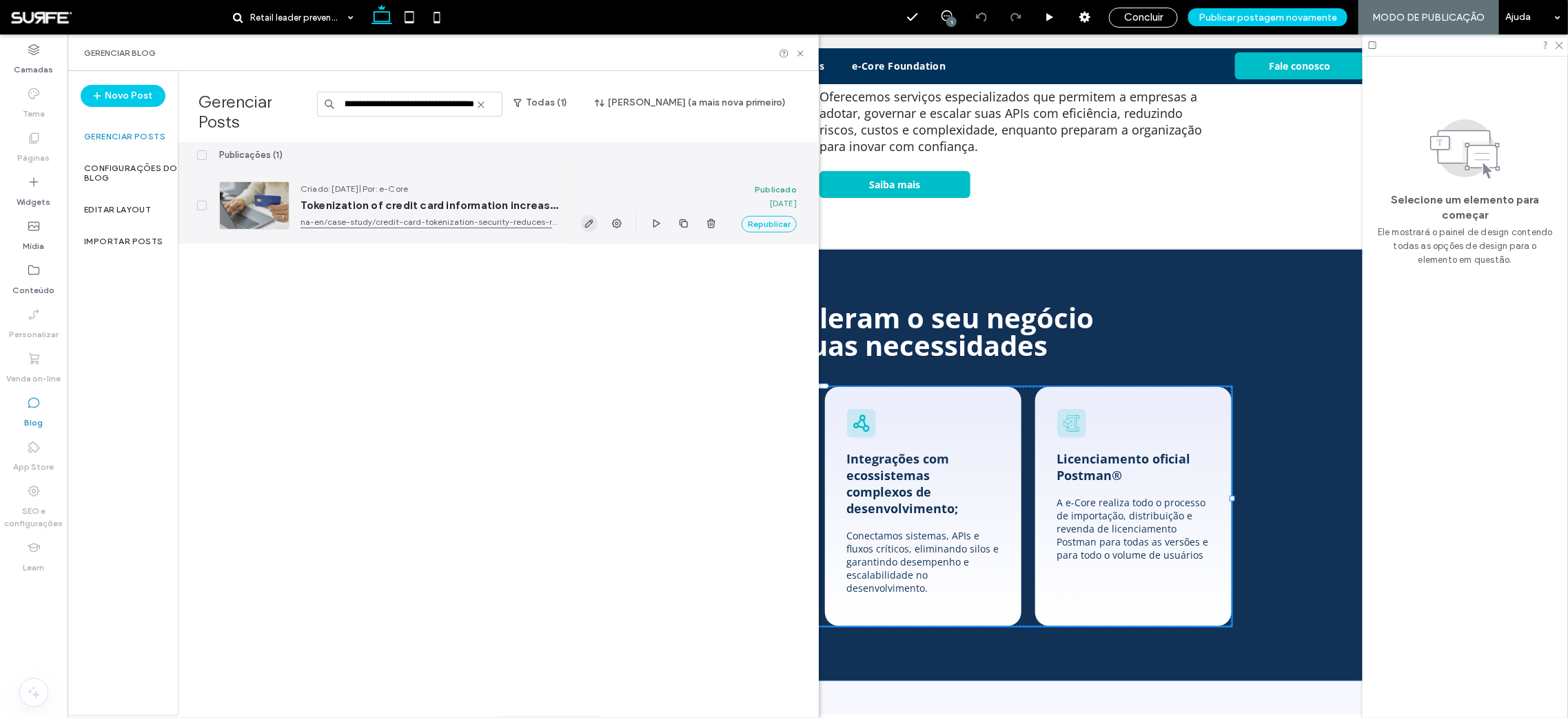
type input "**********"
click at [592, 218] on icon "button" at bounding box center [589, 224] width 11 height 11
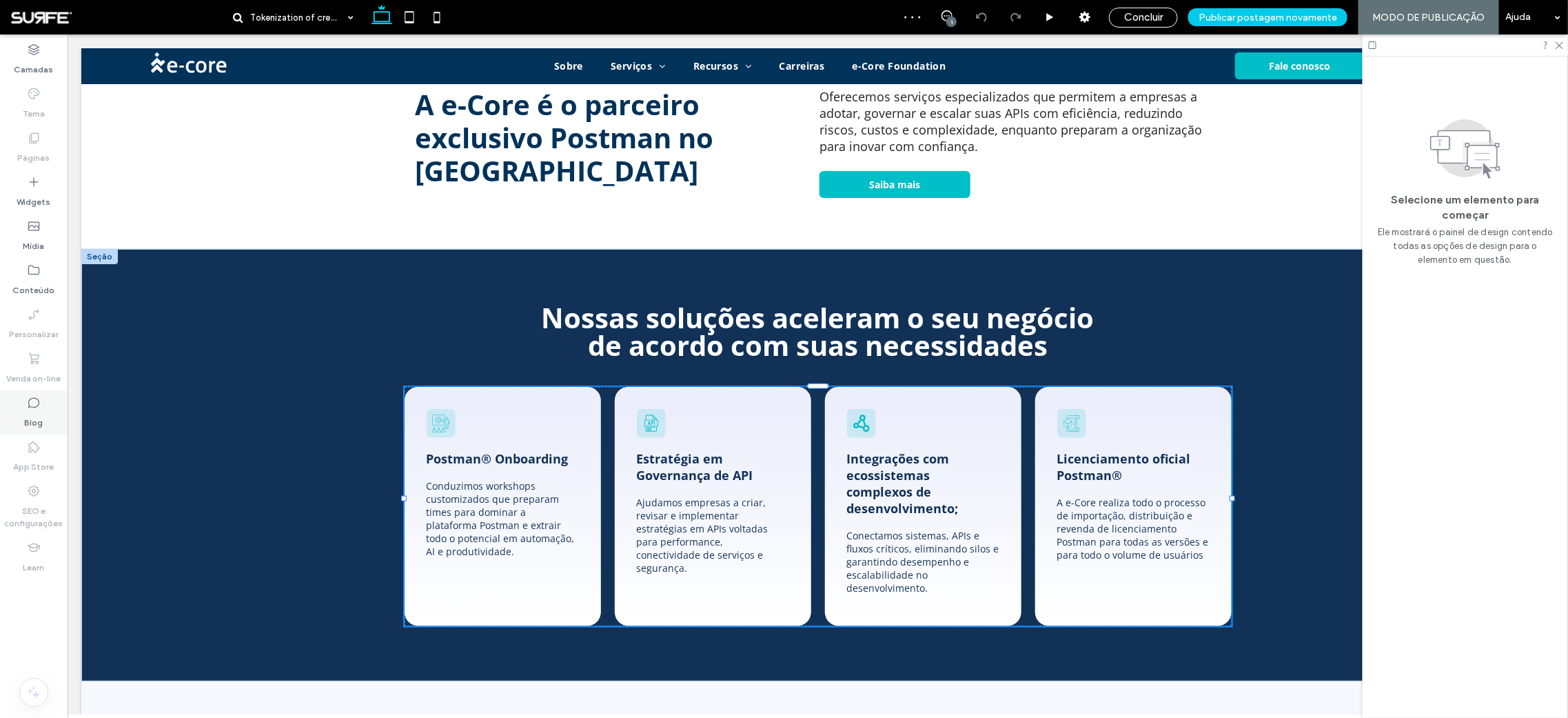
click at [13, 418] on div "Blog" at bounding box center [34, 411] width 68 height 44
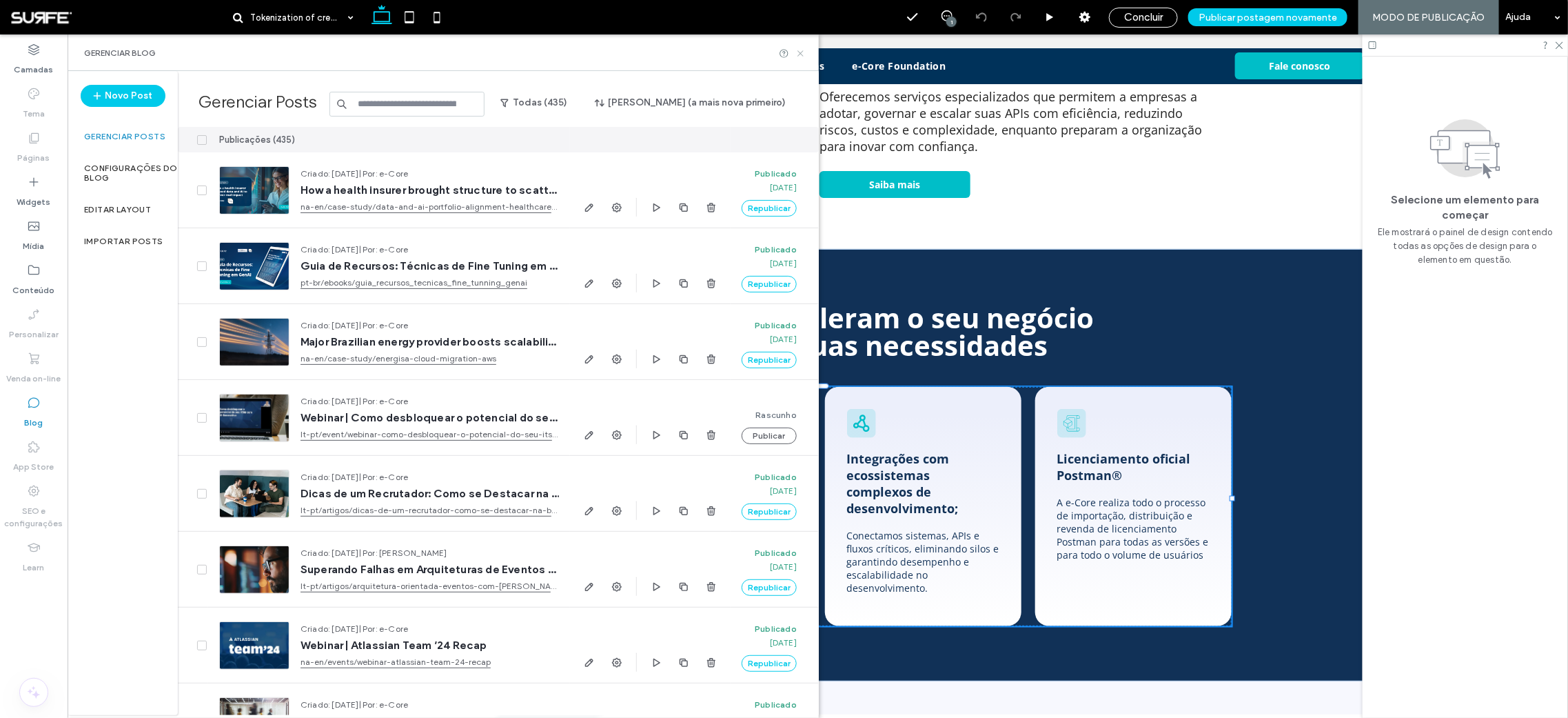
click at [802, 53] on icon at bounding box center [801, 54] width 11 height 11
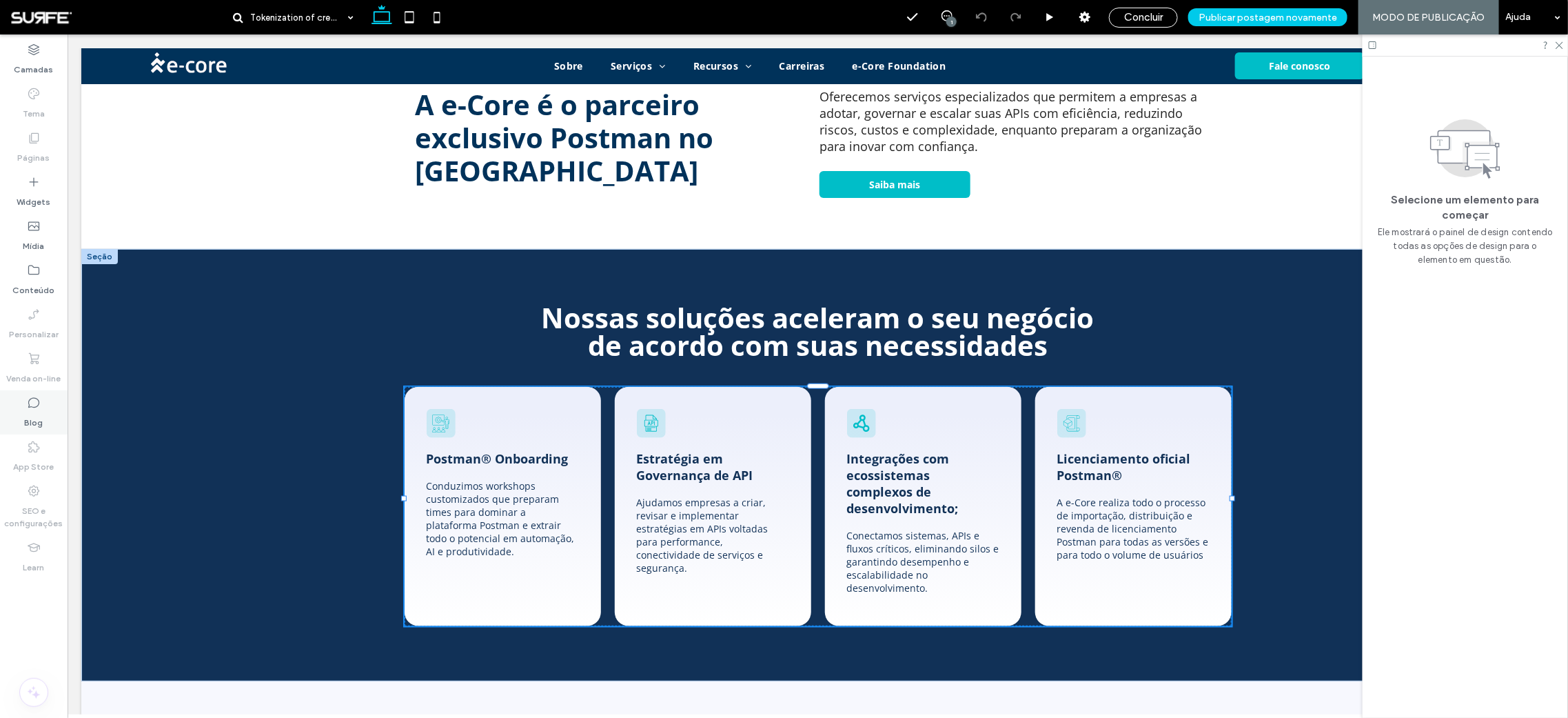
click at [29, 422] on label "Blog" at bounding box center [34, 419] width 19 height 20
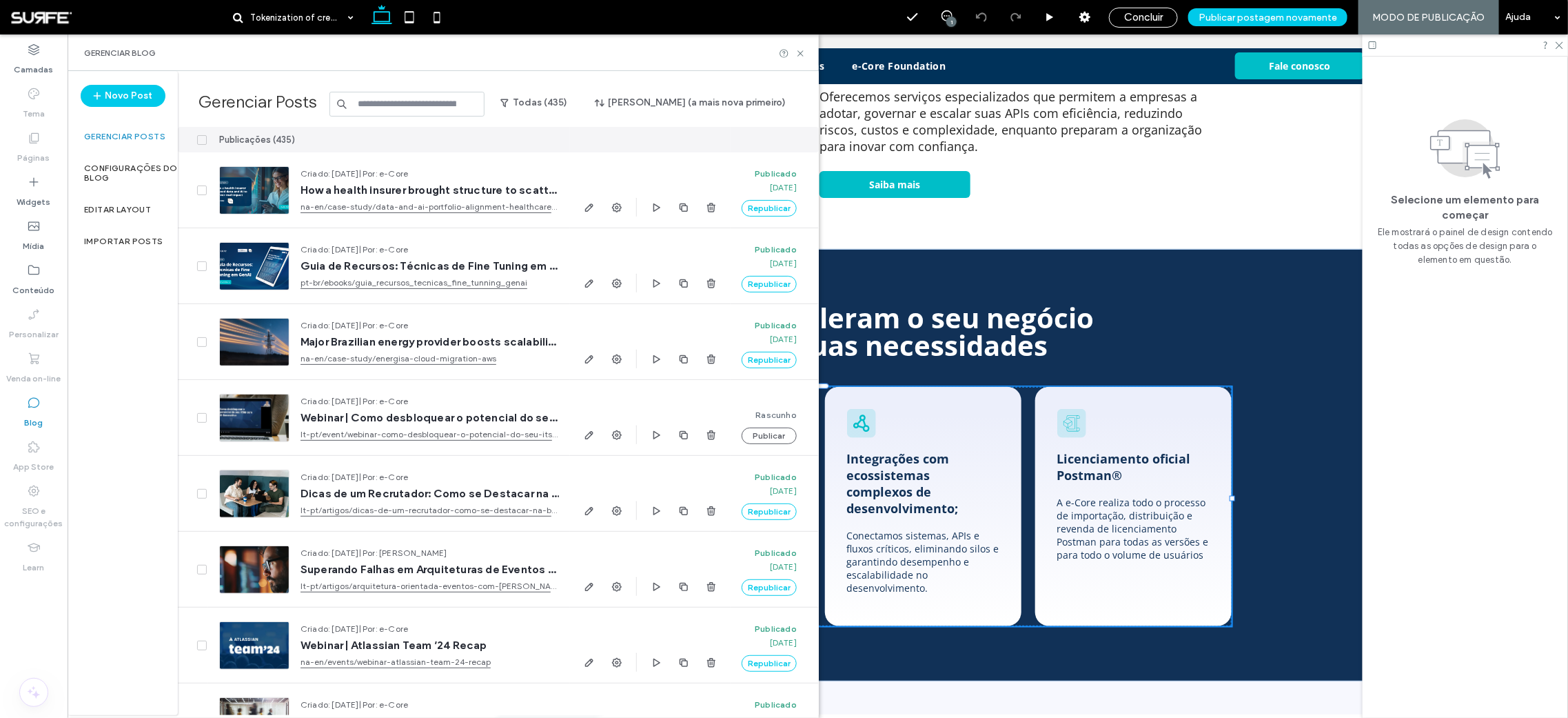
click at [439, 110] on input at bounding box center [408, 105] width 156 height 25
paste input "**********"
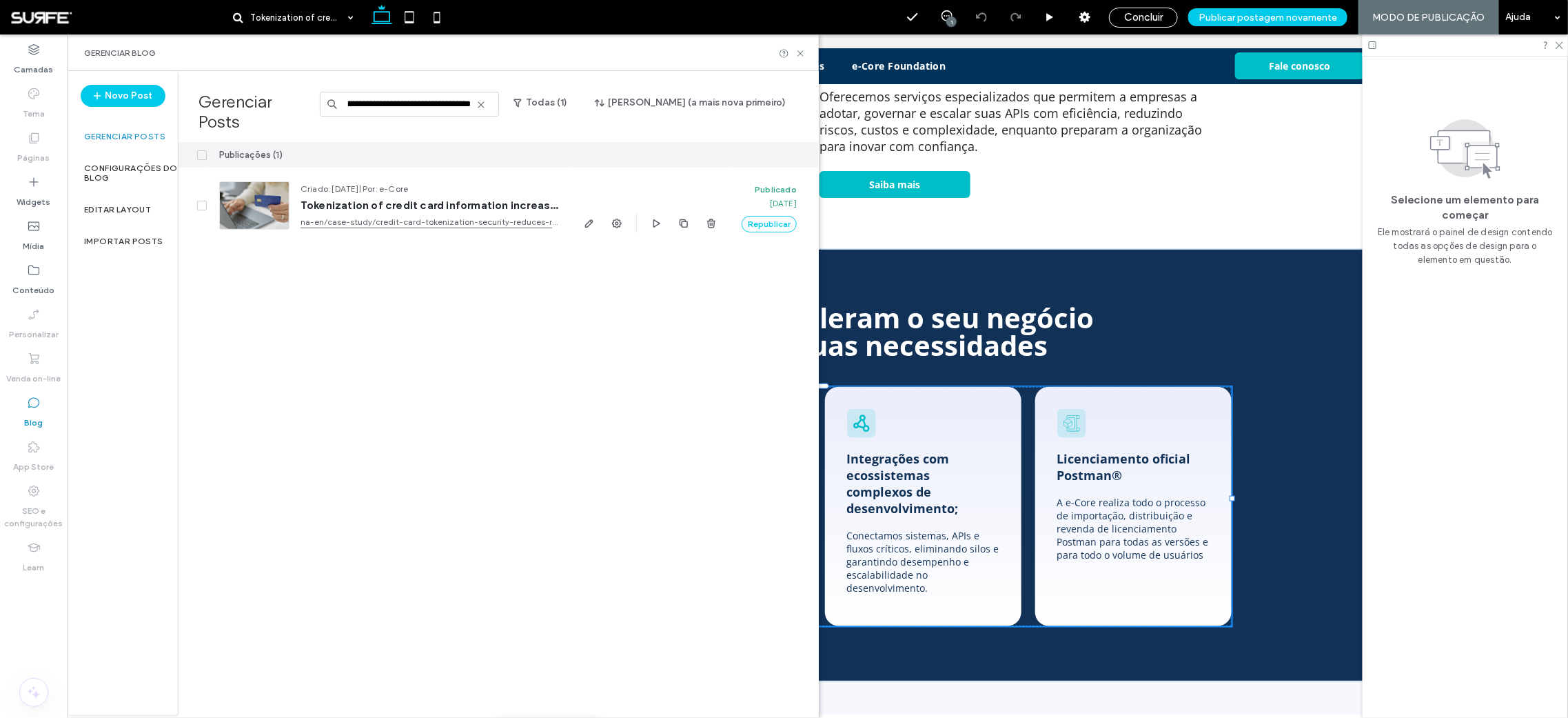
scroll to position [0, 317]
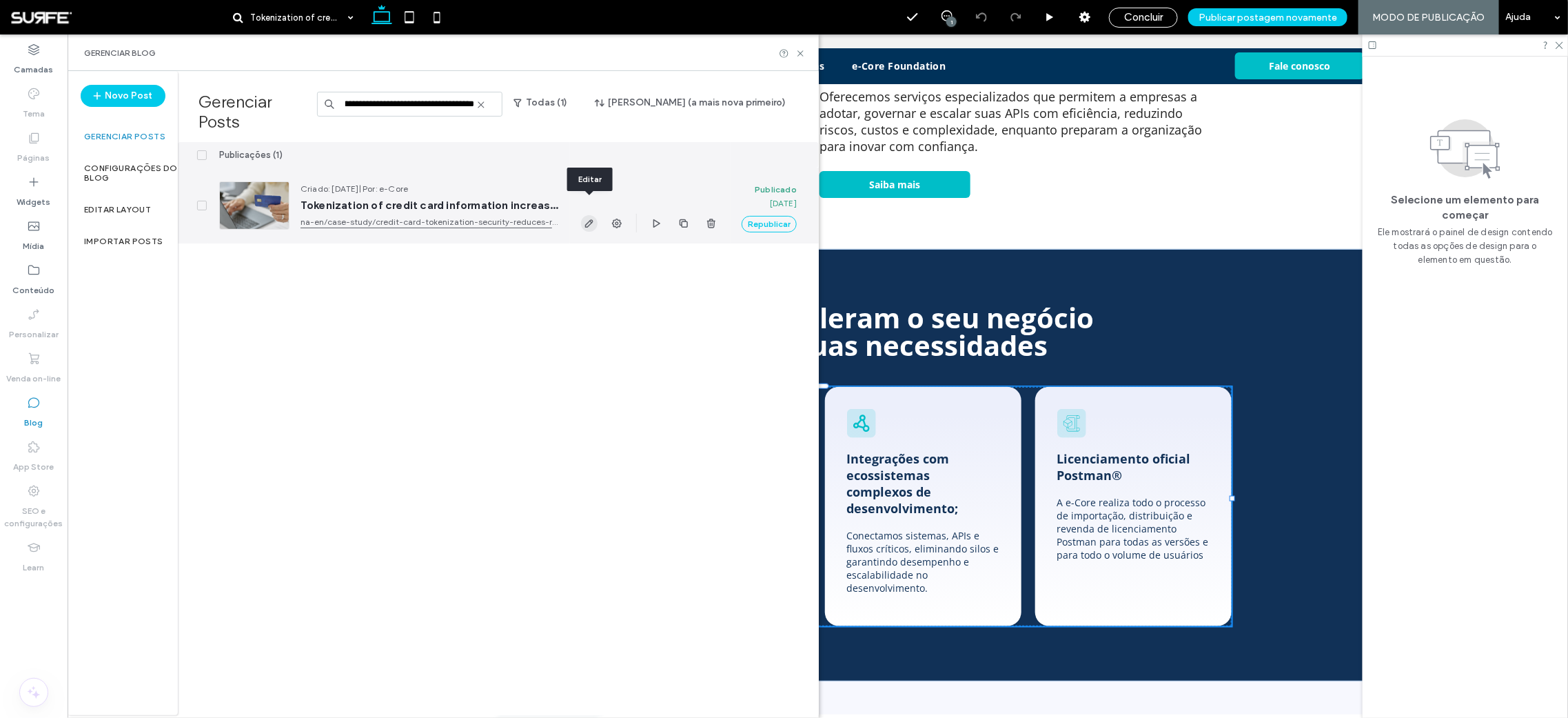
type input "**********"
click at [591, 219] on use "button" at bounding box center [589, 223] width 8 height 8
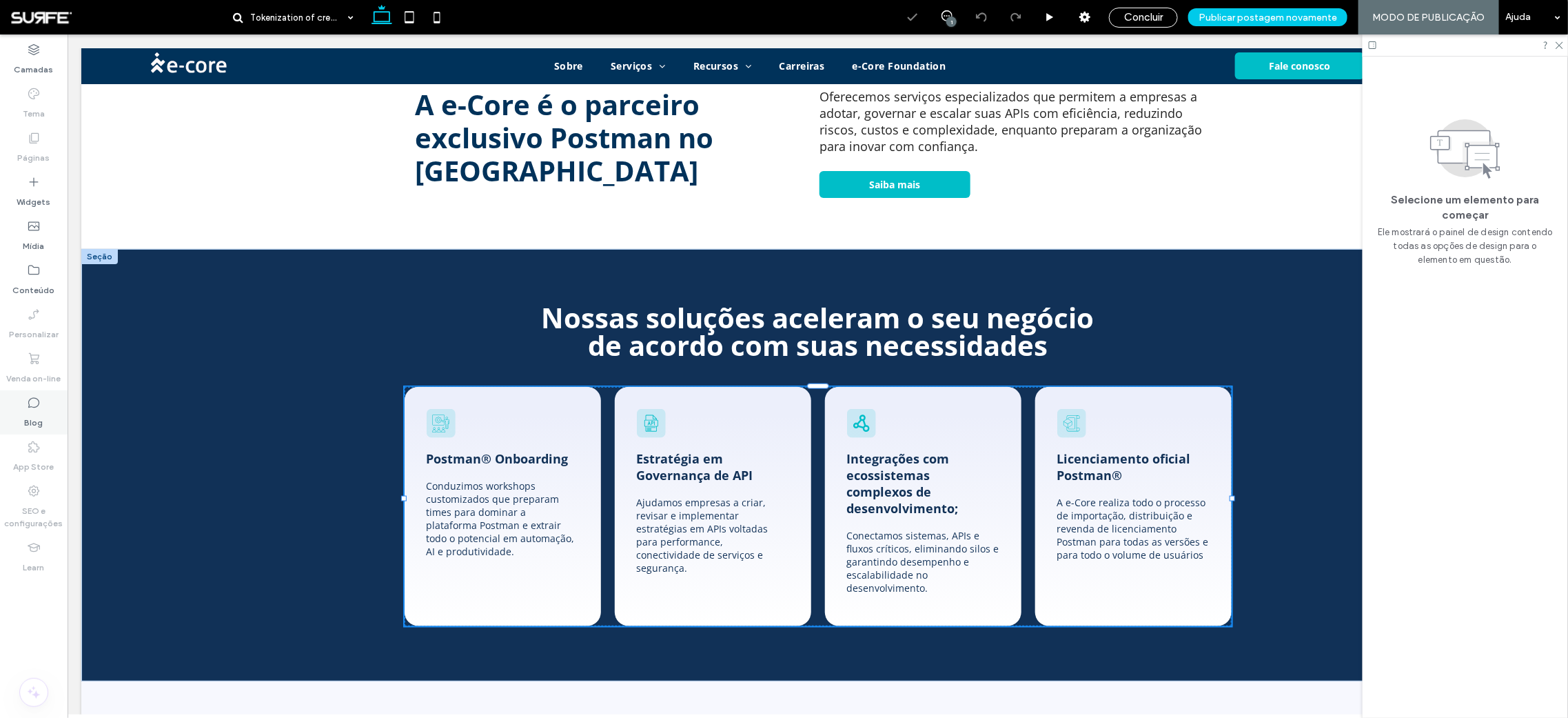
click at [31, 410] on label "Blog" at bounding box center [34, 419] width 19 height 20
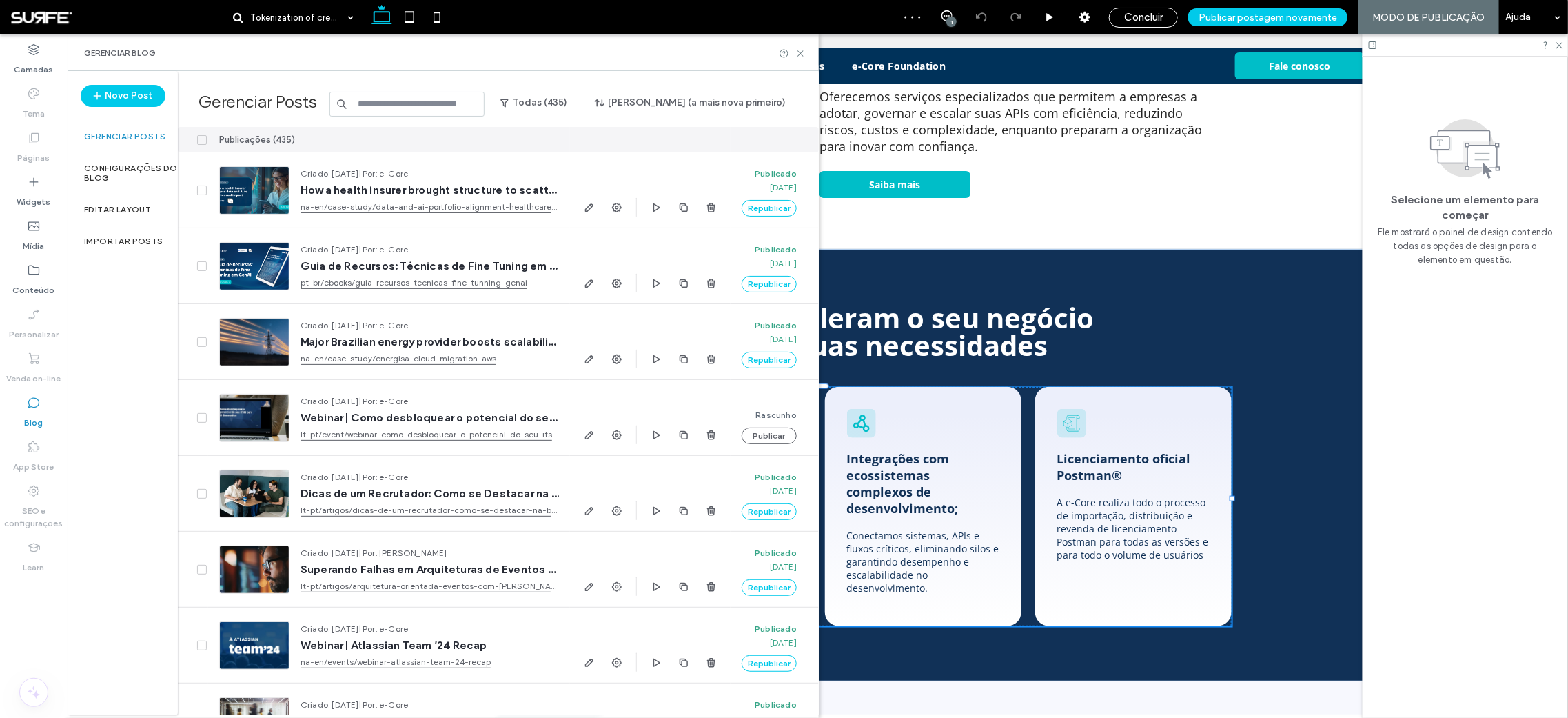
click at [414, 107] on input at bounding box center [408, 105] width 156 height 25
paste input "**********"
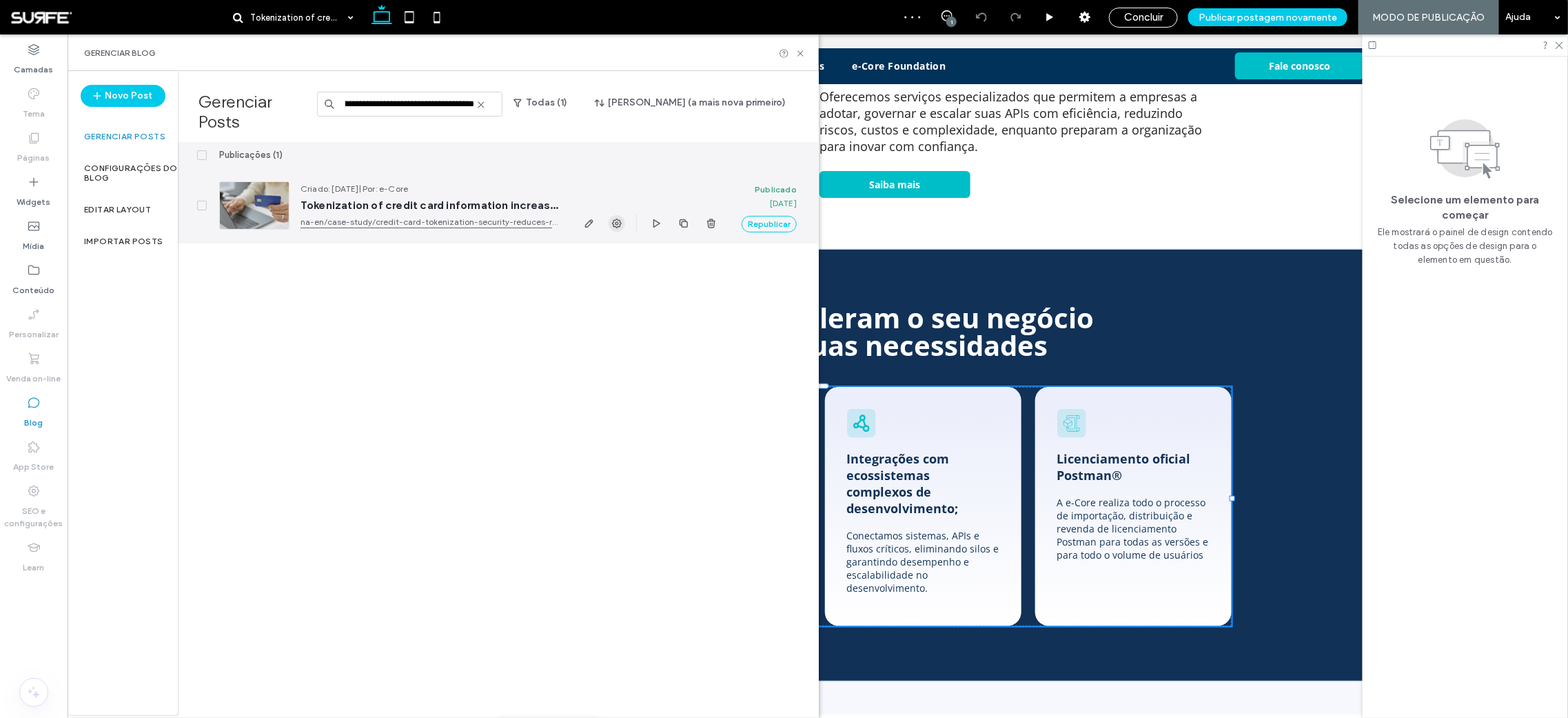
scroll to position [0, 317]
type input "**********"
click at [622, 218] on icon "button" at bounding box center [617, 224] width 11 height 11
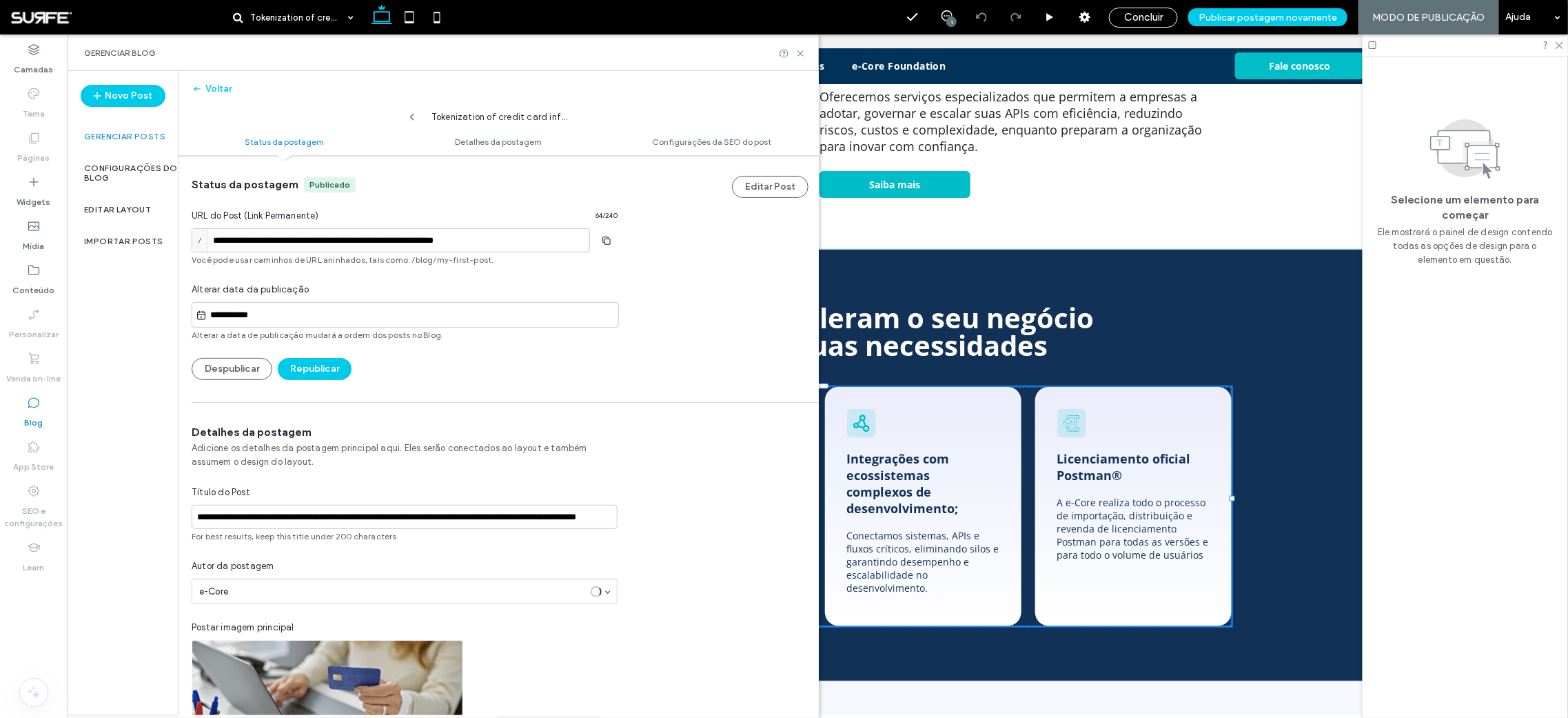
scroll to position [1, 0]
click at [497, 241] on input "**********" at bounding box center [391, 239] width 399 height 24
paste input "*"
